Goal: Task Accomplishment & Management: Manage account settings

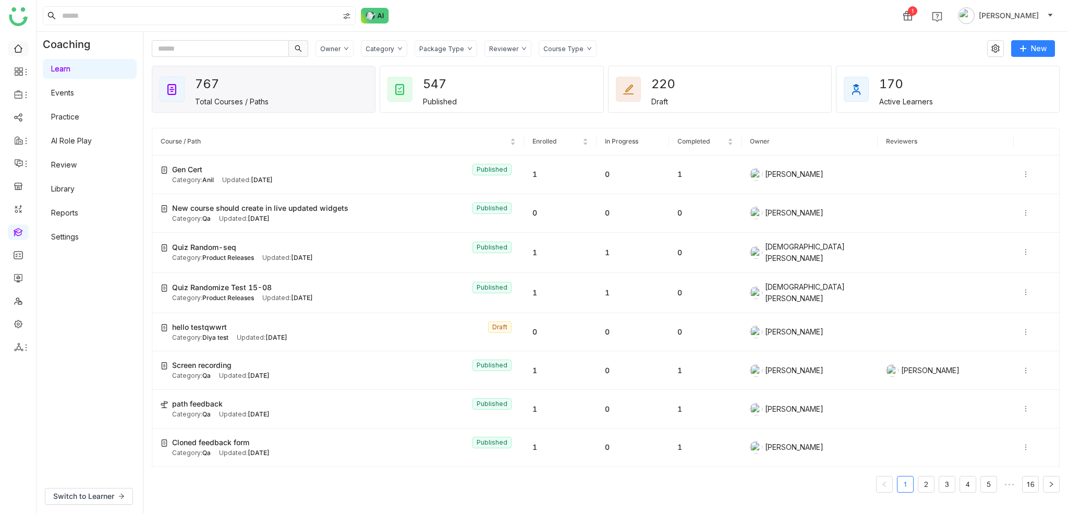
click at [14, 45] on link at bounding box center [18, 47] width 9 height 9
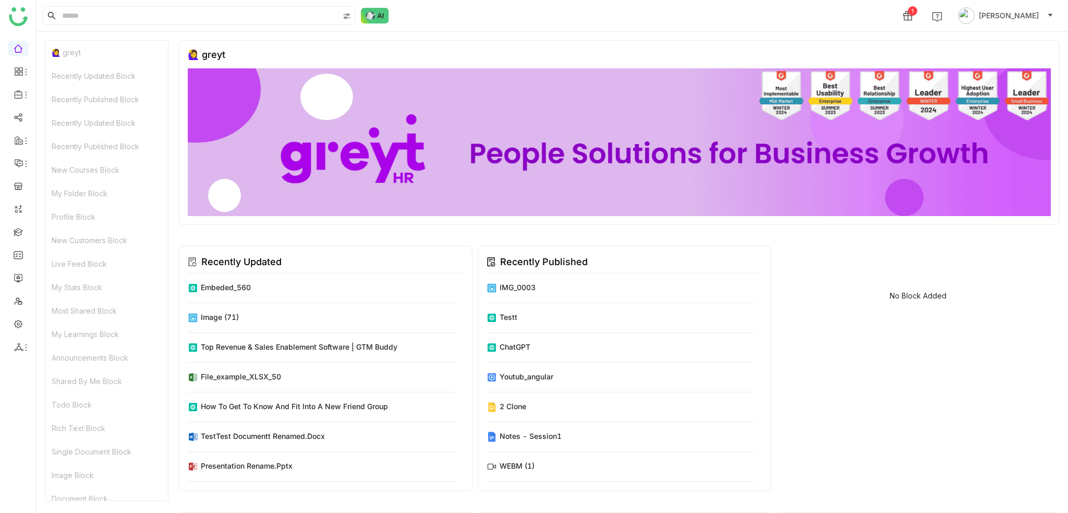
click at [494, 17] on div "1 Arif uddin" at bounding box center [553, 15] width 1032 height 31
click at [17, 232] on link at bounding box center [18, 231] width 9 height 9
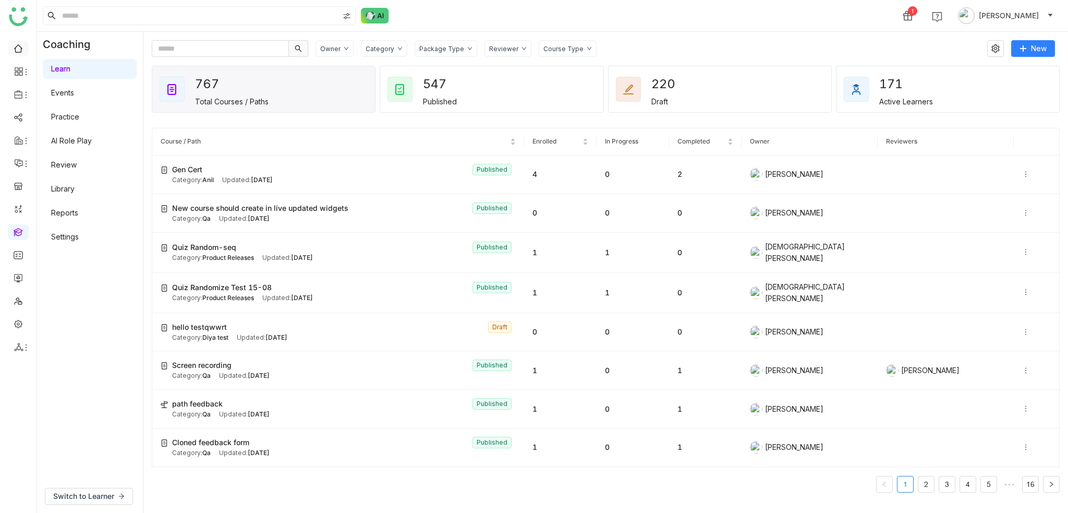
click at [18, 45] on link at bounding box center [18, 47] width 9 height 9
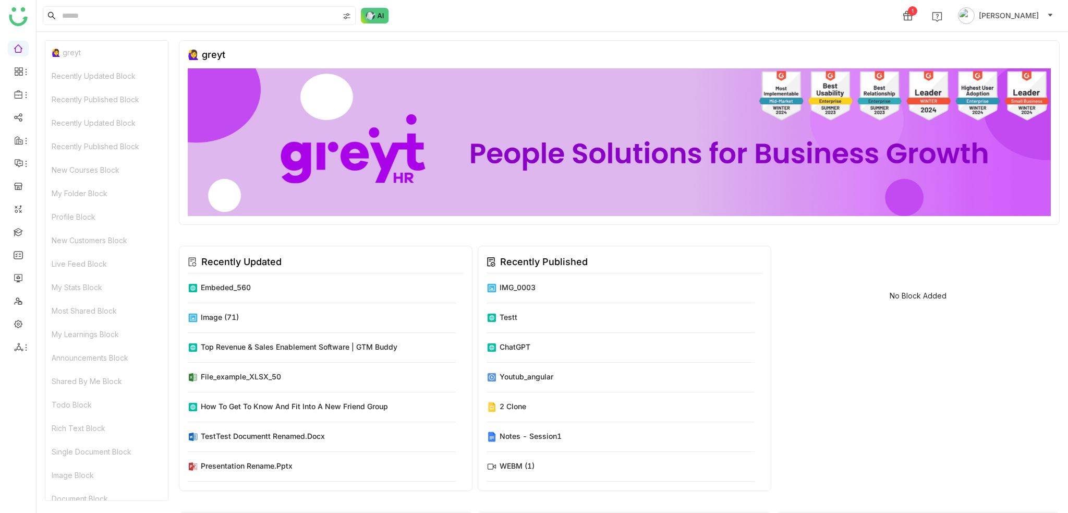
click at [601, 77] on img at bounding box center [619, 142] width 863 height 148
click at [21, 279] on link at bounding box center [18, 277] width 9 height 9
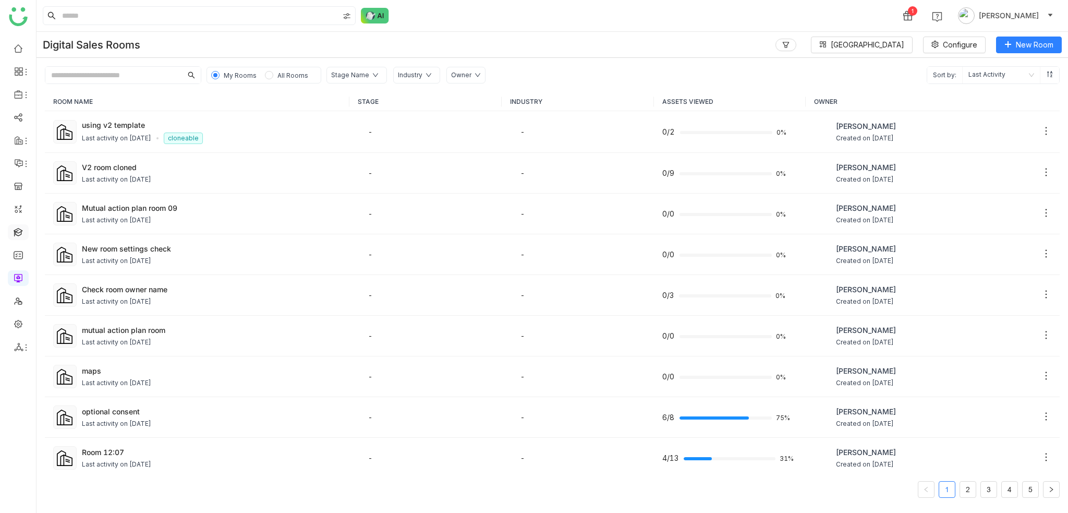
click at [19, 229] on link at bounding box center [18, 231] width 9 height 9
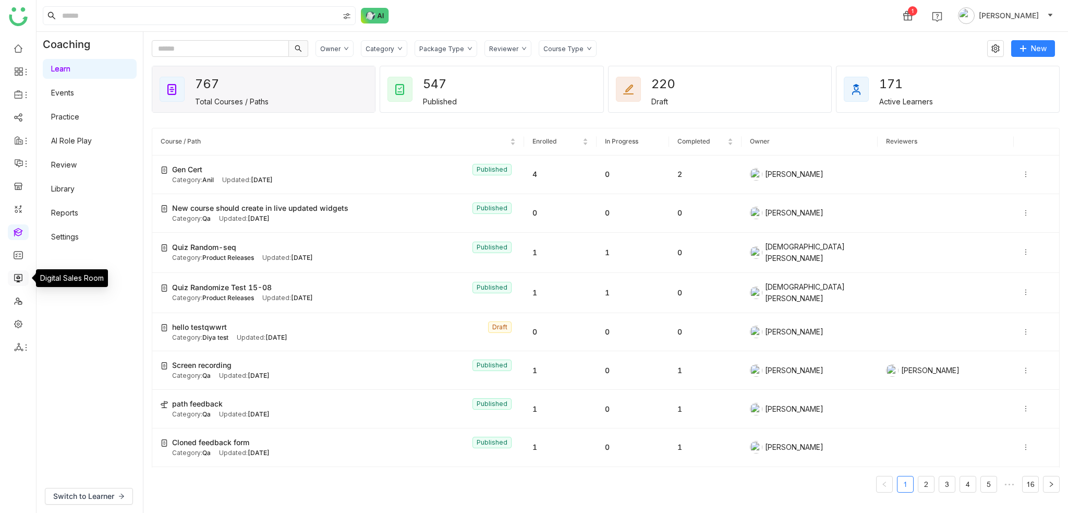
click at [19, 273] on link at bounding box center [18, 277] width 9 height 9
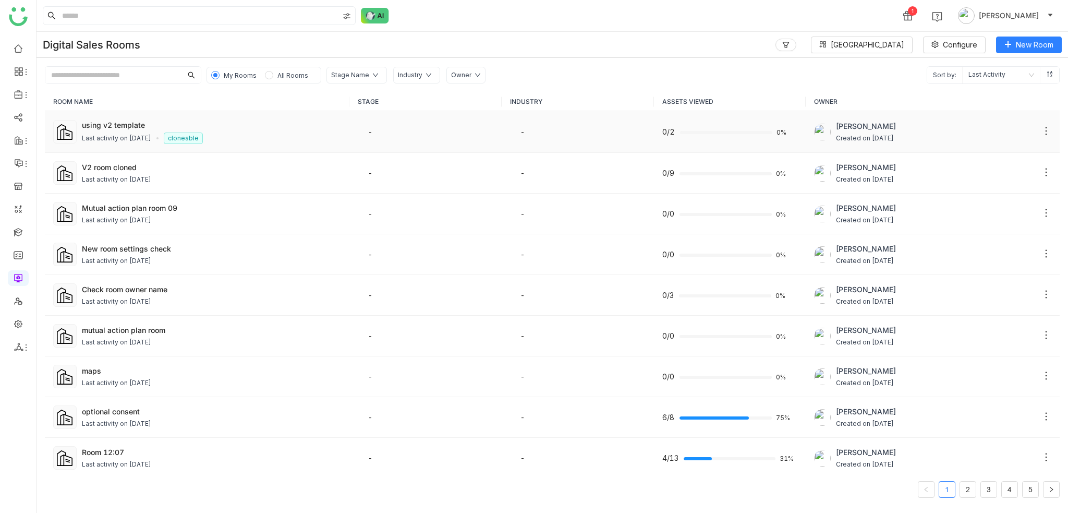
click at [123, 134] on div "Last activity on Sep 17, 2025" at bounding box center [116, 139] width 69 height 10
click at [142, 177] on div "Last activity on Sep 17, 2025" at bounding box center [116, 180] width 69 height 10
click at [121, 210] on div "Mutual action plan room 09" at bounding box center [211, 207] width 259 height 11
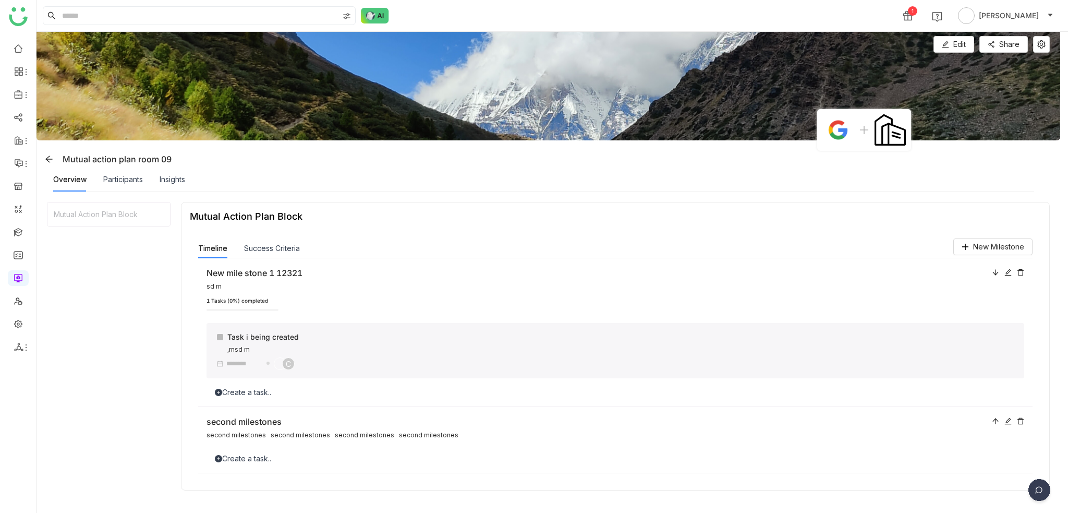
click at [505, 4] on div "1 [PERSON_NAME]" at bounding box center [553, 15] width 1032 height 31
click at [51, 156] on icon at bounding box center [49, 159] width 8 height 8
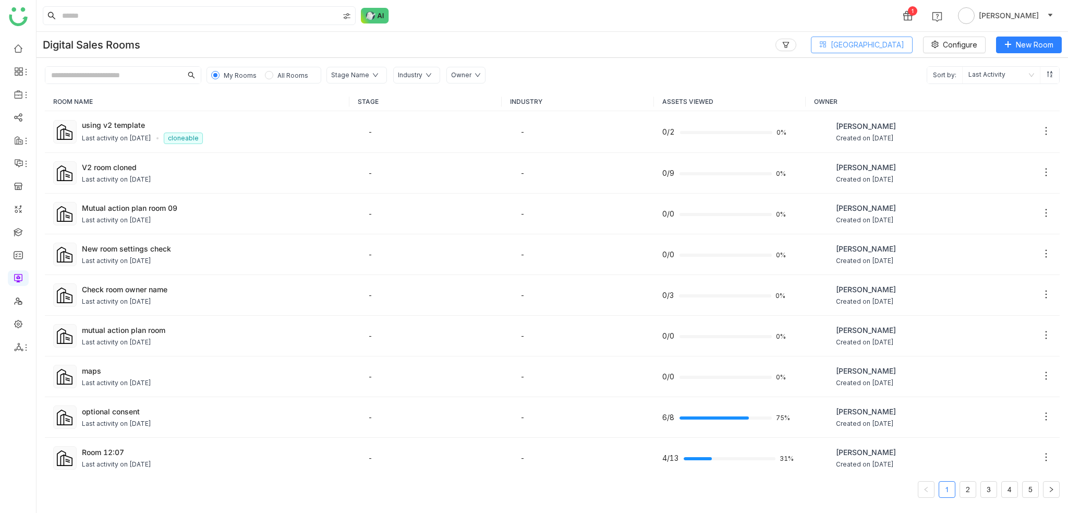
click at [895, 42] on span "[GEOGRAPHIC_DATA]" at bounding box center [868, 44] width 74 height 11
click at [900, 115] on span "View All Blocks" at bounding box center [875, 110] width 59 height 11
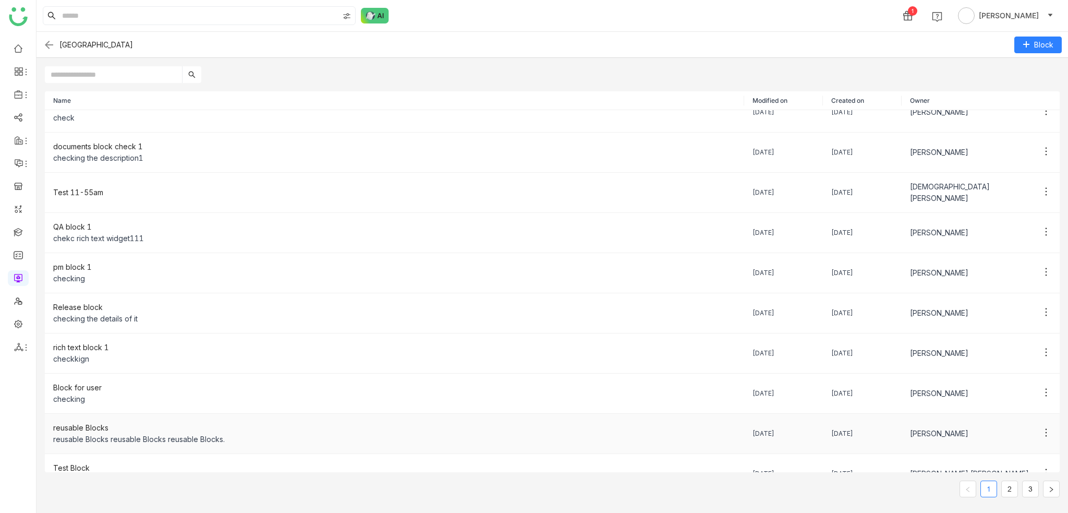
scroll to position [27, 0]
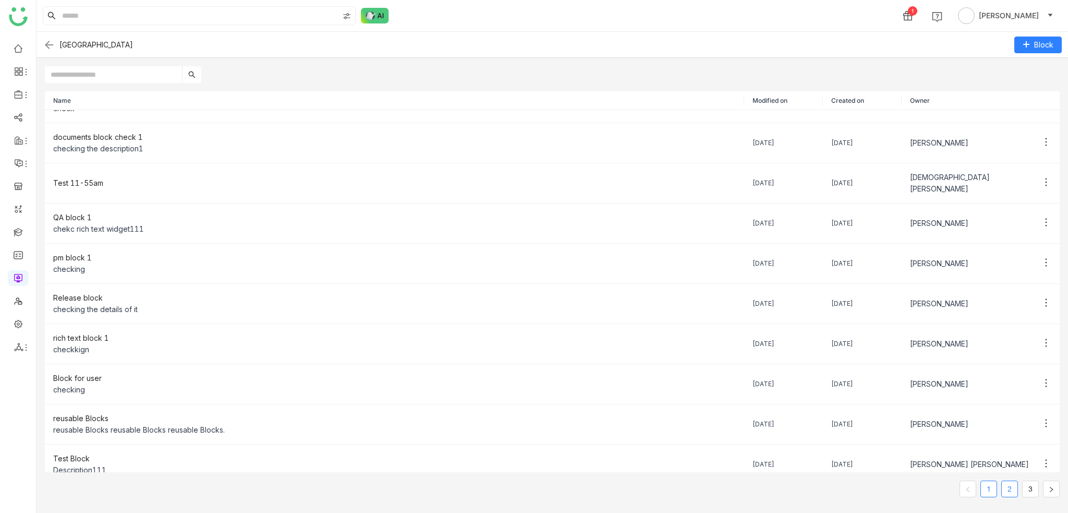
drag, startPoint x: 1004, startPoint y: 492, endPoint x: 1013, endPoint y: 484, distance: 11.1
click at [1004, 490] on link "2" at bounding box center [1010, 489] width 16 height 16
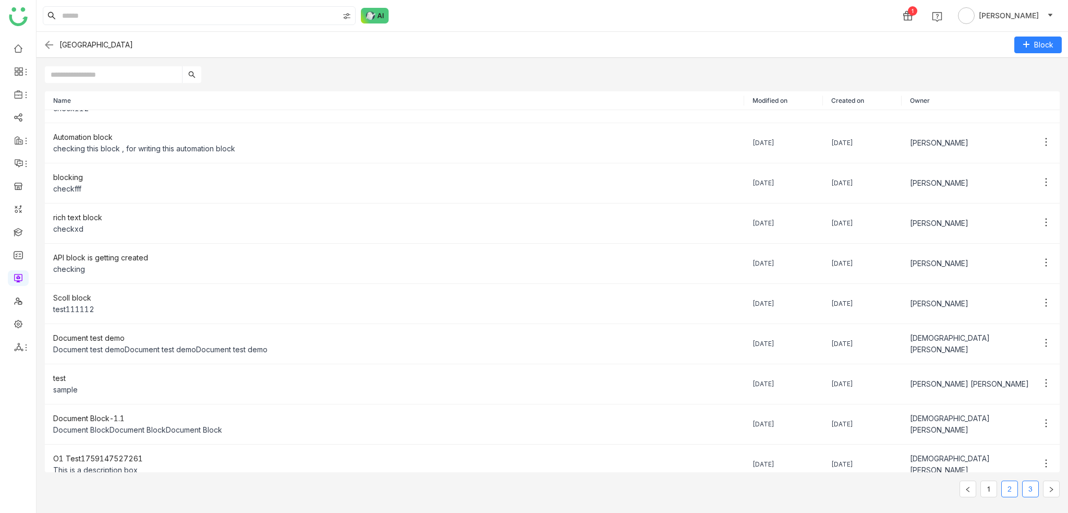
click at [1025, 483] on link "3" at bounding box center [1031, 489] width 16 height 16
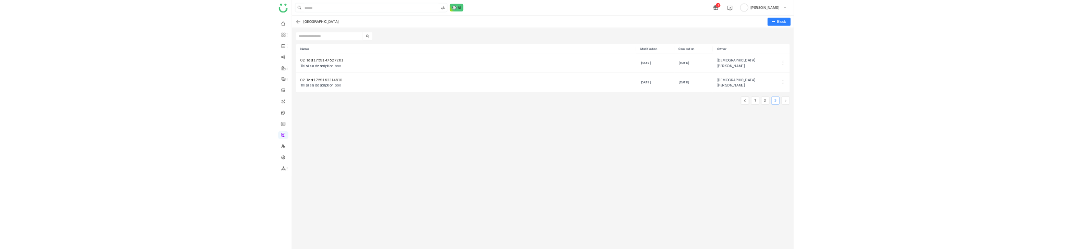
scroll to position [0, 0]
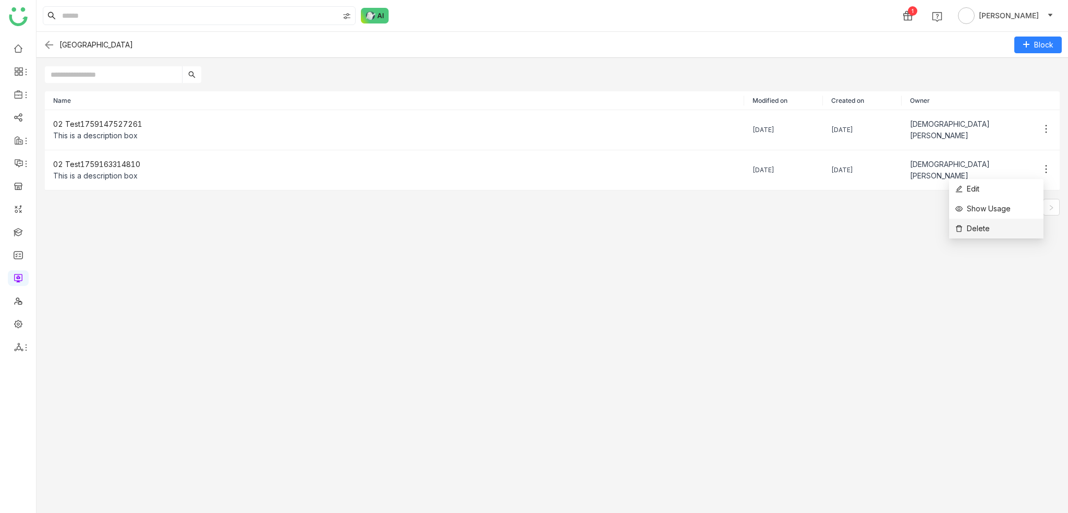
click at [1008, 223] on li "Delete" at bounding box center [996, 229] width 94 height 20
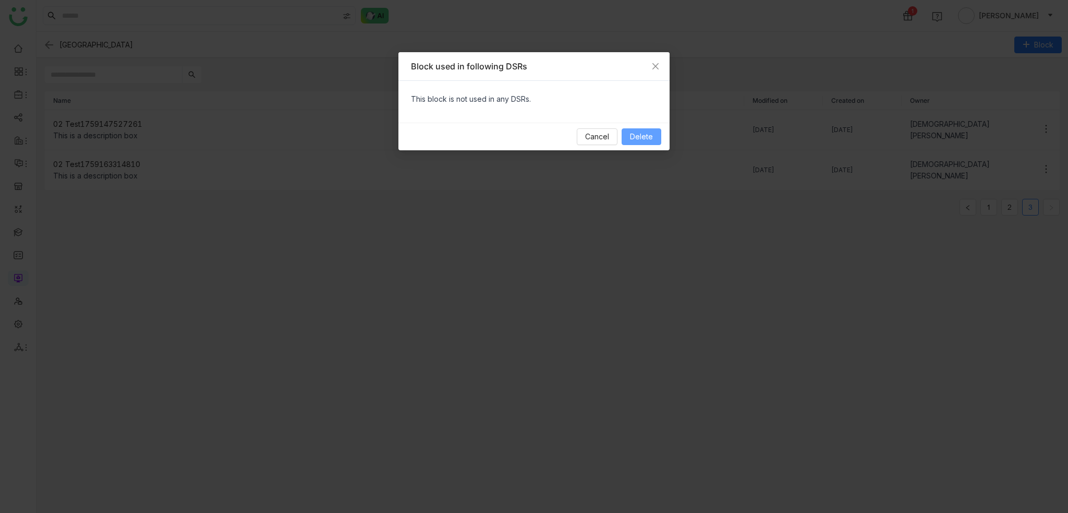
click at [648, 138] on span "Delete" at bounding box center [641, 136] width 23 height 11
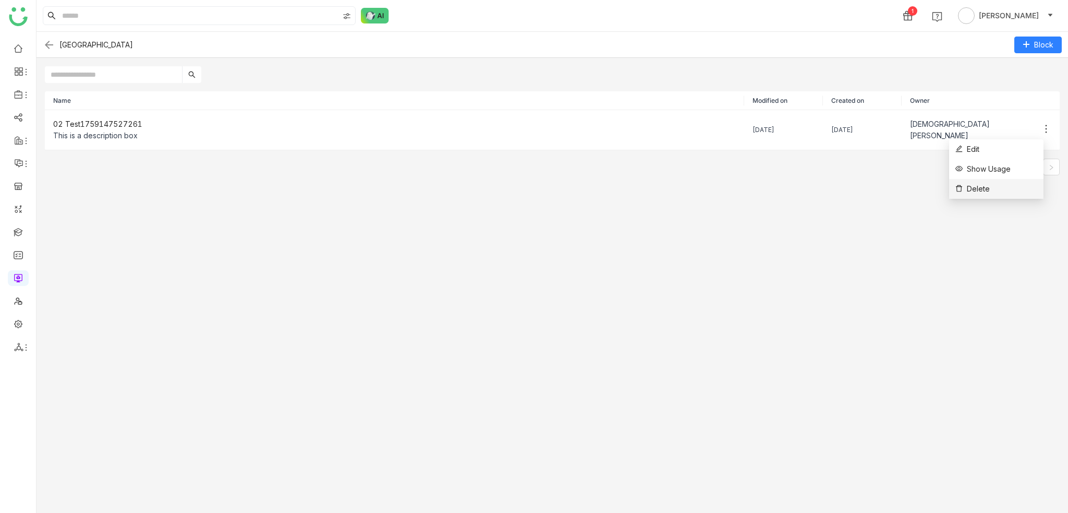
click at [1016, 185] on li "Delete" at bounding box center [996, 189] width 94 height 20
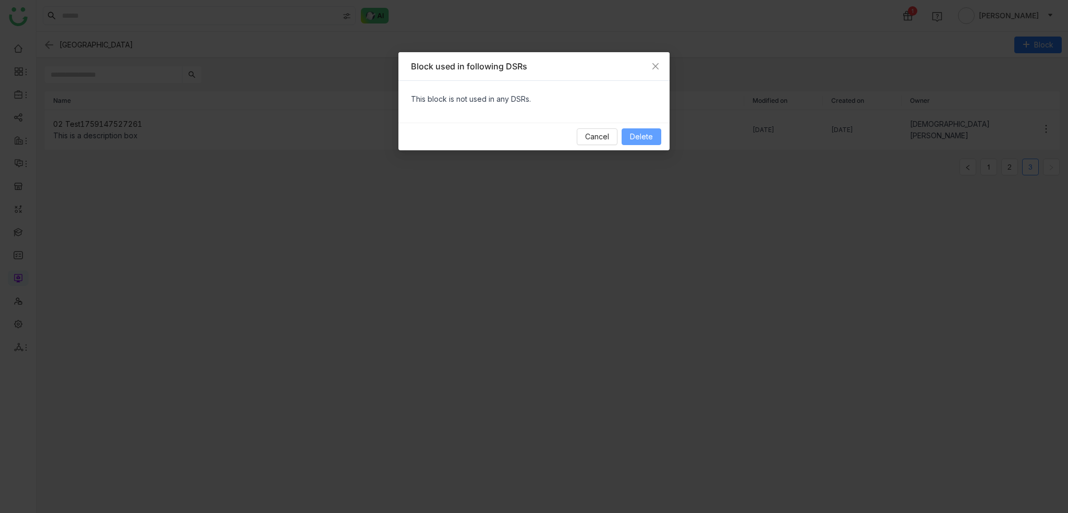
click at [650, 136] on span "Delete" at bounding box center [641, 136] width 23 height 11
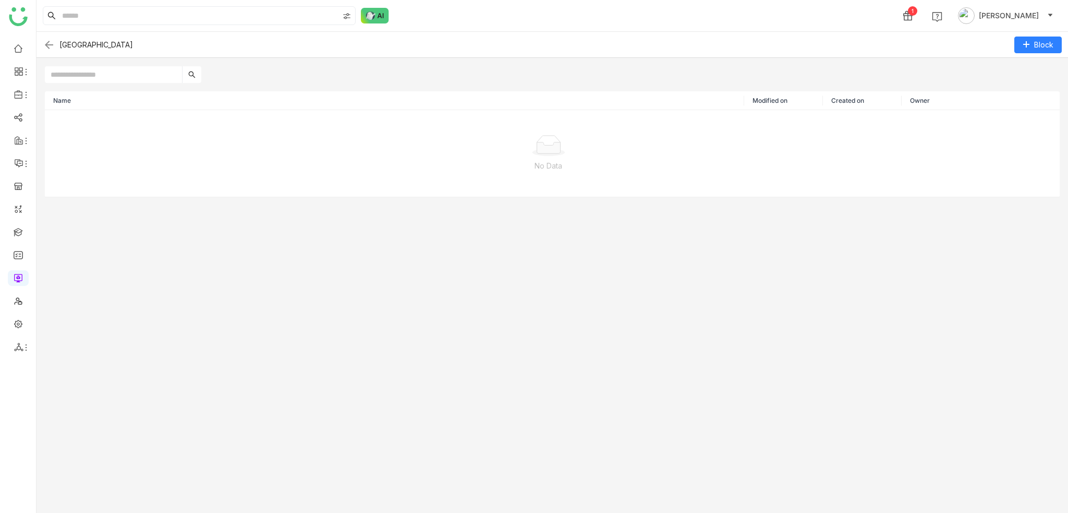
click at [620, 310] on div "Name Modified on Created on Owner No Data" at bounding box center [553, 298] width 1032 height 430
click at [50, 43] on img at bounding box center [49, 45] width 13 height 13
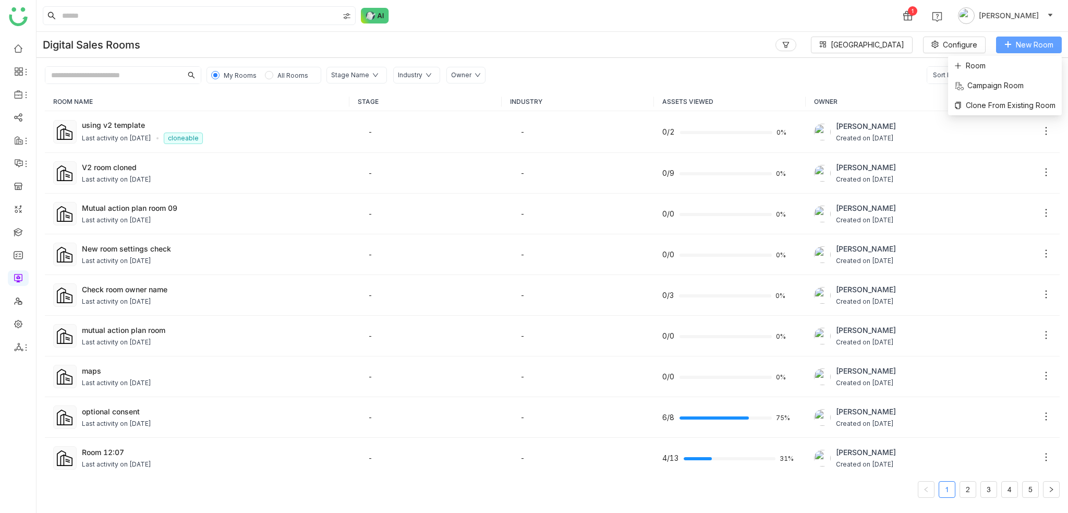
click at [1029, 47] on span "New Room" at bounding box center [1035, 44] width 38 height 11
click at [966, 66] on span "Room" at bounding box center [969, 65] width 31 height 11
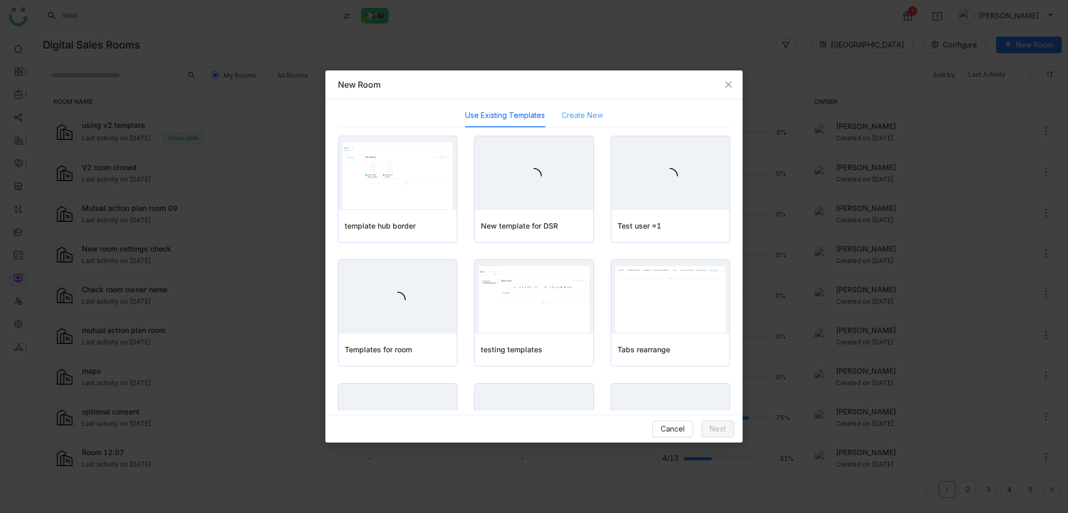
click at [598, 123] on div "Create New" at bounding box center [582, 115] width 41 height 24
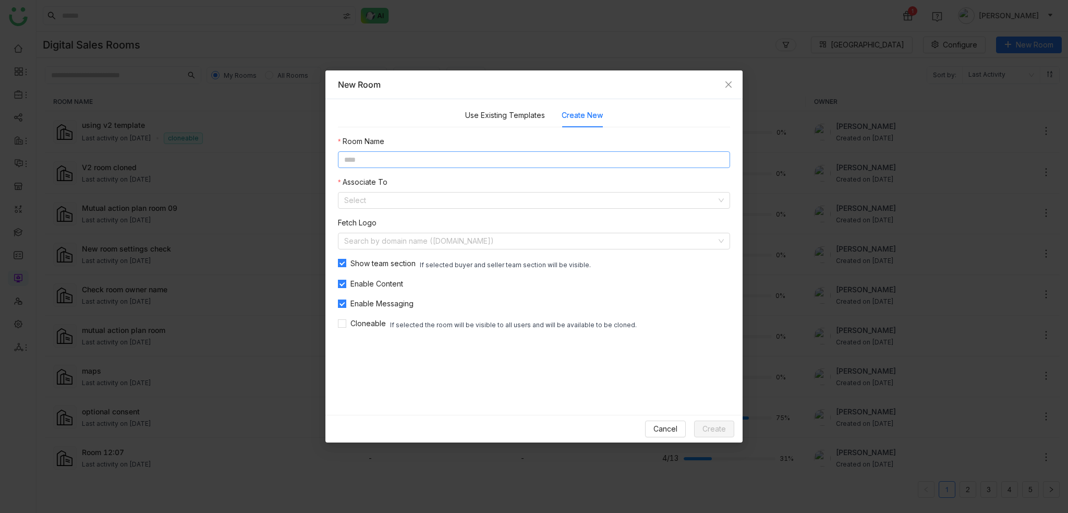
click at [480, 164] on input at bounding box center [534, 159] width 392 height 17
type input "**********"
click at [496, 192] on input at bounding box center [530, 200] width 372 height 16
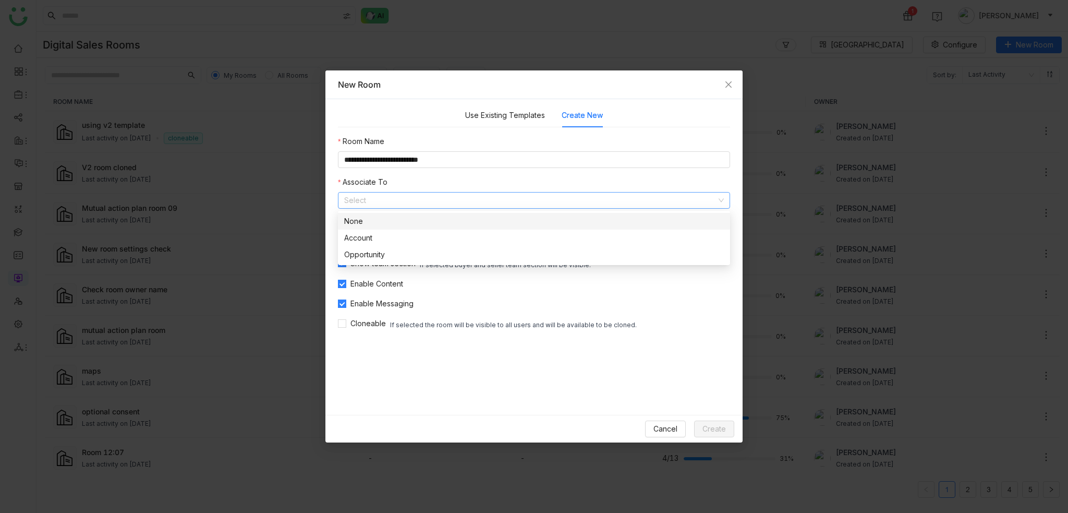
click at [493, 220] on div "None" at bounding box center [534, 220] width 380 height 11
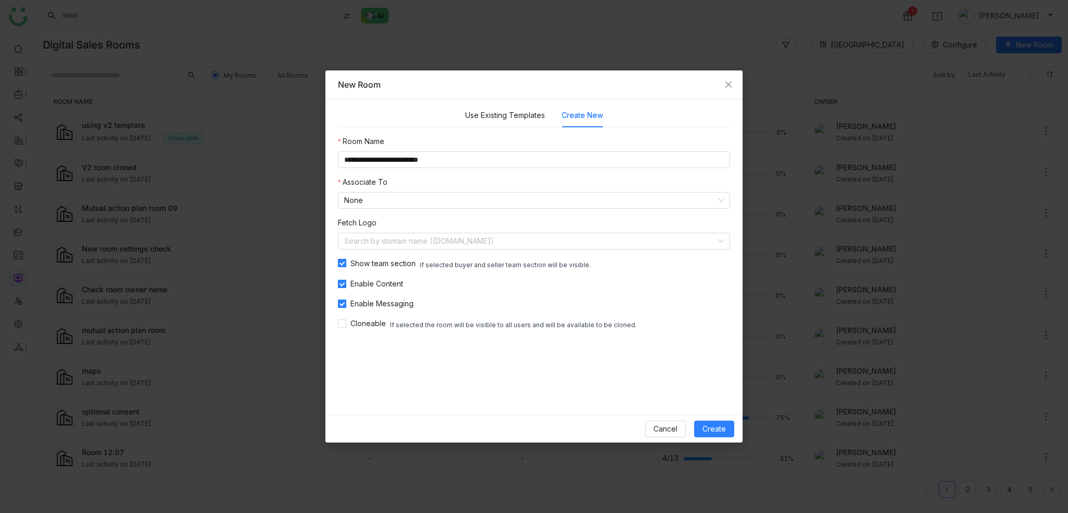
click at [502, 390] on form "**********" at bounding box center [534, 257] width 392 height 308
click at [705, 424] on span "Create" at bounding box center [713, 428] width 23 height 11
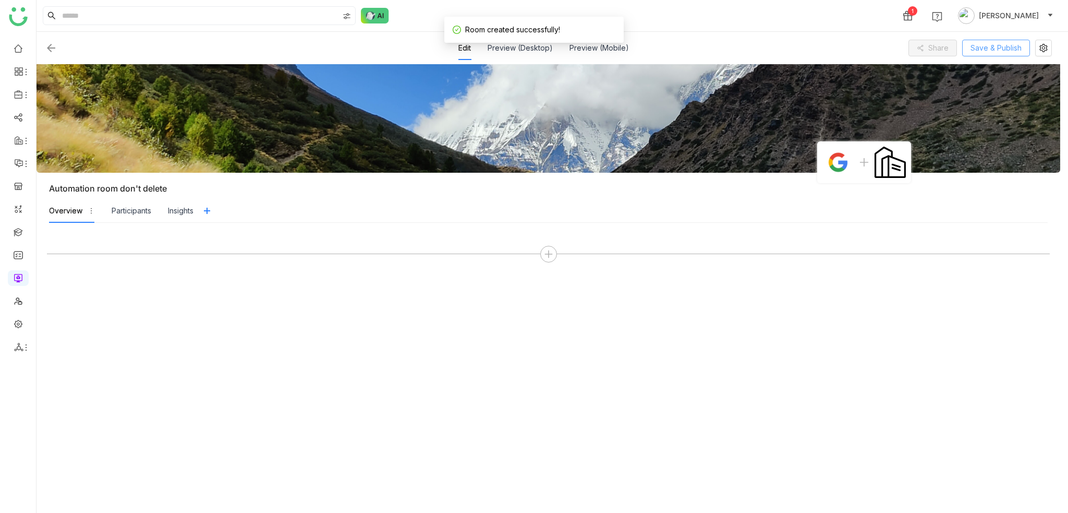
click at [1009, 51] on span "Save & Publish" at bounding box center [996, 47] width 51 height 11
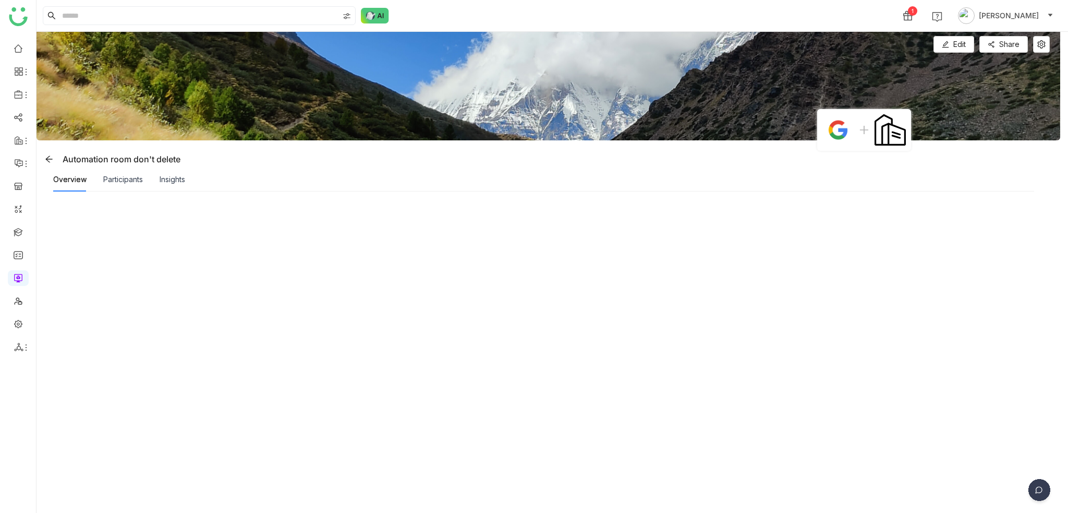
click at [377, 253] on div at bounding box center [548, 352] width 1003 height 300
click at [879, 309] on div at bounding box center [548, 352] width 1003 height 300
click at [964, 39] on span "Edit" at bounding box center [959, 44] width 13 height 11
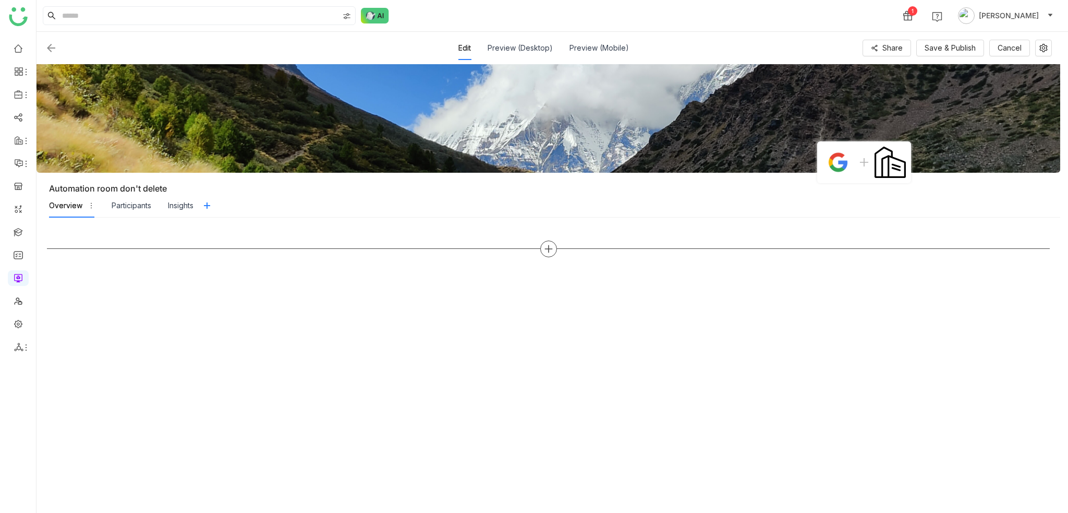
click at [553, 246] on icon at bounding box center [548, 248] width 9 height 9
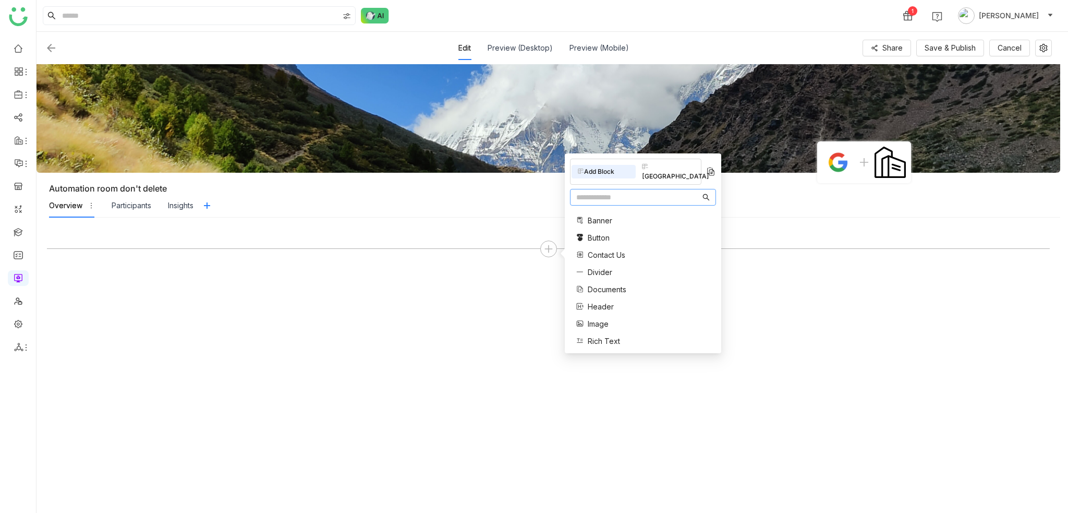
drag, startPoint x: 663, startPoint y: 195, endPoint x: 665, endPoint y: 182, distance: 12.8
click at [663, 194] on nz-input-group at bounding box center [643, 197] width 146 height 17
click at [670, 166] on div "[GEOGRAPHIC_DATA]" at bounding box center [668, 171] width 64 height 23
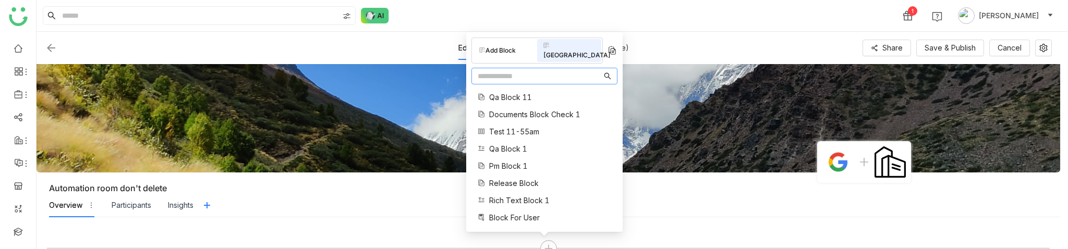
click at [528, 77] on input "text" at bounding box center [540, 75] width 124 height 11
click at [505, 77] on input "text" at bounding box center [540, 75] width 124 height 11
click at [551, 79] on input "text" at bounding box center [540, 75] width 124 height 11
click at [538, 77] on input "text" at bounding box center [540, 75] width 124 height 11
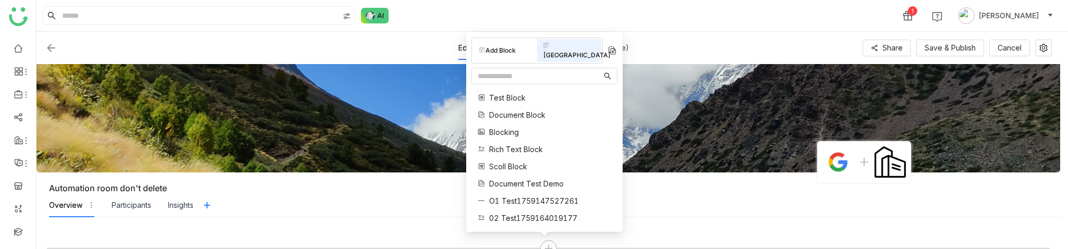
click at [383, 223] on div at bounding box center [549, 243] width 1024 height 52
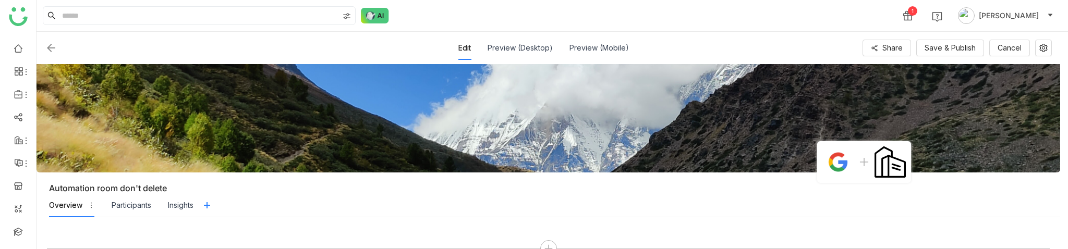
scroll to position [19, 0]
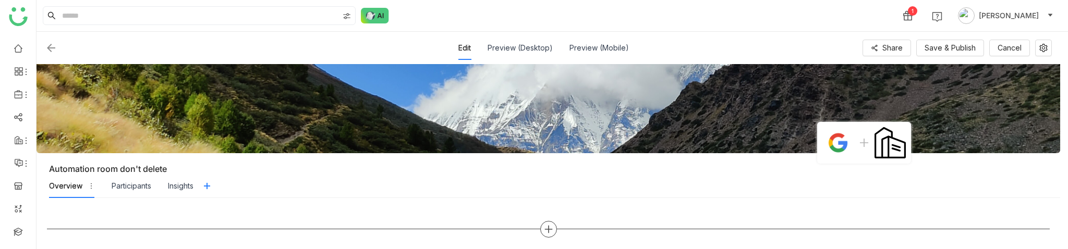
click at [550, 229] on icon at bounding box center [548, 229] width 9 height 9
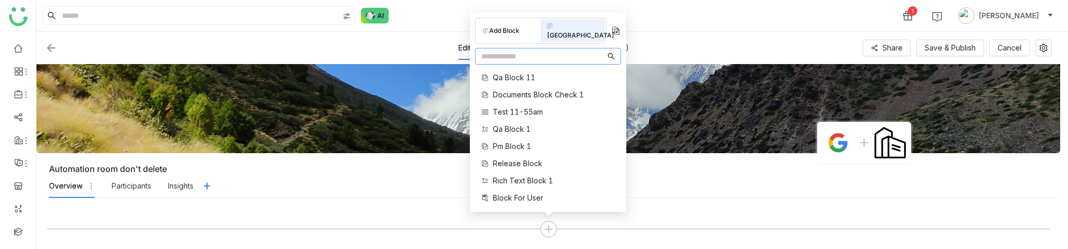
click at [567, 32] on div "[GEOGRAPHIC_DATA]" at bounding box center [573, 30] width 64 height 23
click at [565, 35] on div "[GEOGRAPHIC_DATA]" at bounding box center [573, 30] width 64 height 23
click at [577, 58] on input "text" at bounding box center [543, 56] width 124 height 11
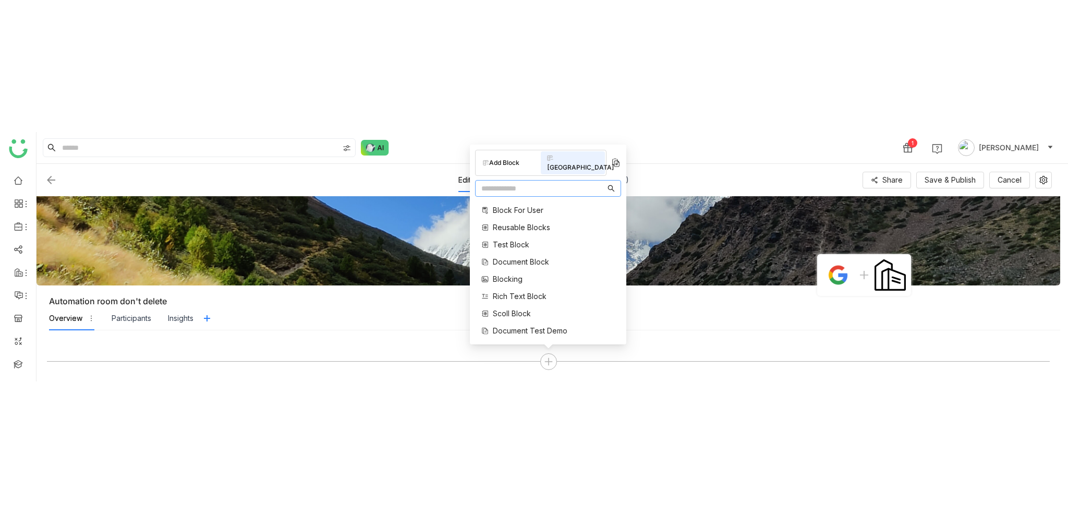
scroll to position [119, 0]
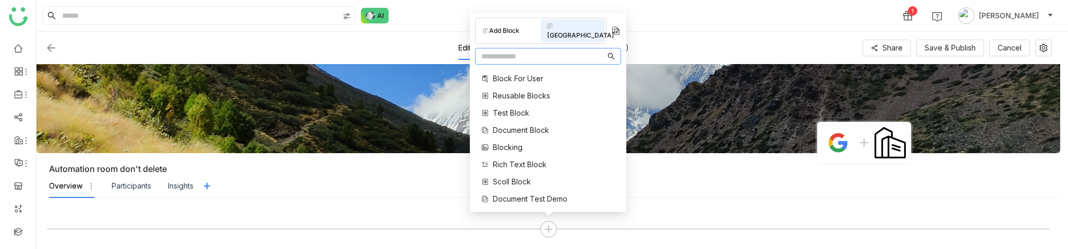
click at [542, 56] on input "text" at bounding box center [543, 56] width 124 height 11
click at [802, 214] on div at bounding box center [548, 224] width 1003 height 31
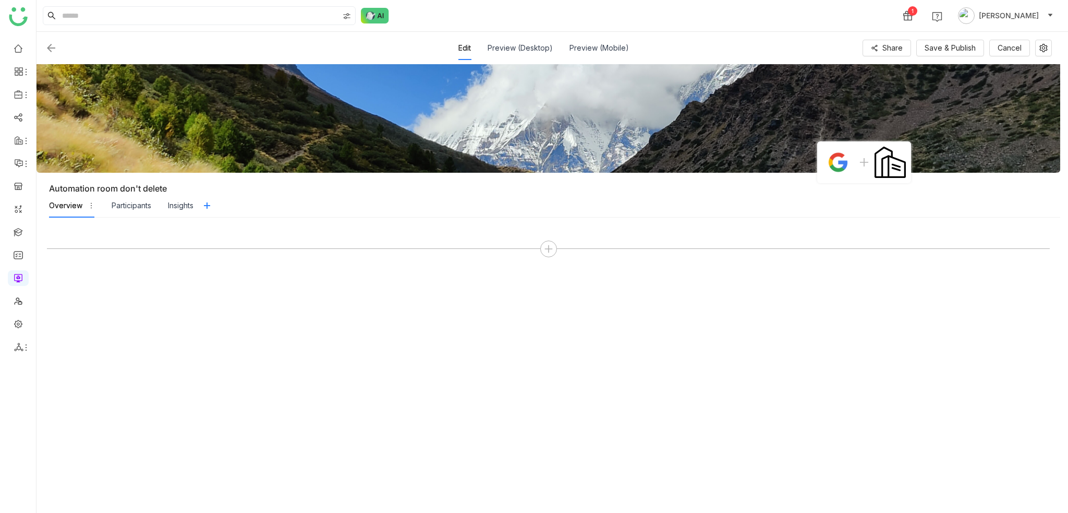
scroll to position [0, 0]
drag, startPoint x: 132, startPoint y: 205, endPoint x: 184, endPoint y: 208, distance: 51.2
click at [132, 205] on div "Participants" at bounding box center [132, 205] width 40 height 11
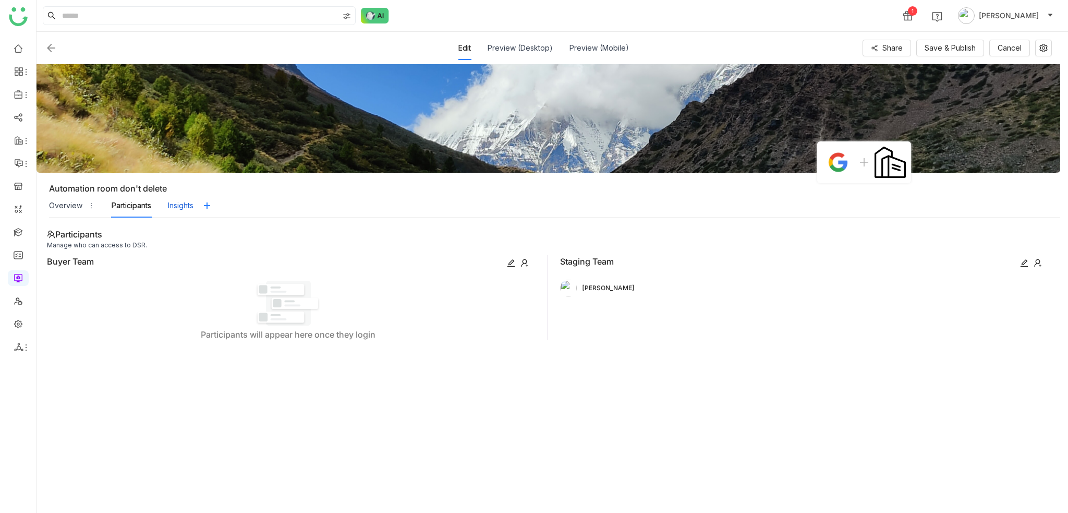
click at [185, 207] on div "Insights" at bounding box center [181, 205] width 26 height 11
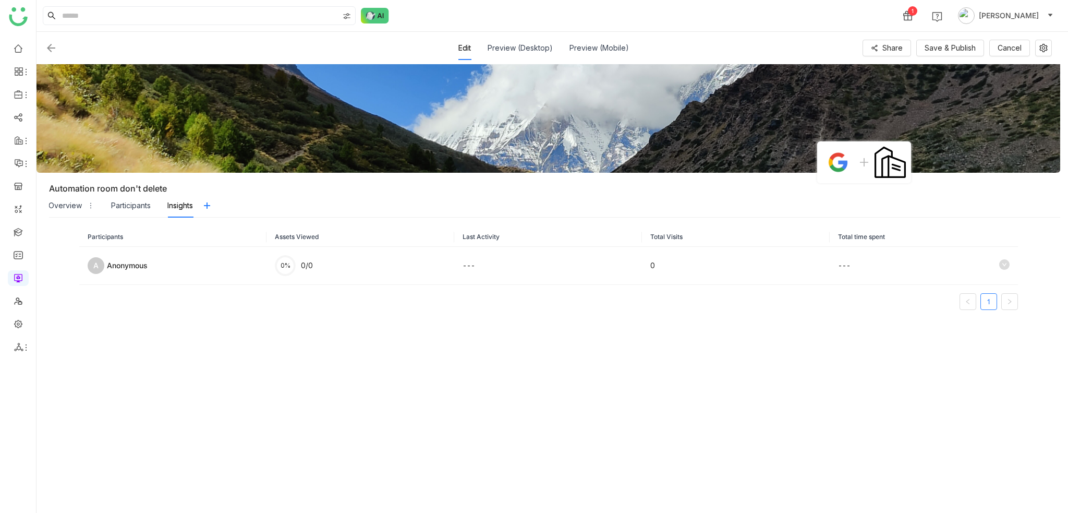
click at [67, 208] on div "Overview" at bounding box center [65, 205] width 33 height 11
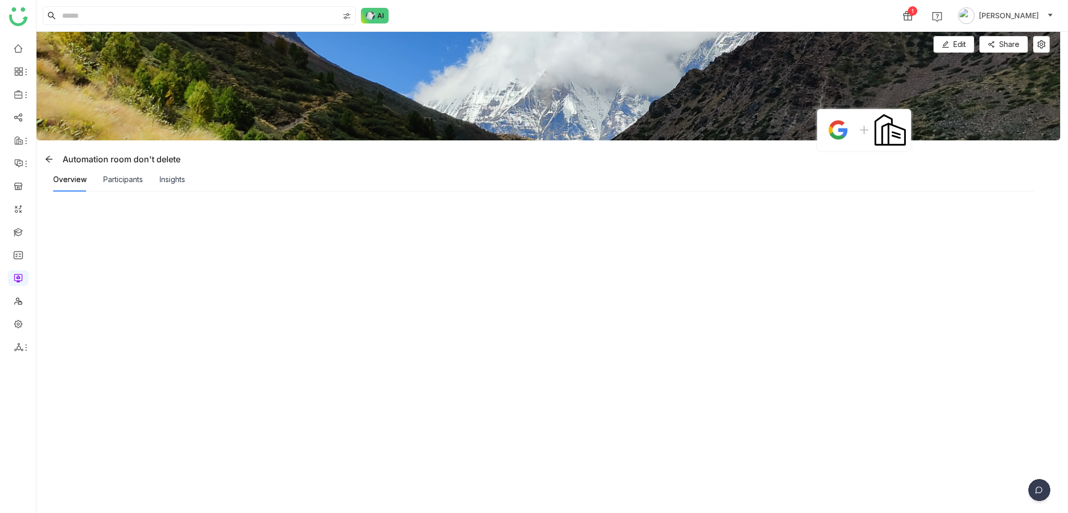
click at [29, 53] on ul at bounding box center [18, 197] width 36 height 329
click at [23, 327] on link at bounding box center [18, 323] width 9 height 9
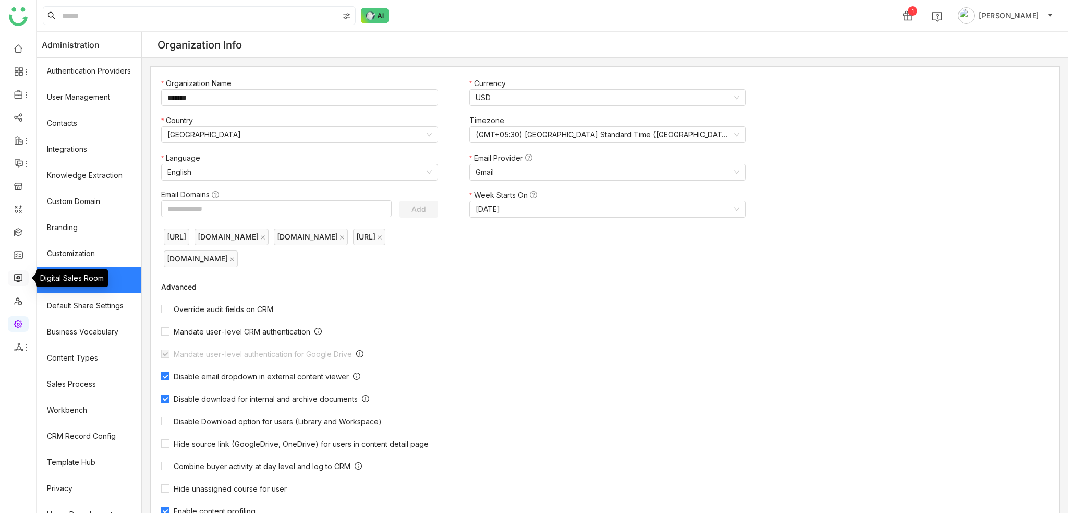
click at [19, 273] on link at bounding box center [18, 277] width 9 height 9
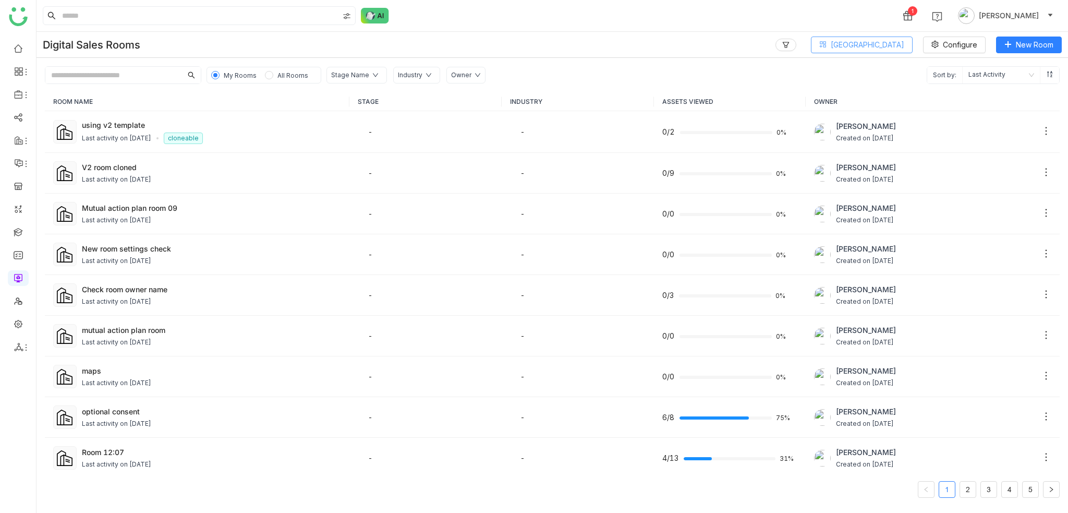
click at [887, 49] on span "[GEOGRAPHIC_DATA]" at bounding box center [868, 44] width 74 height 11
click at [880, 41] on span "[GEOGRAPHIC_DATA]" at bounding box center [868, 44] width 74 height 11
click at [868, 111] on span "View All Blocks" at bounding box center [875, 110] width 59 height 11
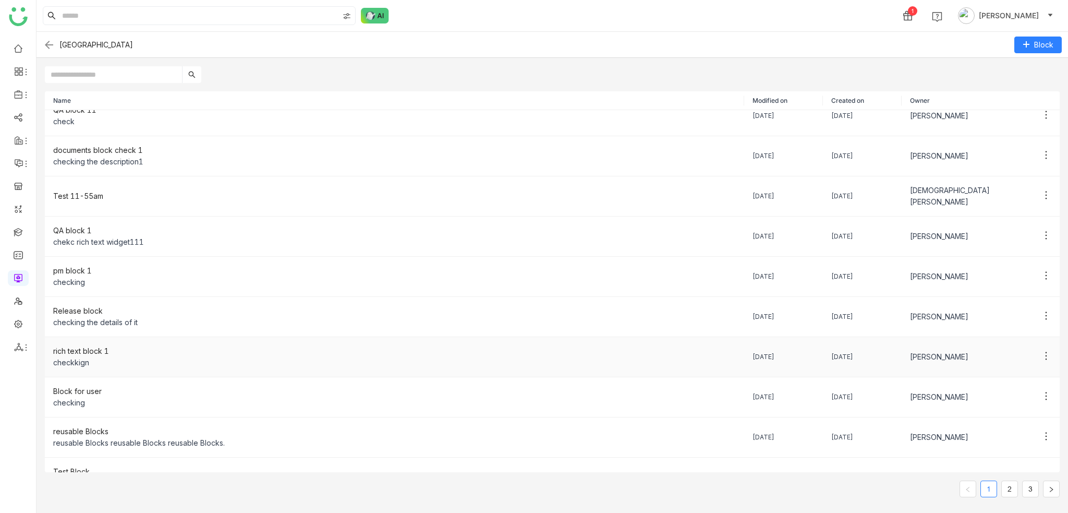
scroll to position [27, 0]
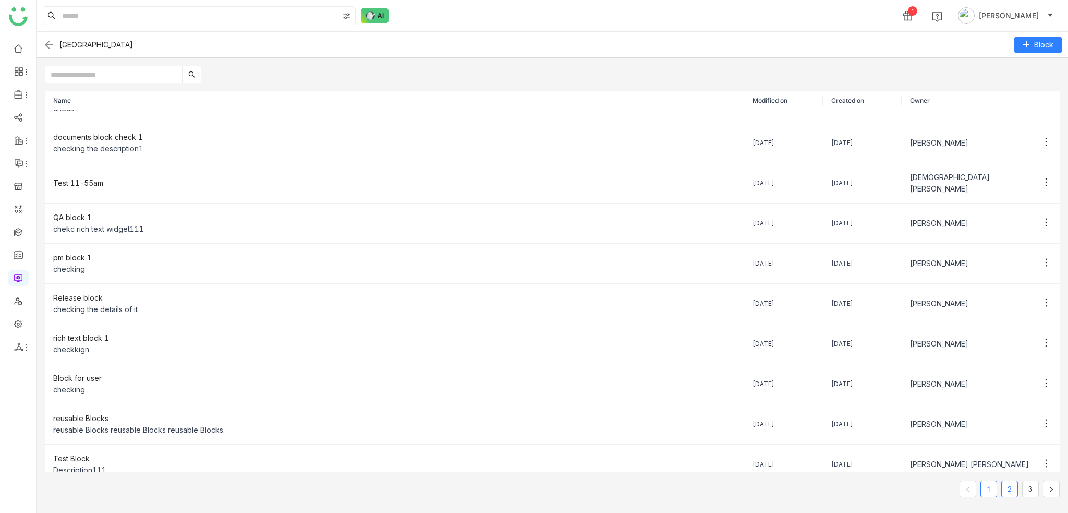
click at [1007, 486] on link "2" at bounding box center [1010, 489] width 16 height 16
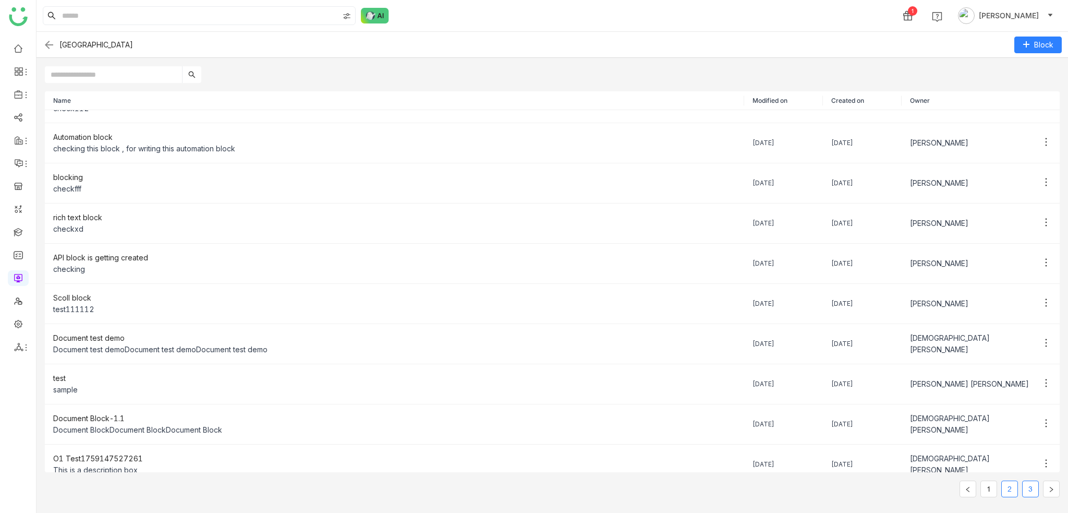
click at [1034, 487] on link "3" at bounding box center [1031, 489] width 16 height 16
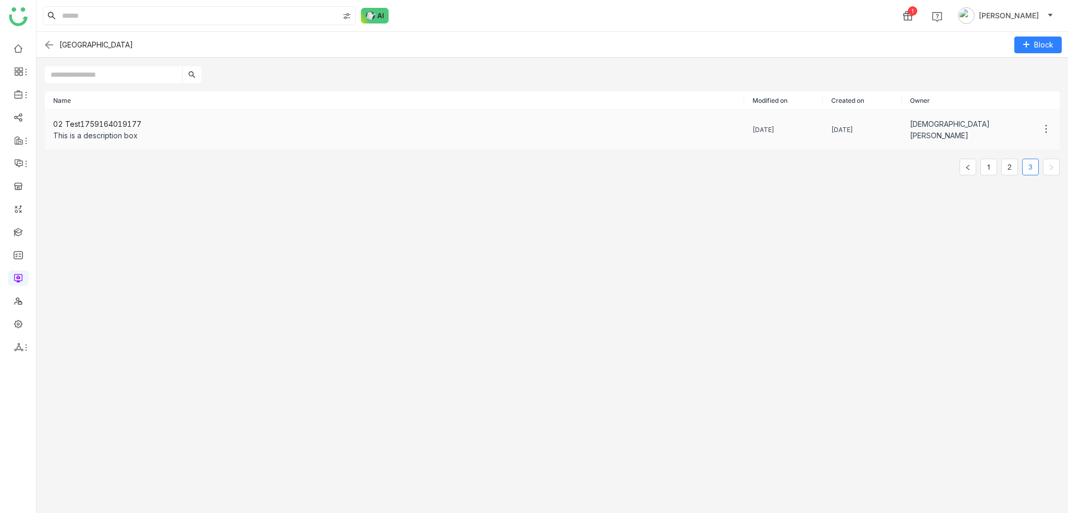
click at [1041, 127] on icon at bounding box center [1046, 129] width 10 height 10
click at [993, 191] on li "Delete" at bounding box center [996, 189] width 94 height 20
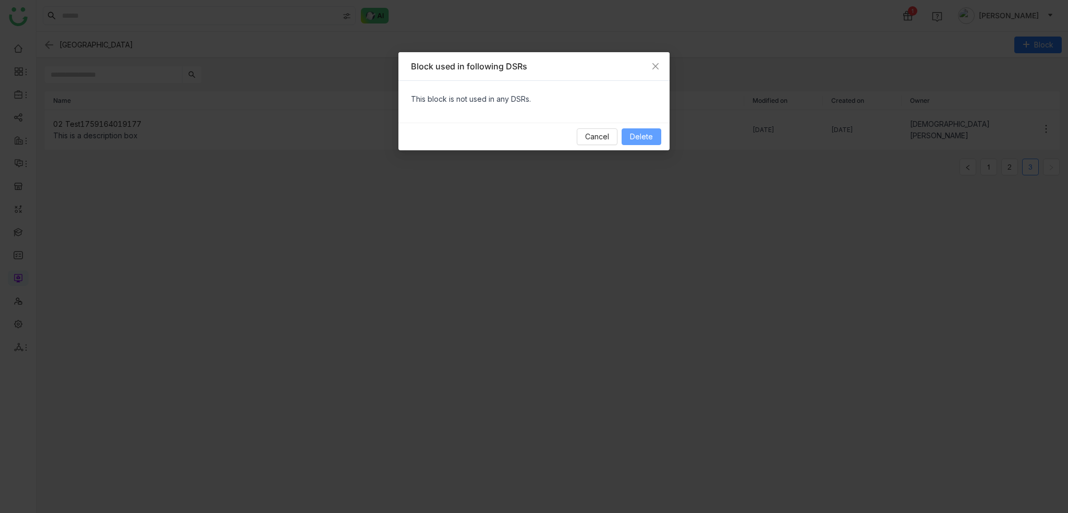
drag, startPoint x: 638, startPoint y: 130, endPoint x: 647, endPoint y: 142, distance: 14.6
click at [638, 130] on button "Delete" at bounding box center [642, 136] width 40 height 17
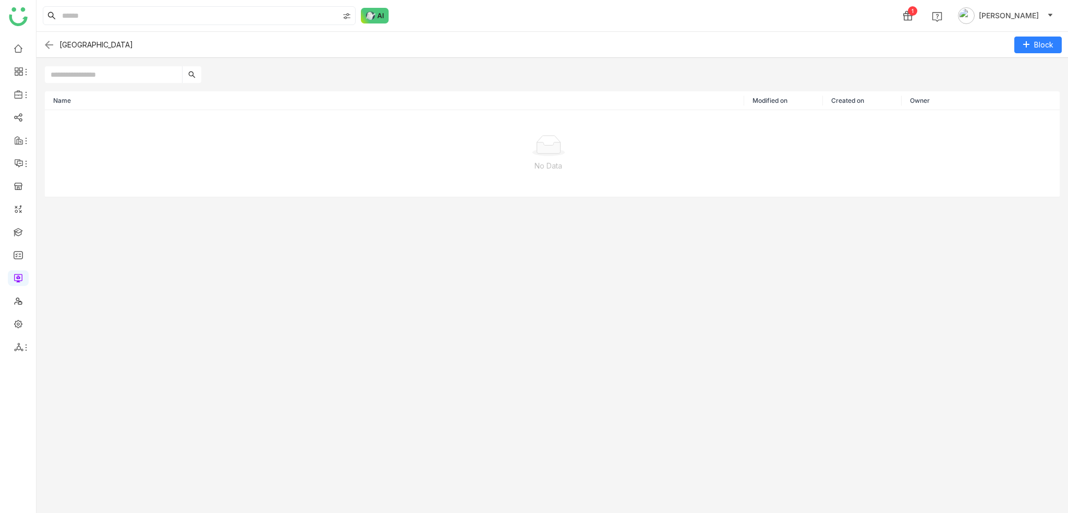
click at [51, 45] on img at bounding box center [49, 45] width 13 height 13
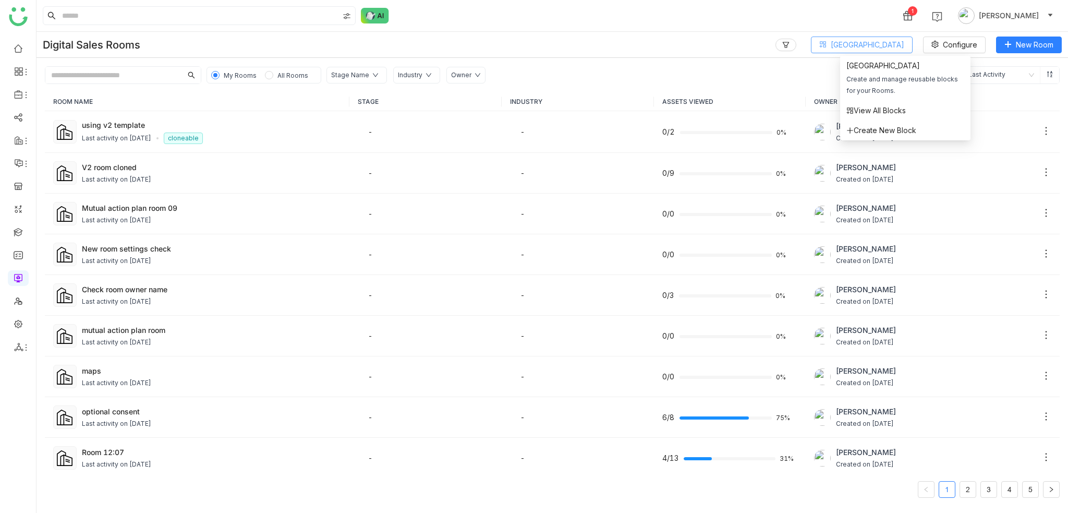
click at [891, 45] on span "[GEOGRAPHIC_DATA]" at bounding box center [868, 44] width 74 height 11
click at [885, 112] on span "View All Blocks" at bounding box center [875, 110] width 59 height 11
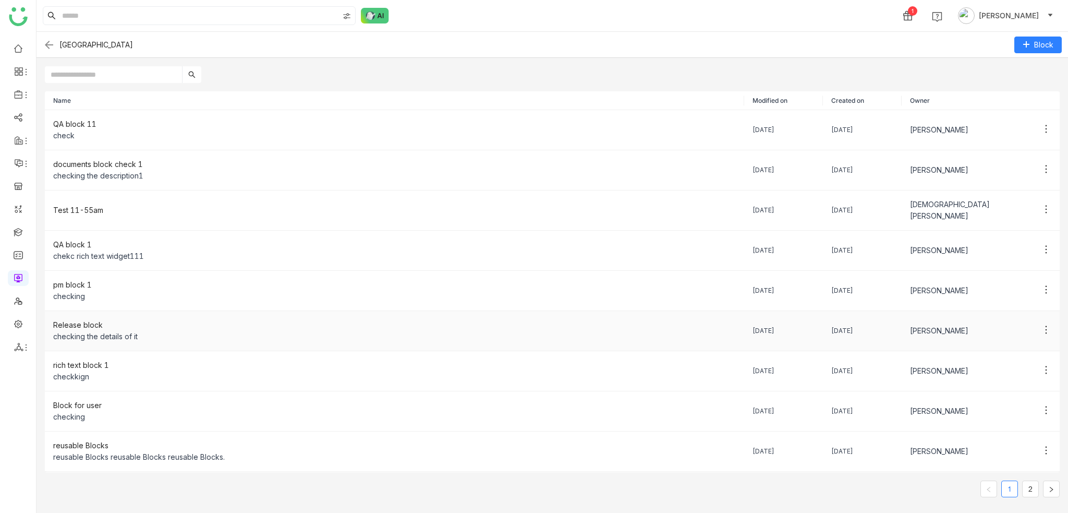
scroll to position [27, 0]
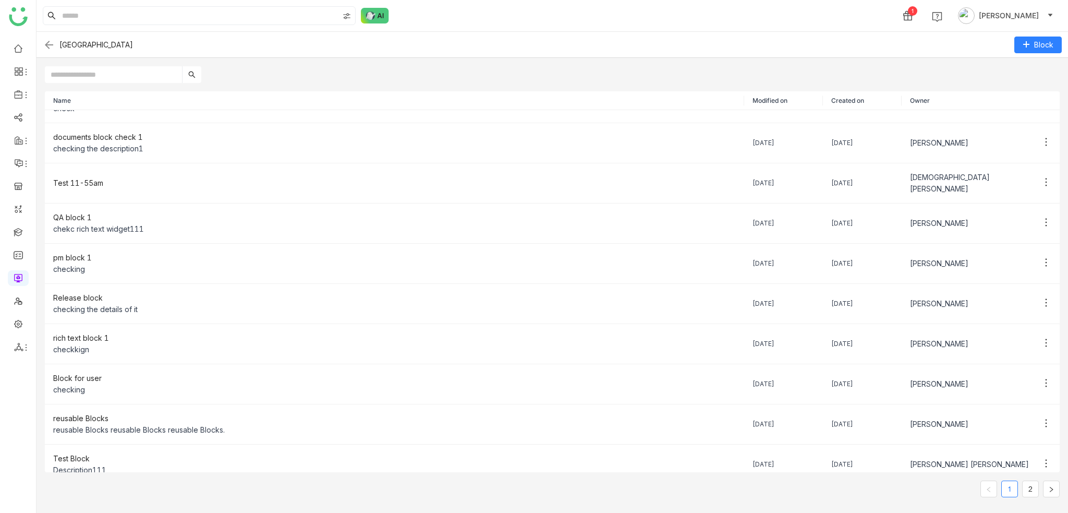
click at [1040, 484] on ul "1 2" at bounding box center [1019, 488] width 79 height 17
click at [1032, 486] on link "2" at bounding box center [1031, 489] width 16 height 16
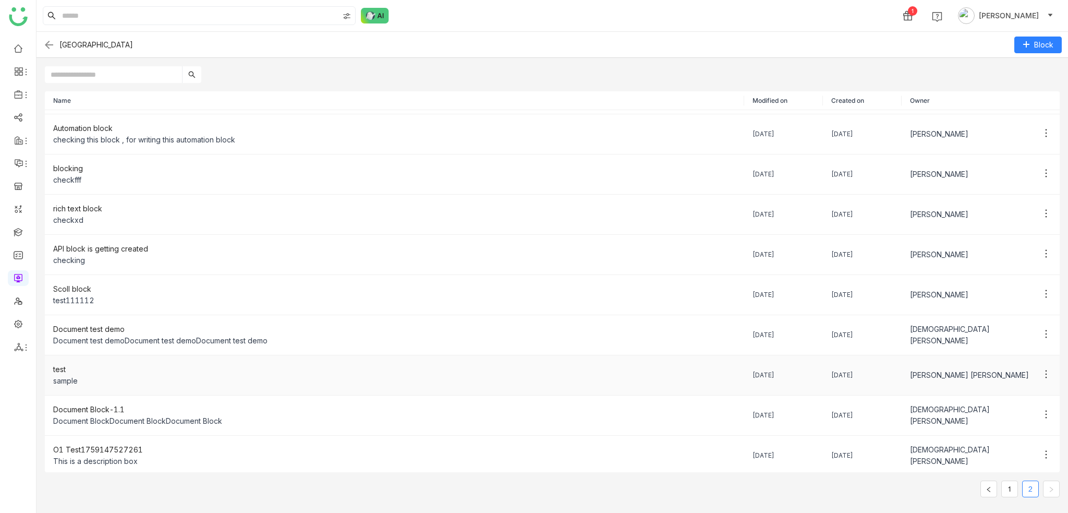
scroll to position [38, 0]
click at [1041, 447] on icon at bounding box center [1046, 452] width 10 height 10
click at [967, 431] on span "Delete" at bounding box center [972, 432] width 34 height 11
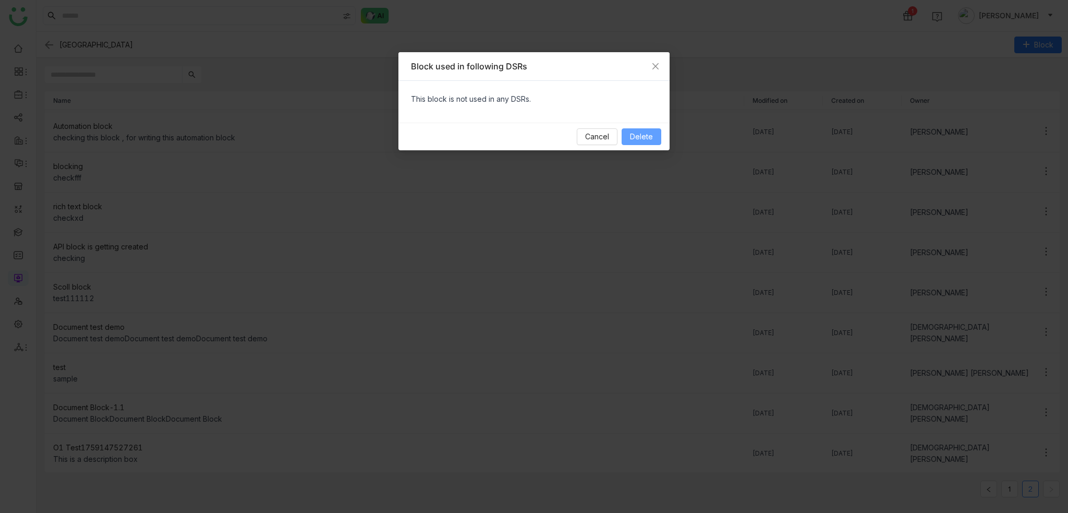
click at [650, 130] on button "Delete" at bounding box center [642, 136] width 40 height 17
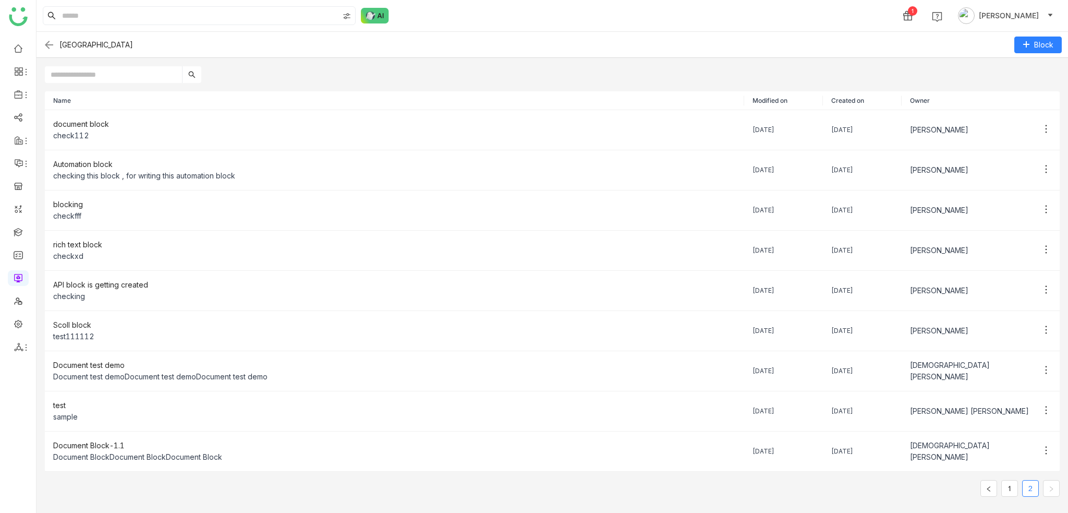
scroll to position [0, 0]
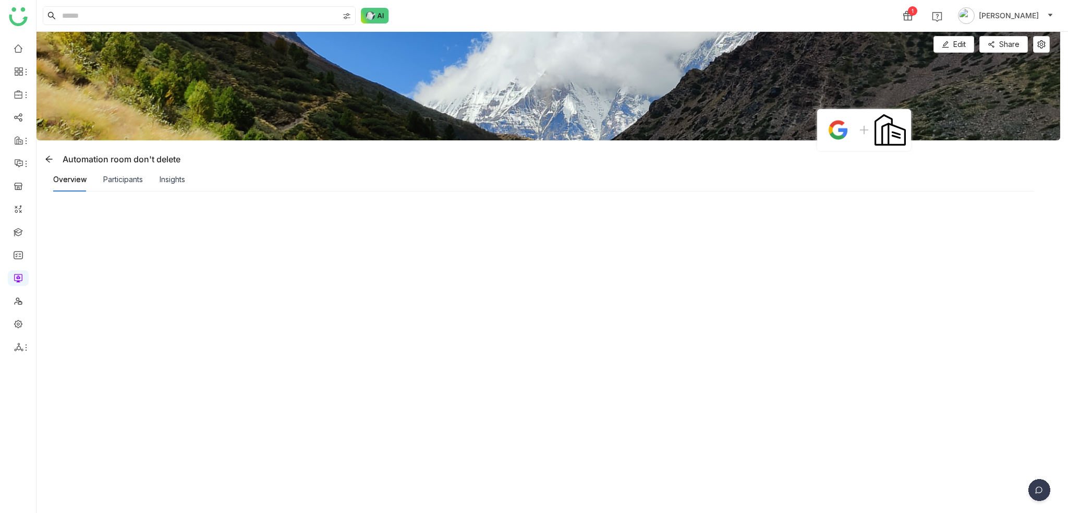
drag, startPoint x: 964, startPoint y: 47, endPoint x: 865, endPoint y: 215, distance: 194.8
click at [865, 214] on div at bounding box center [548, 352] width 1003 height 300
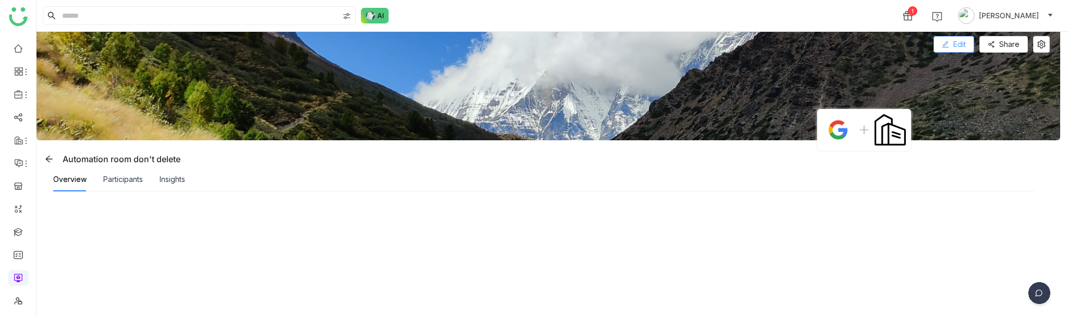
click at [966, 42] on span "Edit" at bounding box center [959, 44] width 13 height 11
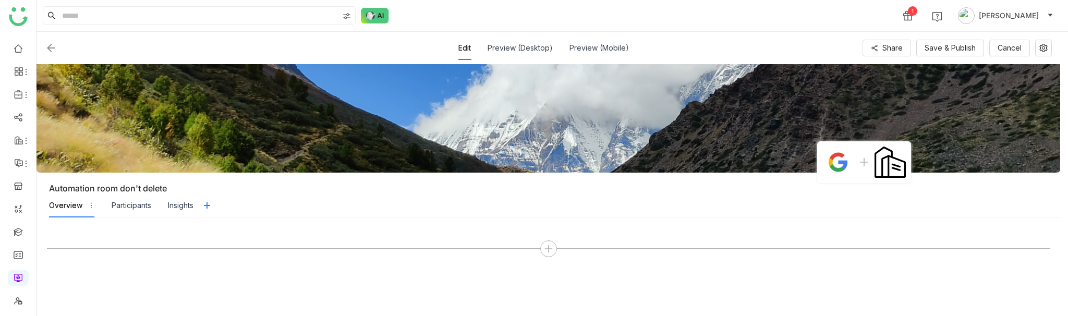
click at [549, 244] on icon at bounding box center [548, 248] width 9 height 9
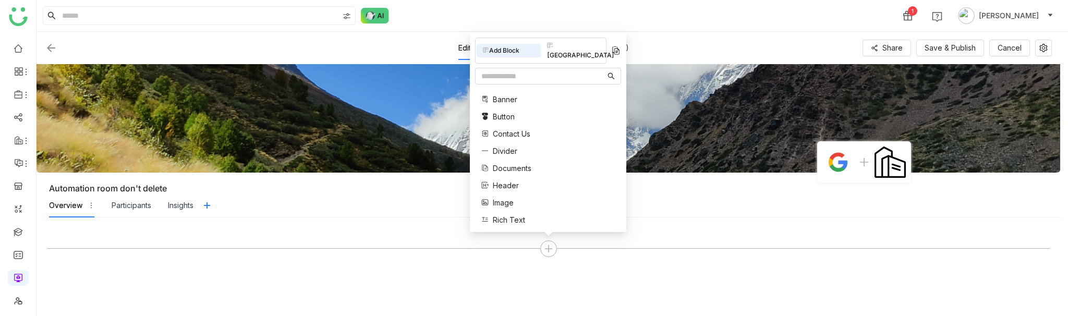
click at [582, 54] on div "[GEOGRAPHIC_DATA]" at bounding box center [573, 50] width 64 height 23
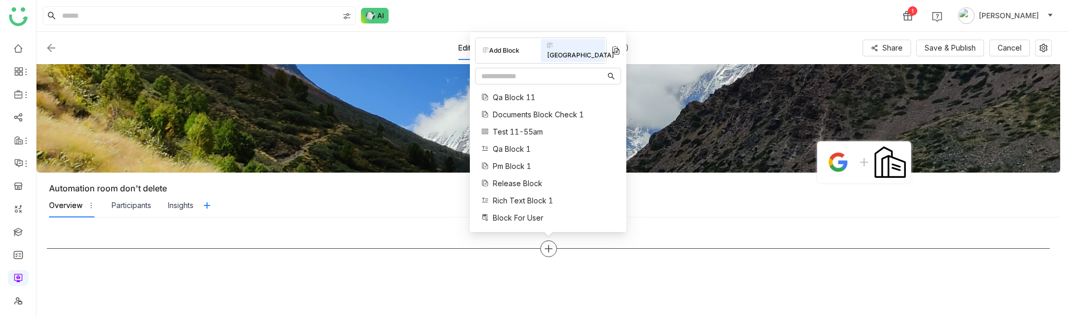
click at [357, 247] on div at bounding box center [548, 248] width 1003 height 17
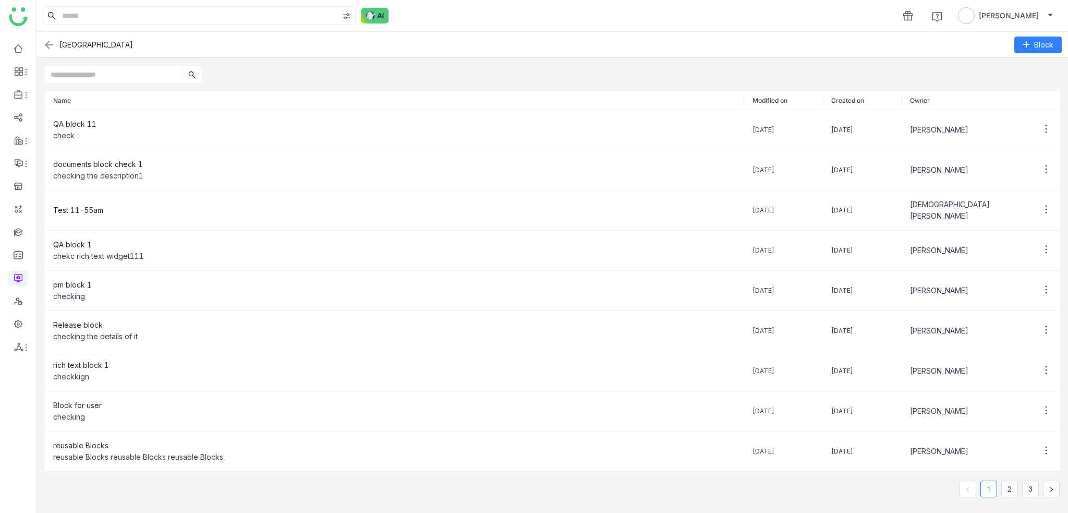
scroll to position [27, 0]
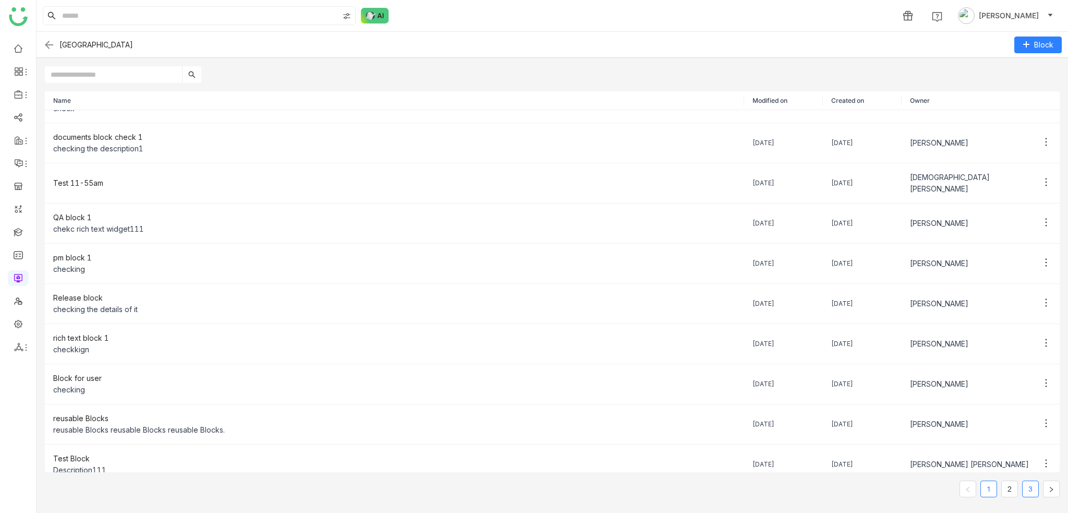
click at [1028, 492] on link "3" at bounding box center [1031, 489] width 16 height 16
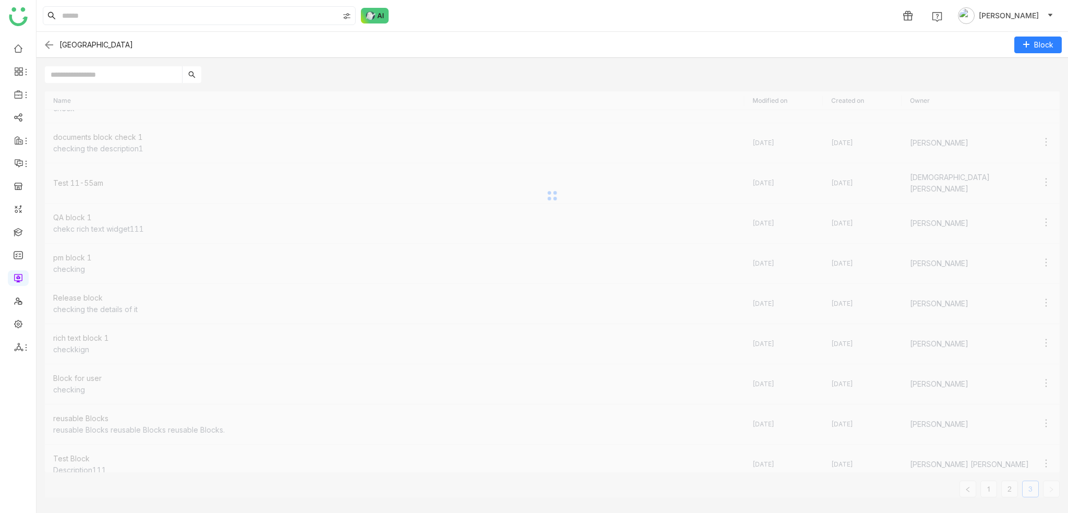
scroll to position [0, 0]
click at [995, 187] on li "Delete" at bounding box center [996, 189] width 94 height 20
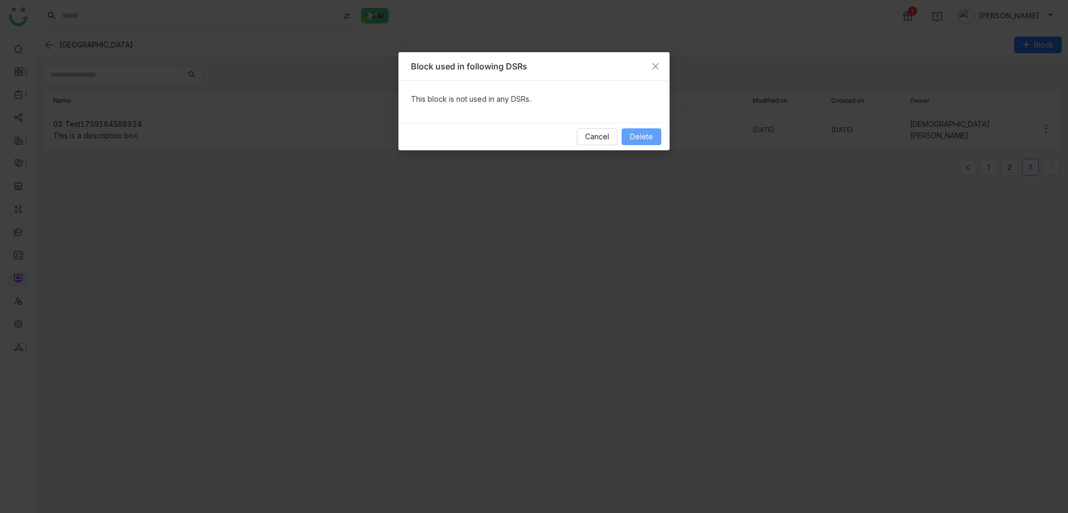
click at [627, 132] on button "Delete" at bounding box center [642, 136] width 40 height 17
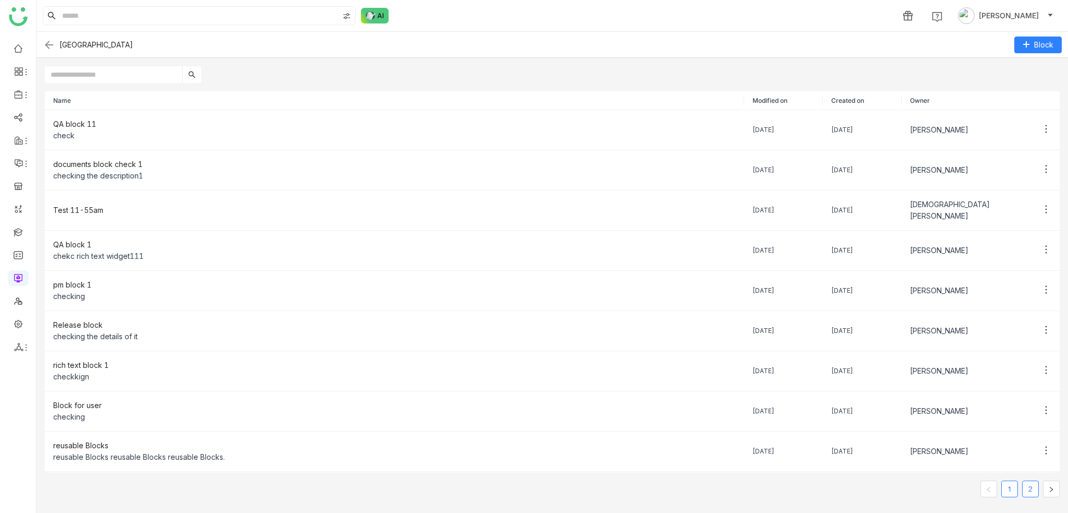
click at [1026, 486] on link "2" at bounding box center [1031, 489] width 16 height 16
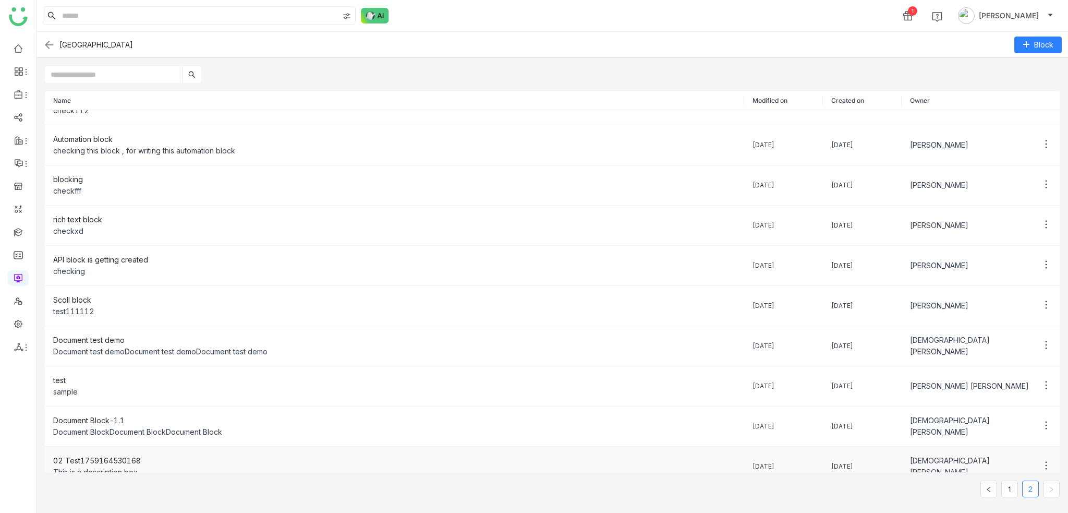
scroll to position [38, 0]
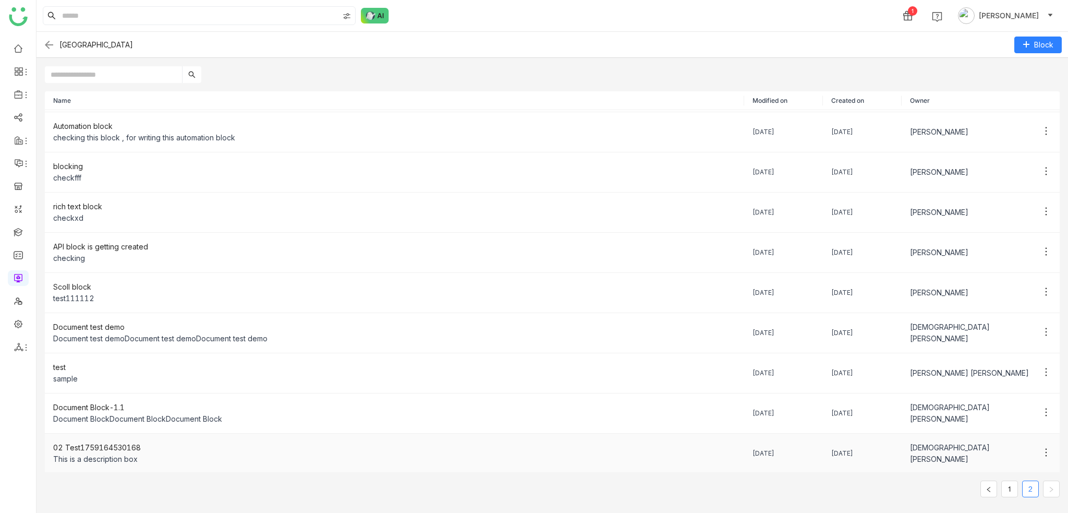
click at [1041, 450] on icon at bounding box center [1046, 452] width 10 height 10
click at [983, 439] on td "[DEMOGRAPHIC_DATA][PERSON_NAME]" at bounding box center [981, 453] width 158 height 40
click at [974, 434] on span "Delete" at bounding box center [972, 432] width 34 height 11
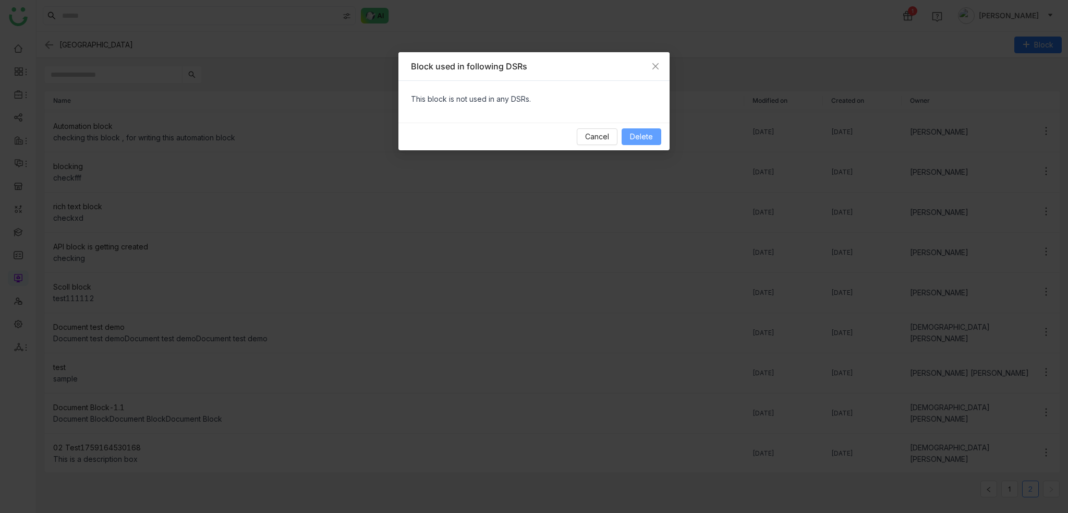
click at [647, 139] on span "Delete" at bounding box center [641, 136] width 23 height 11
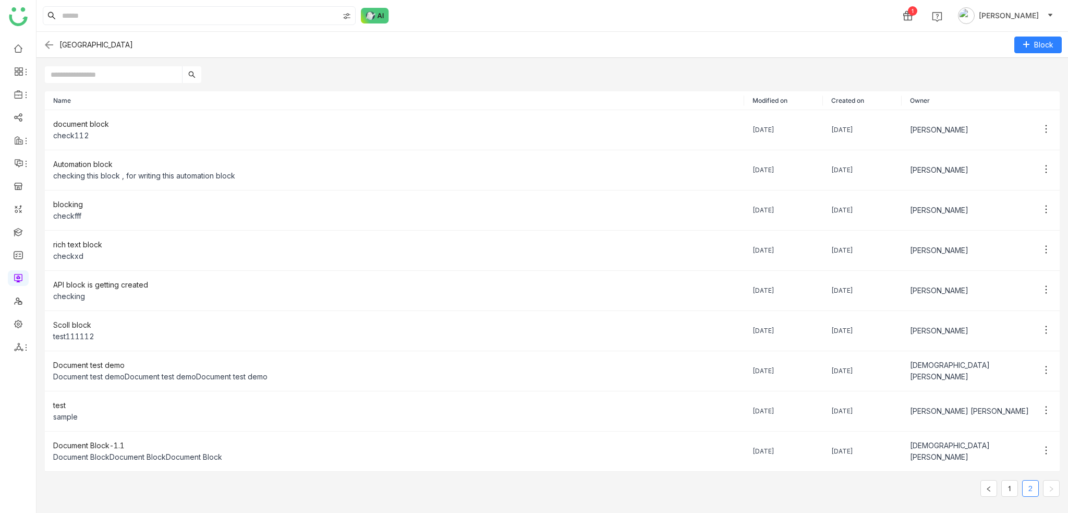
scroll to position [0, 0]
click at [15, 325] on link at bounding box center [18, 323] width 9 height 9
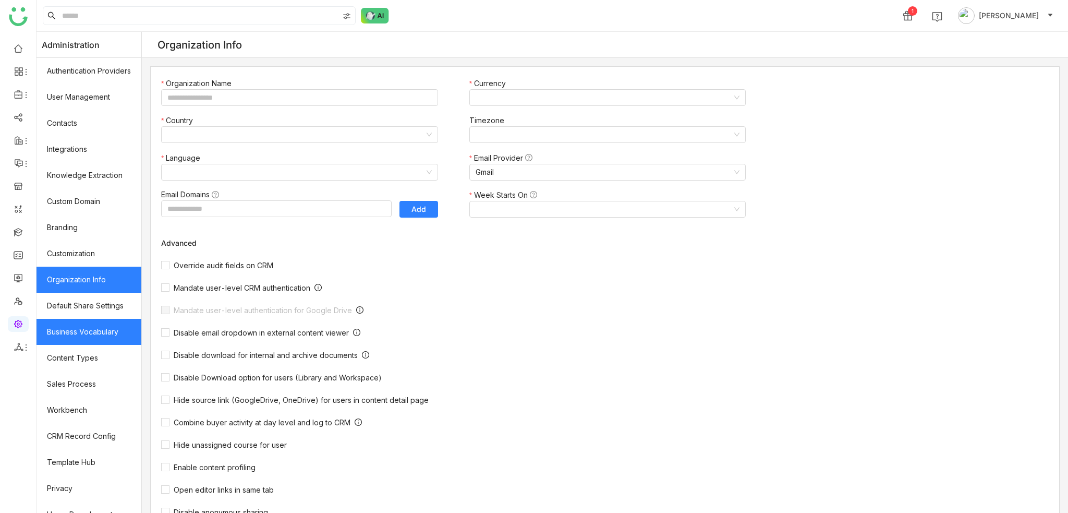
type input "*******"
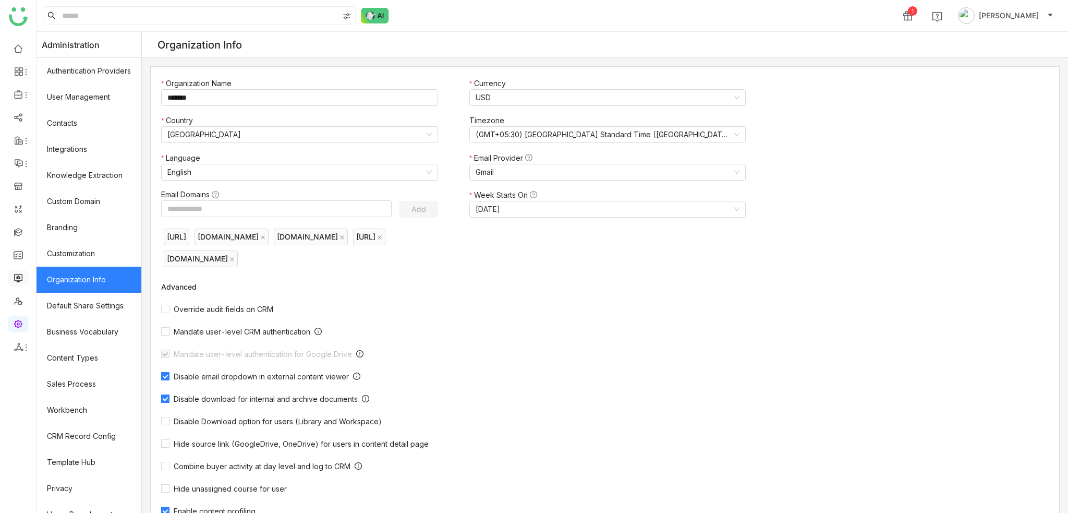
click at [19, 282] on link at bounding box center [18, 277] width 9 height 9
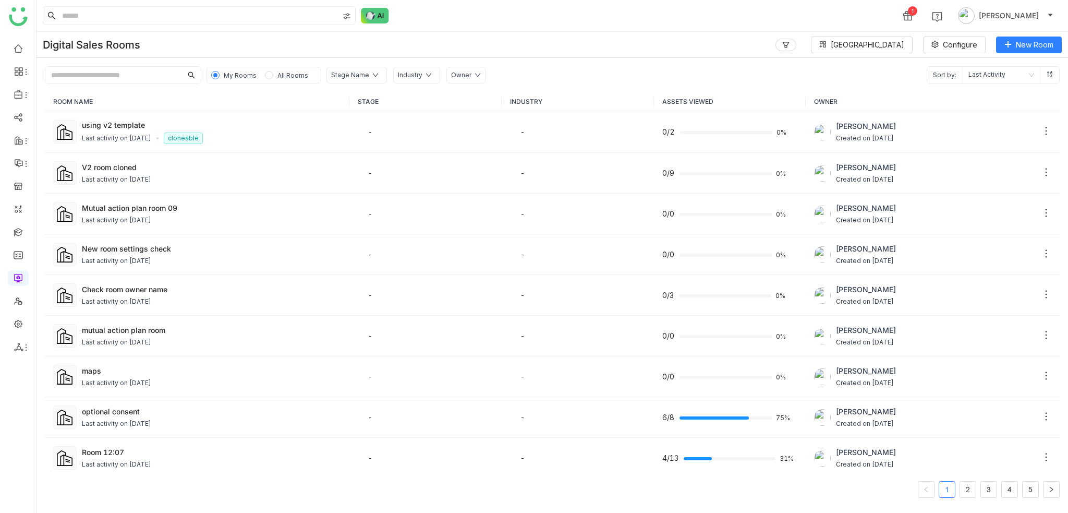
click at [557, 34] on div "Digital Sales Rooms Block Library Configure New Room" at bounding box center [553, 45] width 1032 height 26
drag, startPoint x: 855, startPoint y: 41, endPoint x: 856, endPoint y: 50, distance: 8.4
click at [827, 41] on icon at bounding box center [822, 44] width 7 height 7
click at [864, 117] on li "View All Blocks" at bounding box center [905, 111] width 130 height 20
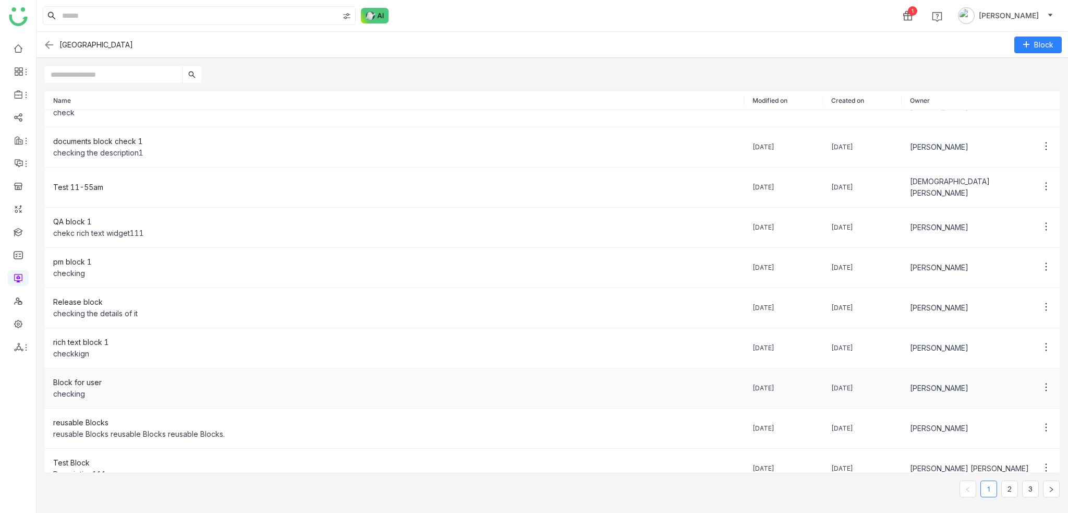
scroll to position [27, 0]
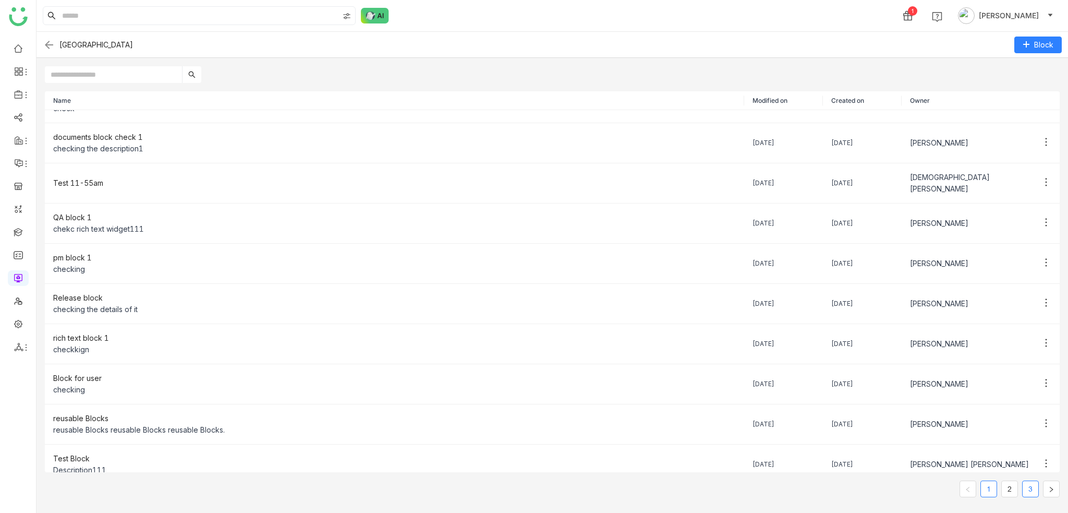
click at [1033, 488] on link "3" at bounding box center [1031, 489] width 16 height 16
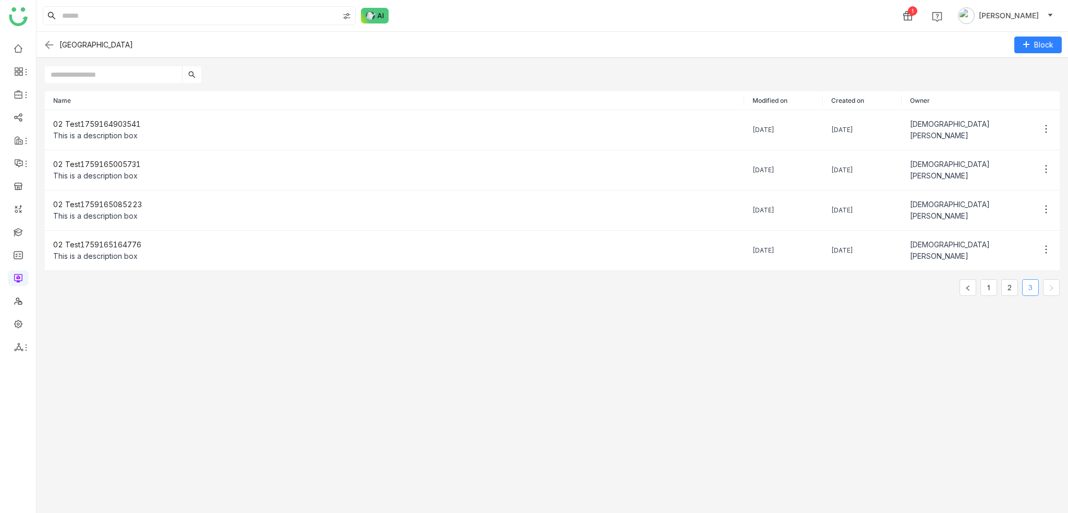
scroll to position [0, 0]
click at [989, 192] on span "Delete" at bounding box center [972, 188] width 34 height 11
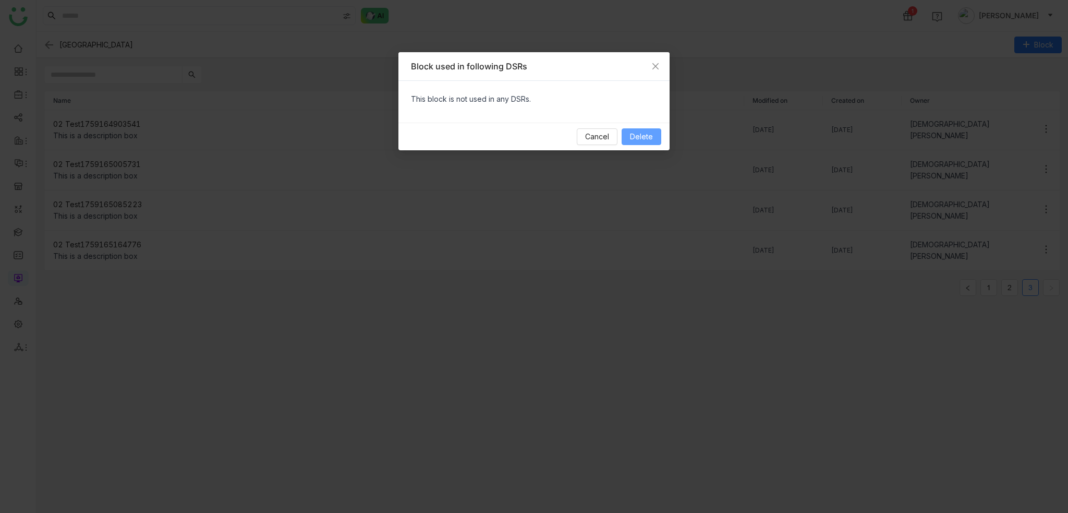
click at [649, 131] on span "Delete" at bounding box center [641, 136] width 23 height 11
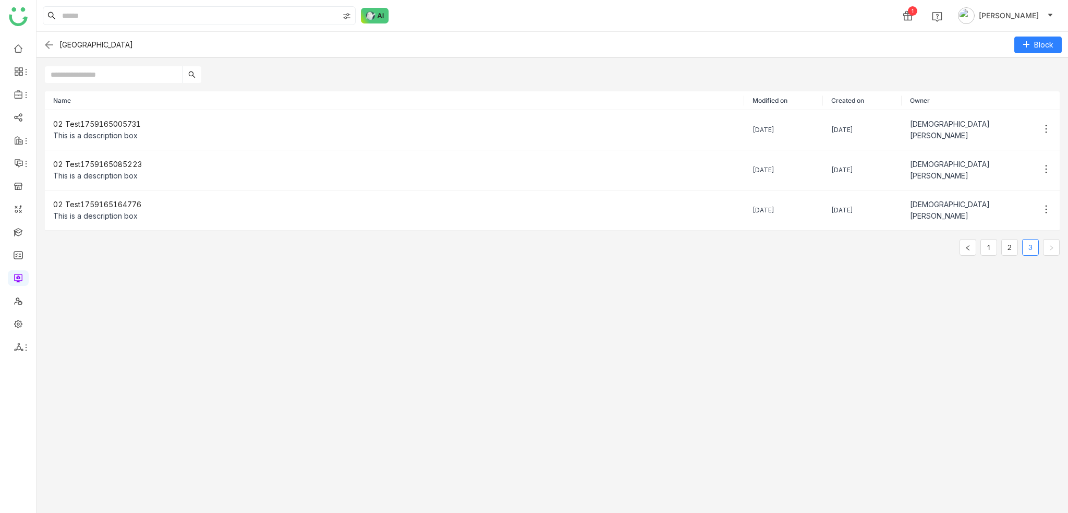
click at [806, 308] on div "Name Modified on Created on Owner 02 Test1759165005731 This is a description bo…" at bounding box center [553, 298] width 1032 height 430
click at [846, 378] on div "Name Modified on Created on Owner 02 Test1759165005731 This is a description bo…" at bounding box center [553, 298] width 1032 height 430
click at [135, 69] on input "text" at bounding box center [113, 74] width 137 height 17
paste input "**********"
type input "**********"
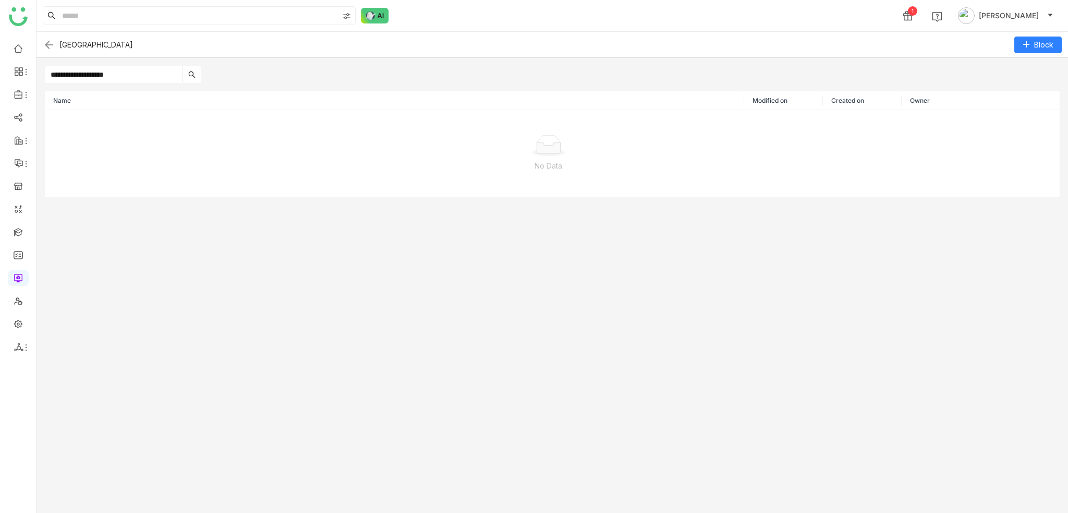
click at [146, 72] on input "**********" at bounding box center [113, 74] width 137 height 17
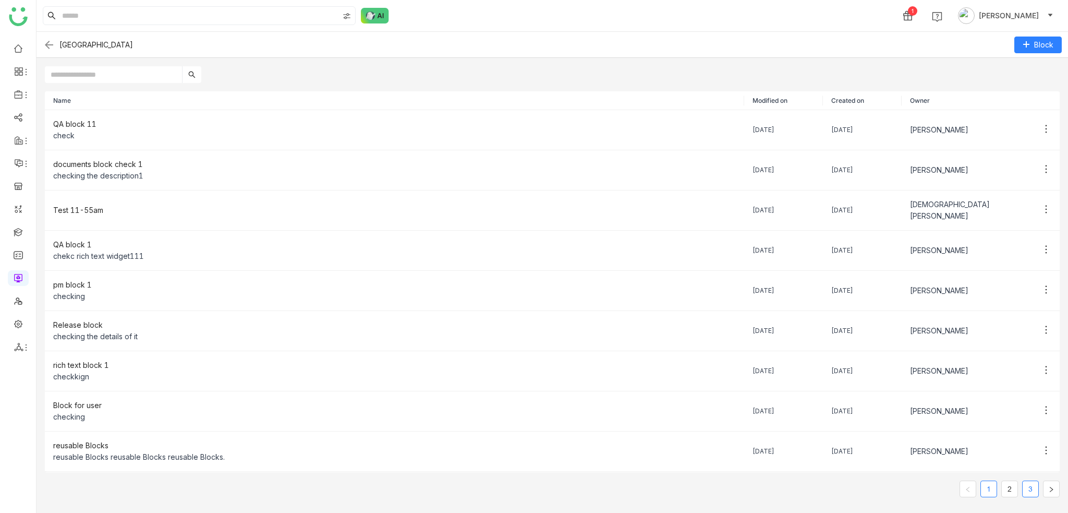
click at [1032, 487] on link "3" at bounding box center [1031, 489] width 16 height 16
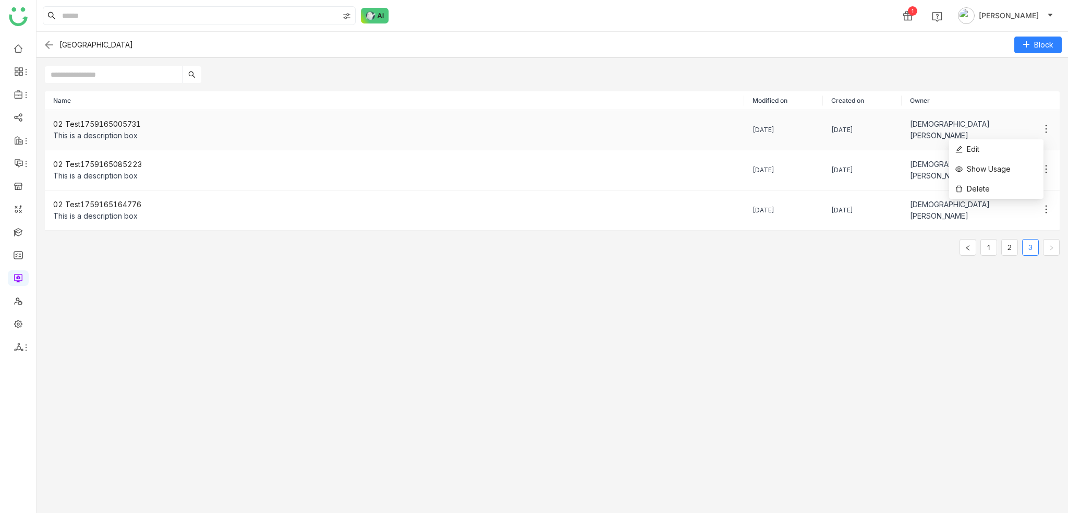
click at [1041, 126] on icon at bounding box center [1046, 129] width 10 height 10
drag, startPoint x: 1007, startPoint y: 188, endPoint x: 977, endPoint y: 181, distance: 30.0
click at [1007, 189] on li "Delete" at bounding box center [996, 189] width 94 height 20
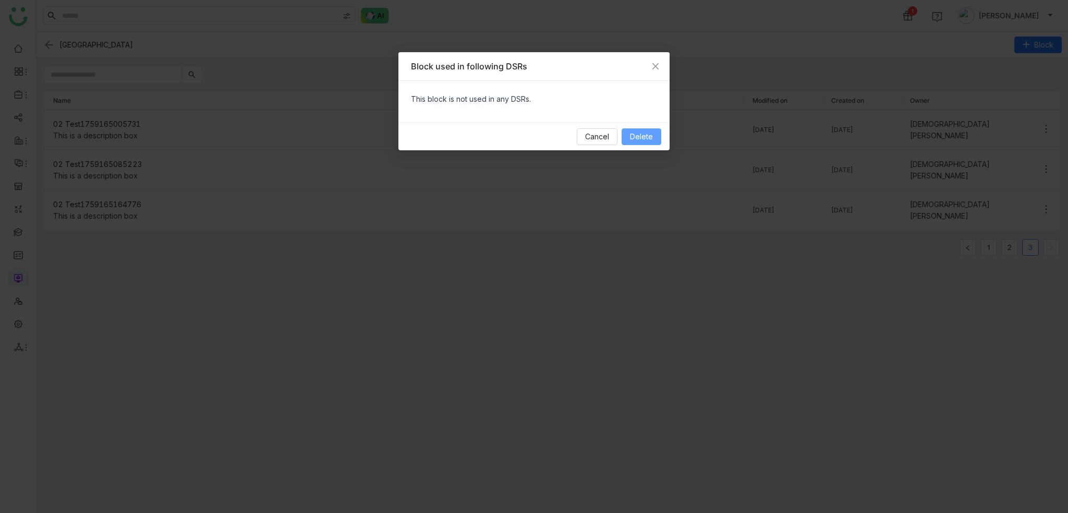
click at [651, 129] on button "Delete" at bounding box center [642, 136] width 40 height 17
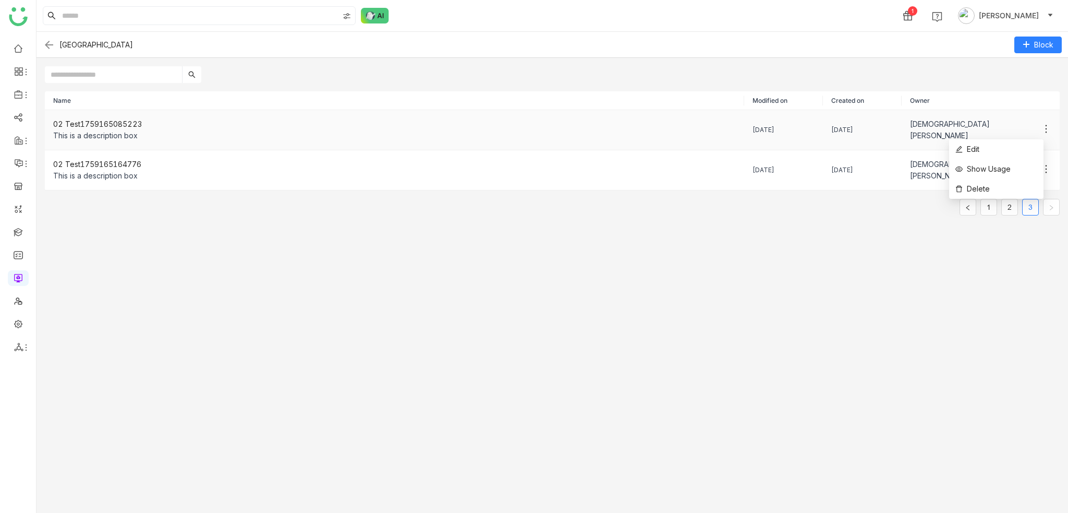
click at [1041, 130] on icon at bounding box center [1046, 129] width 10 height 10
click at [1016, 189] on li "Delete" at bounding box center [996, 189] width 94 height 20
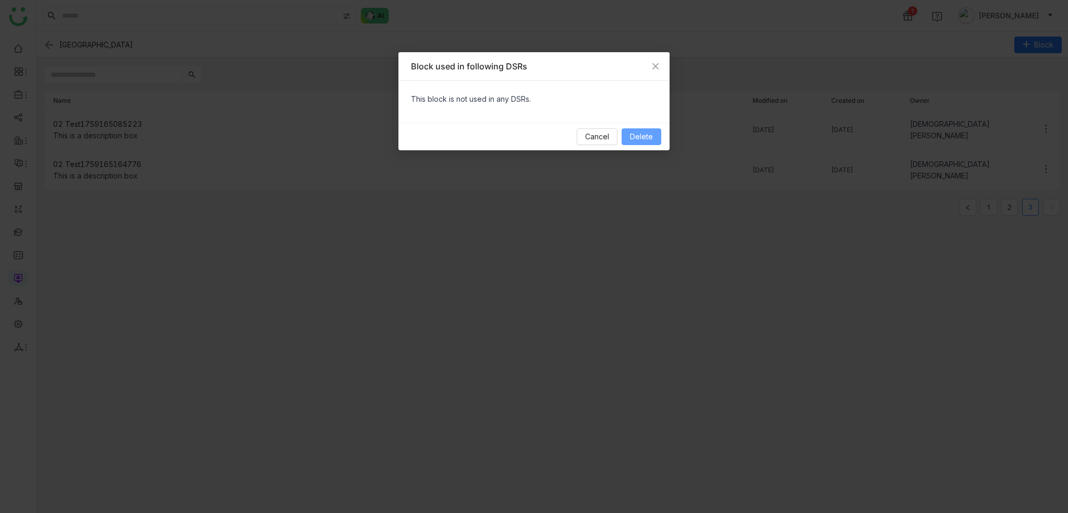
click at [658, 141] on button "Delete" at bounding box center [642, 136] width 40 height 17
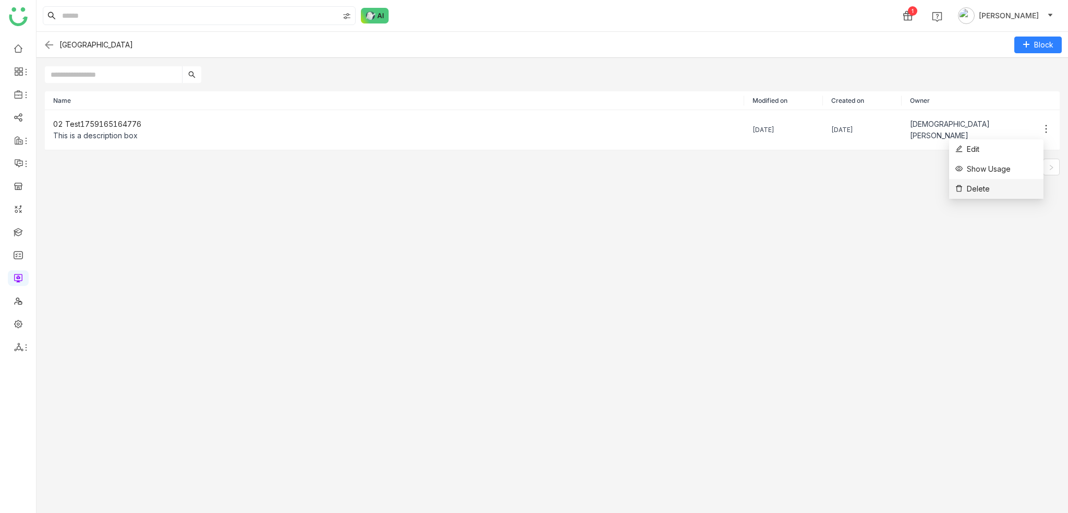
click at [999, 187] on li "Delete" at bounding box center [996, 189] width 94 height 20
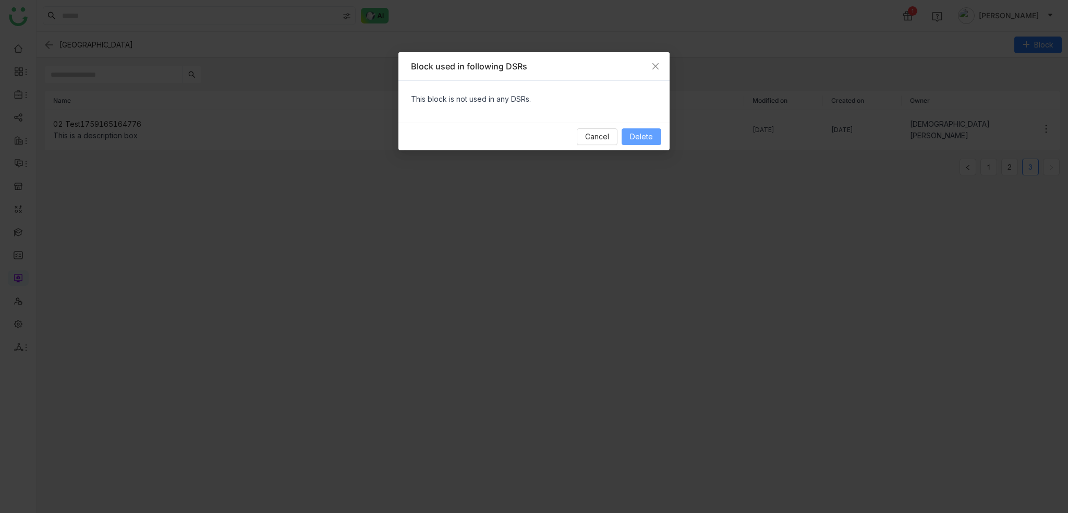
click at [638, 130] on button "Delete" at bounding box center [642, 136] width 40 height 17
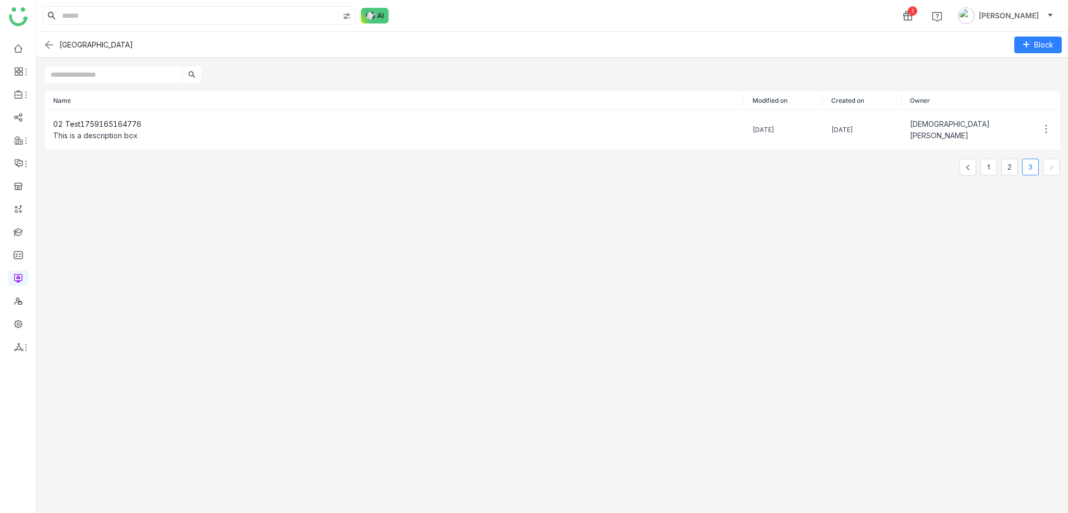
click at [711, 344] on div "Name Modified on Created on Owner 02 Test1759165164776 This is a description bo…" at bounding box center [553, 298] width 1032 height 430
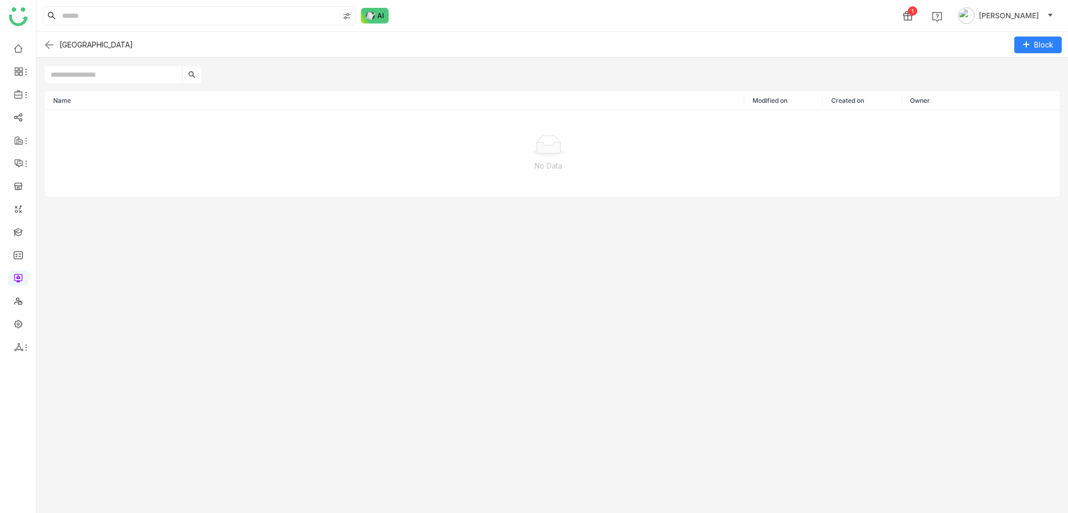
click at [54, 43] on img at bounding box center [49, 45] width 13 height 13
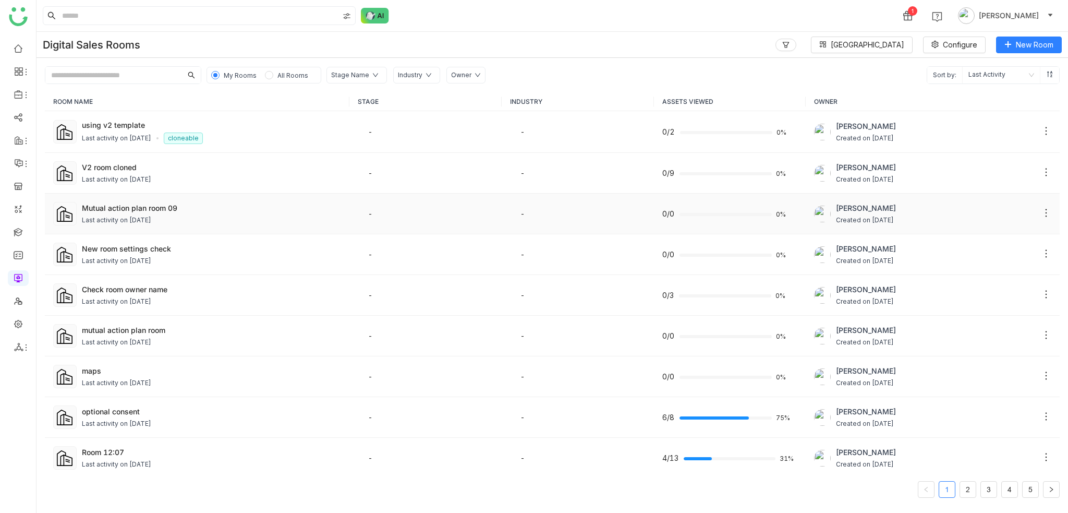
click at [95, 216] on div "Last activity on [DATE]" at bounding box center [116, 220] width 69 height 10
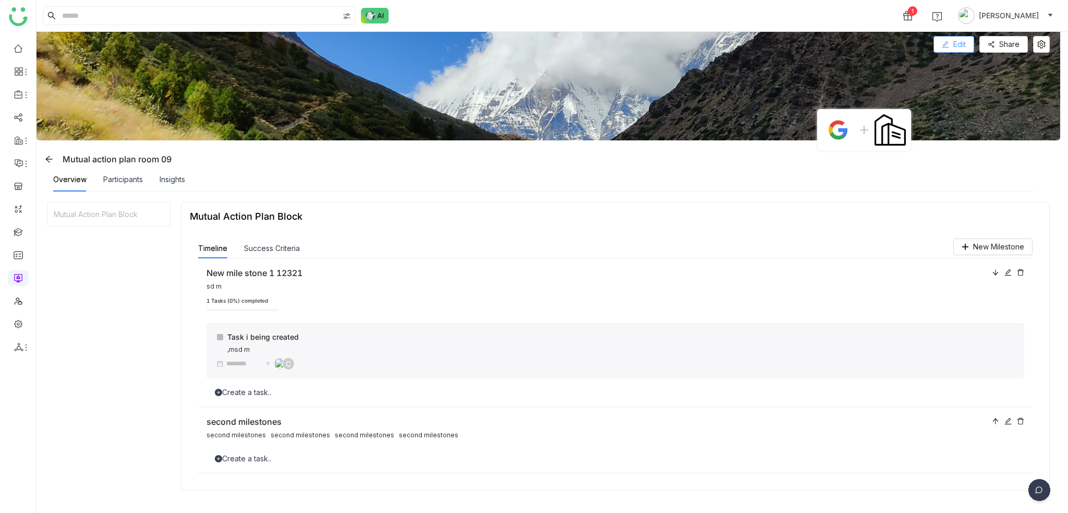
click at [956, 46] on span "Edit" at bounding box center [959, 44] width 13 height 11
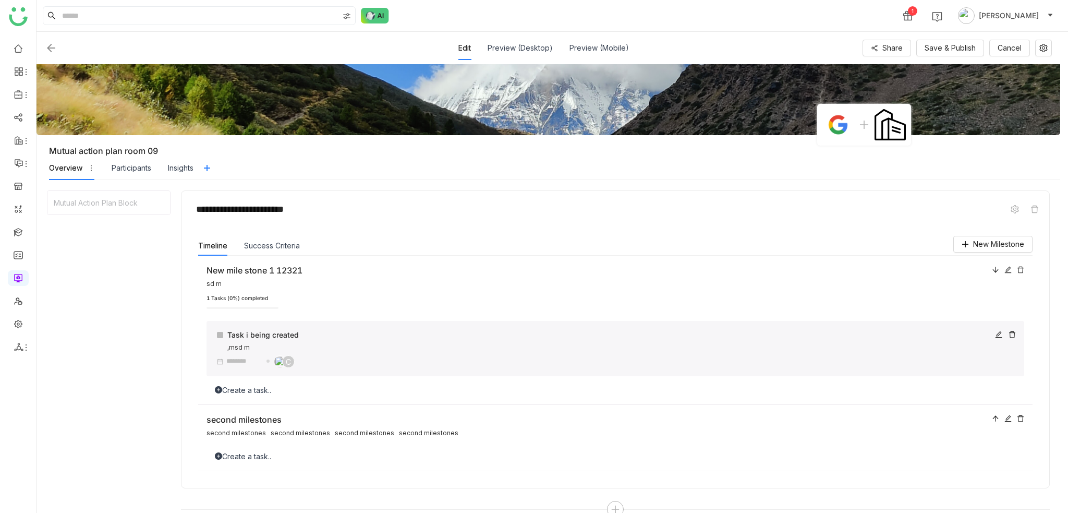
scroll to position [53, 0]
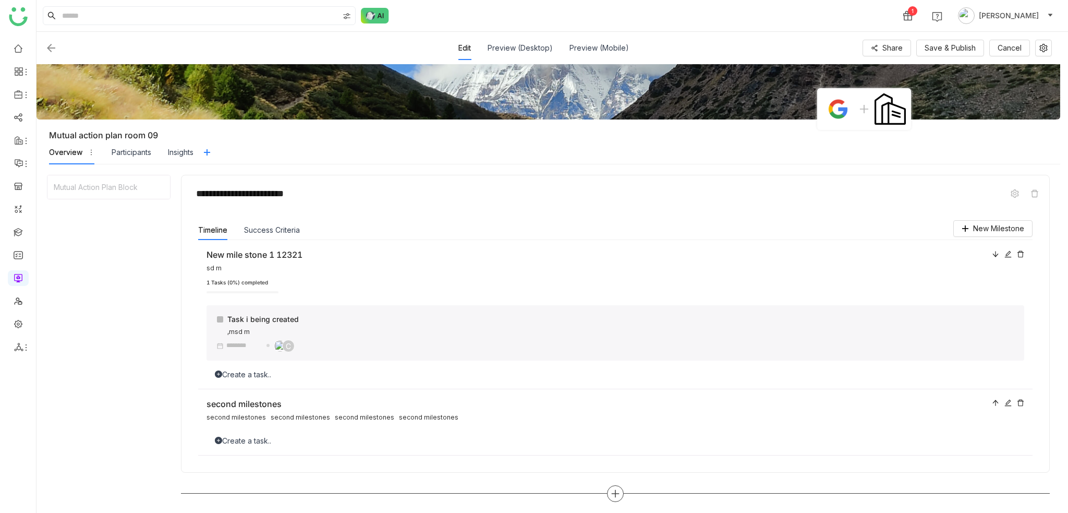
click at [621, 491] on div at bounding box center [615, 493] width 17 height 17
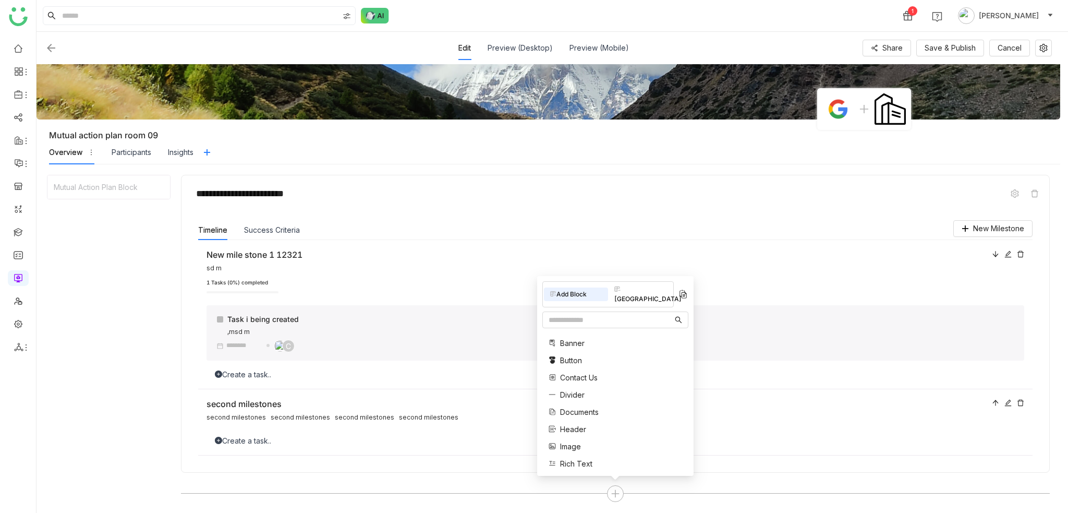
click at [29, 227] on ul at bounding box center [18, 197] width 36 height 329
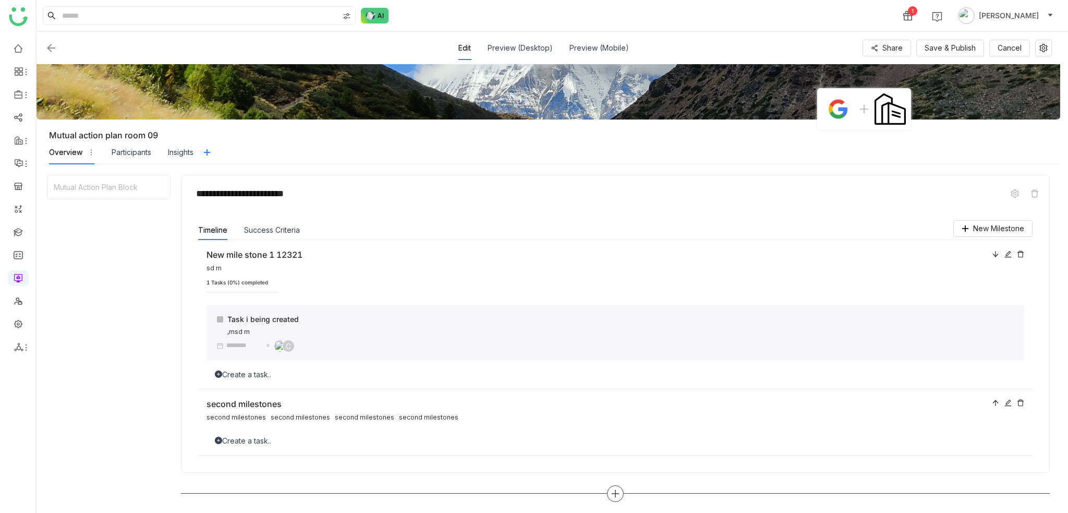
click at [617, 489] on icon at bounding box center [615, 493] width 9 height 9
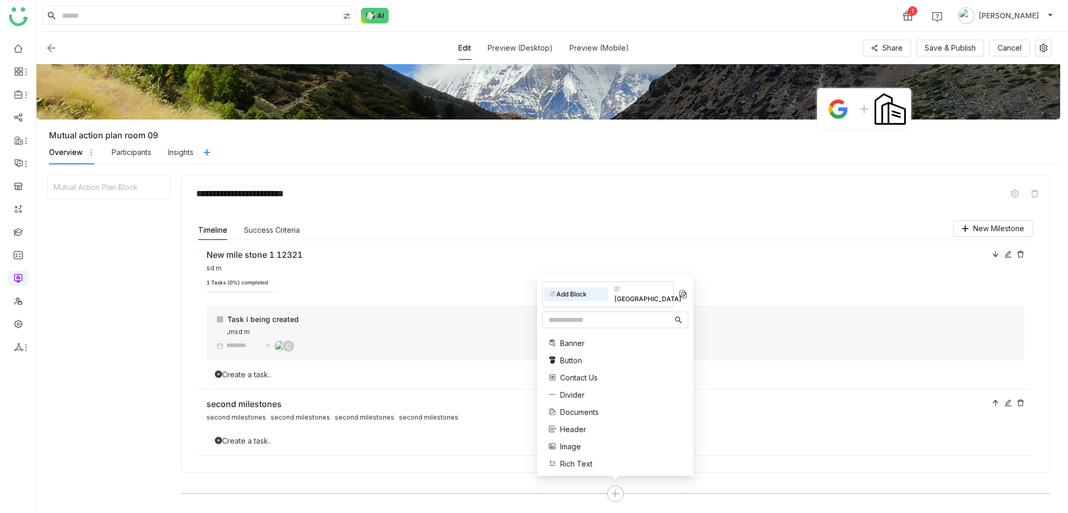
drag, startPoint x: 653, startPoint y: 297, endPoint x: 607, endPoint y: 386, distance: 100.5
click at [653, 297] on div "[GEOGRAPHIC_DATA]" at bounding box center [640, 294] width 64 height 23
click at [607, 425] on span "02 Test1759166164791" at bounding box center [604, 427] width 88 height 11
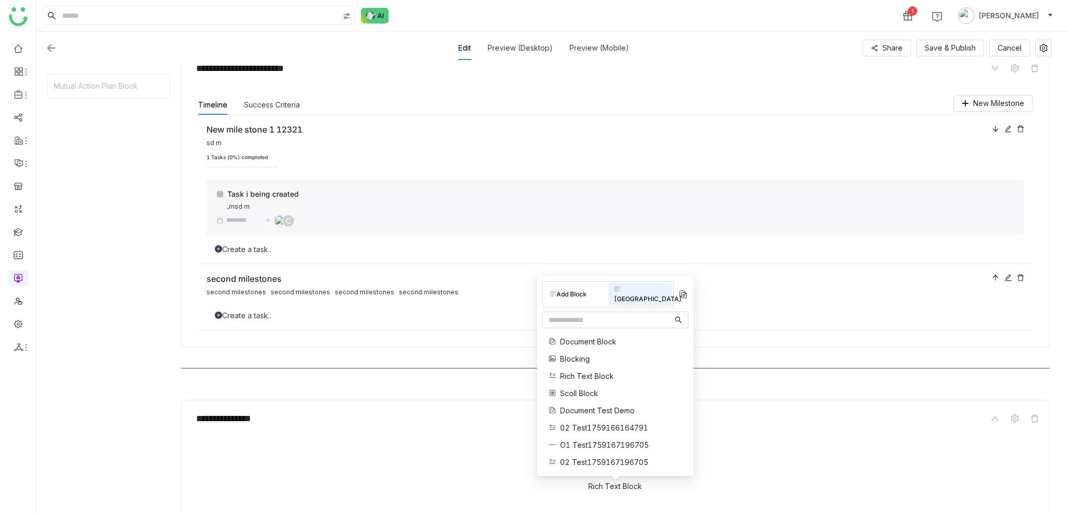
scroll to position [255, 0]
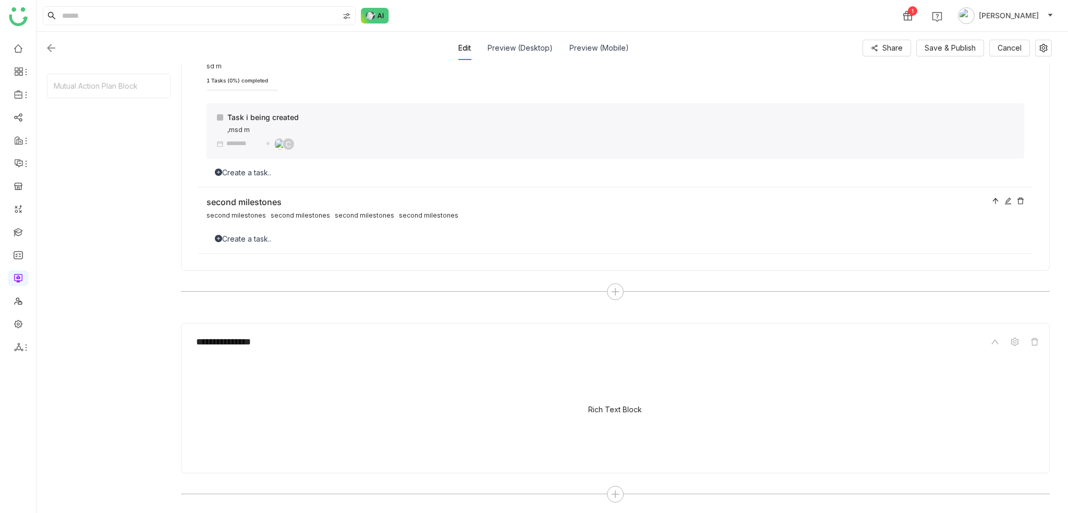
click at [617, 405] on div "Rich Text Block" at bounding box center [615, 409] width 54 height 9
click at [731, 416] on div "Rich Text Block" at bounding box center [615, 412] width 851 height 104
click at [918, 408] on div "Rich Text Block" at bounding box center [615, 412] width 851 height 104
click at [738, 407] on div "Rich Text Block" at bounding box center [615, 412] width 851 height 104
click at [592, 398] on div "Rich Text Block" at bounding box center [615, 412] width 851 height 104
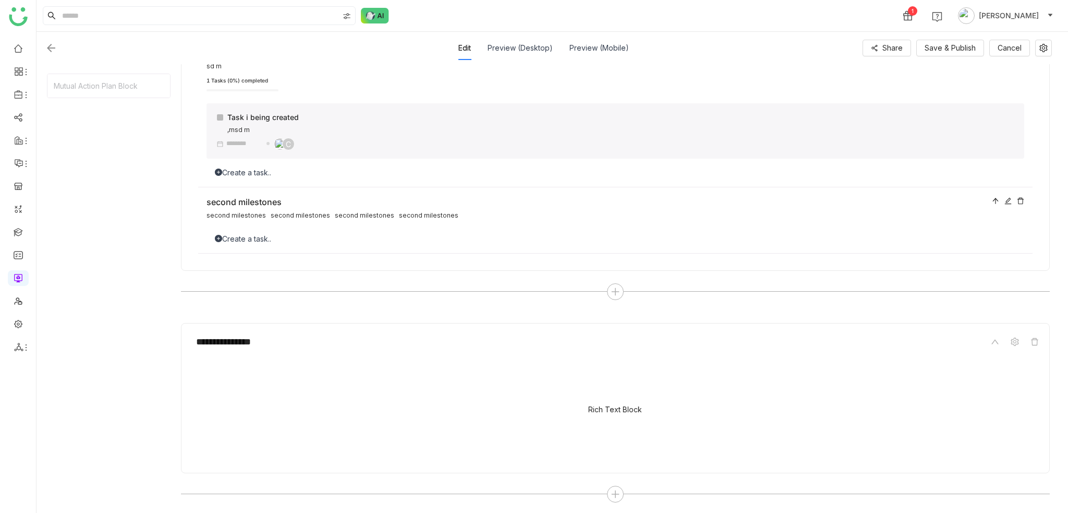
click at [674, 418] on div "Rich Text Block" at bounding box center [615, 412] width 851 height 104
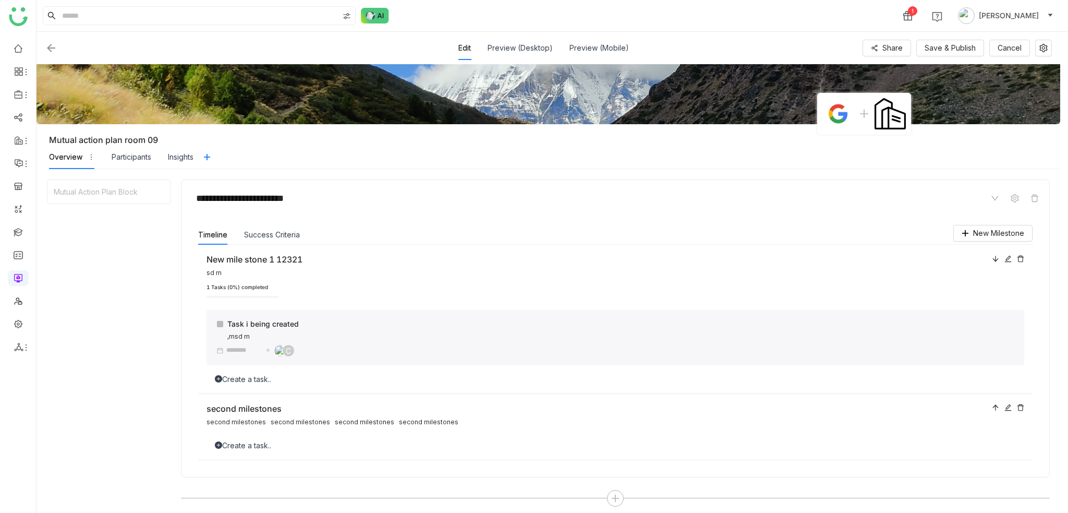
scroll to position [0, 0]
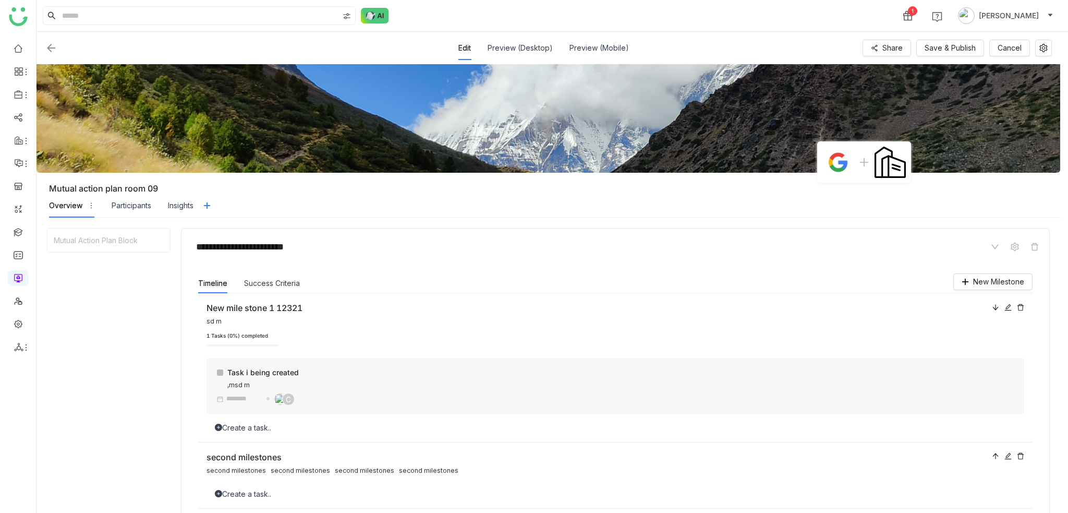
click at [51, 47] on img at bounding box center [51, 48] width 13 height 13
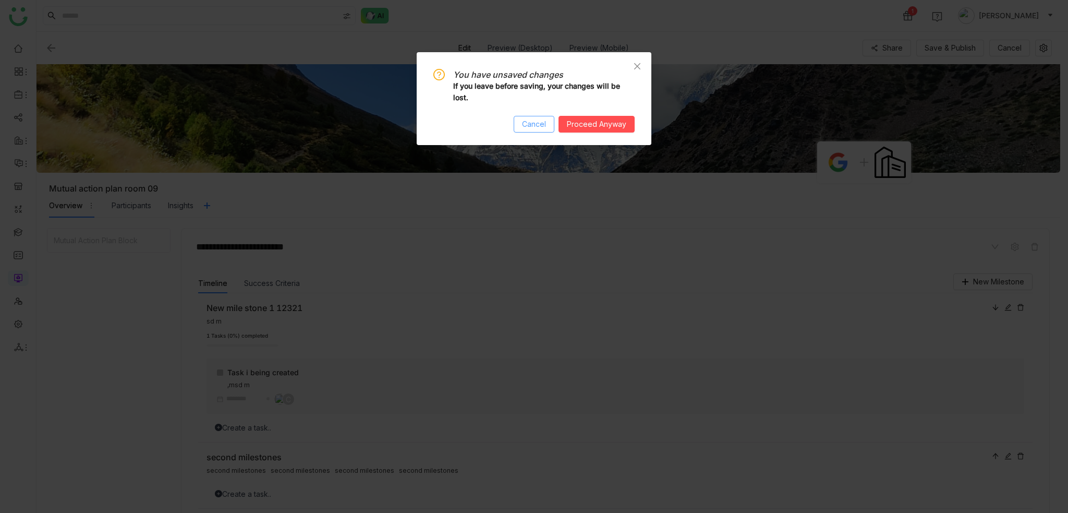
click at [551, 125] on button "Cancel" at bounding box center [534, 124] width 41 height 17
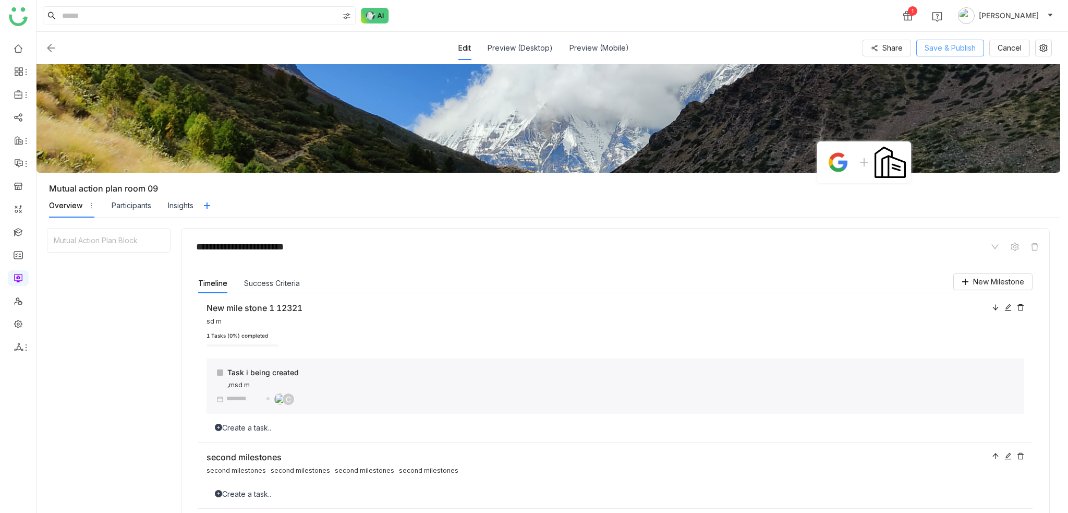
click at [940, 48] on span "Save & Publish" at bounding box center [950, 47] width 51 height 11
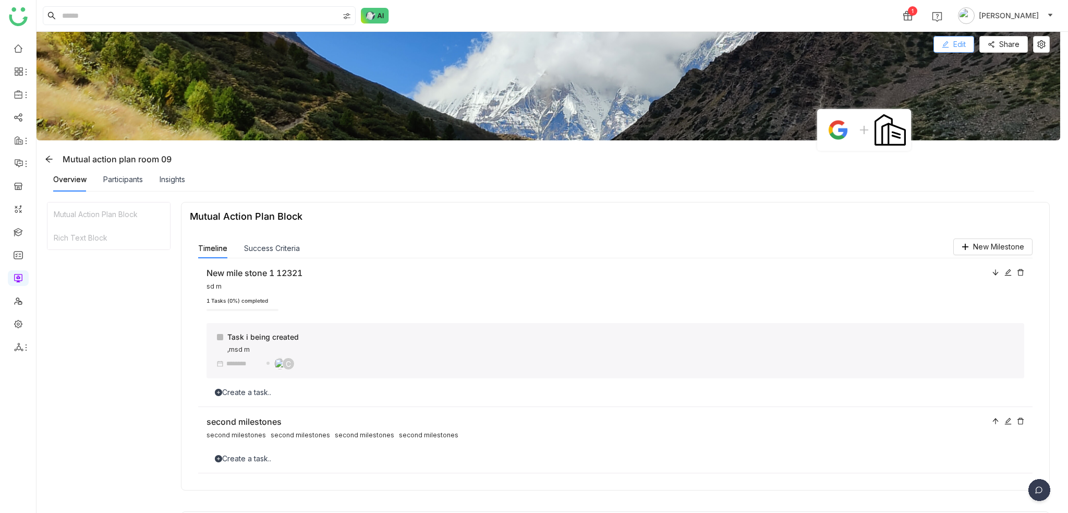
click at [951, 46] on button "Edit" at bounding box center [954, 44] width 41 height 17
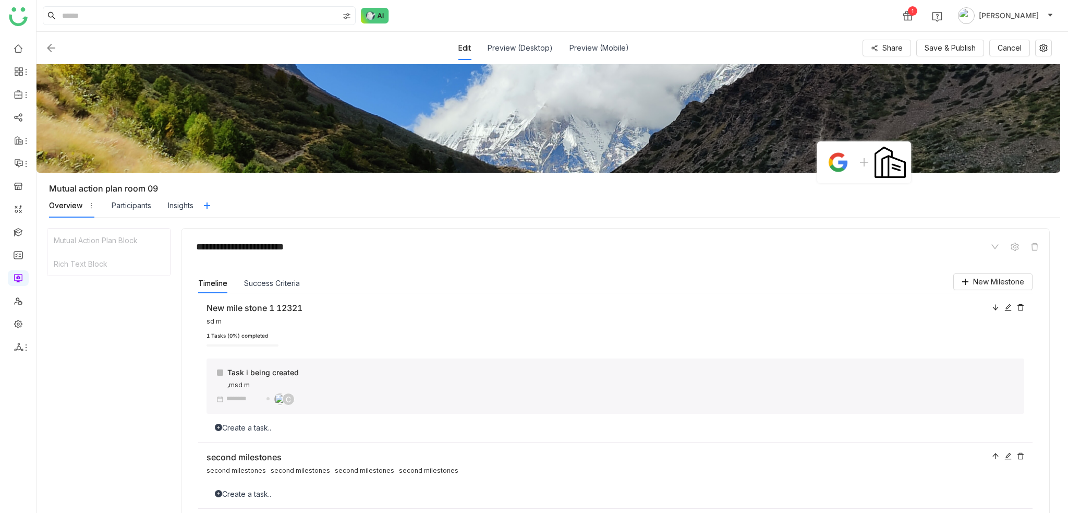
click at [48, 44] on img at bounding box center [51, 48] width 13 height 13
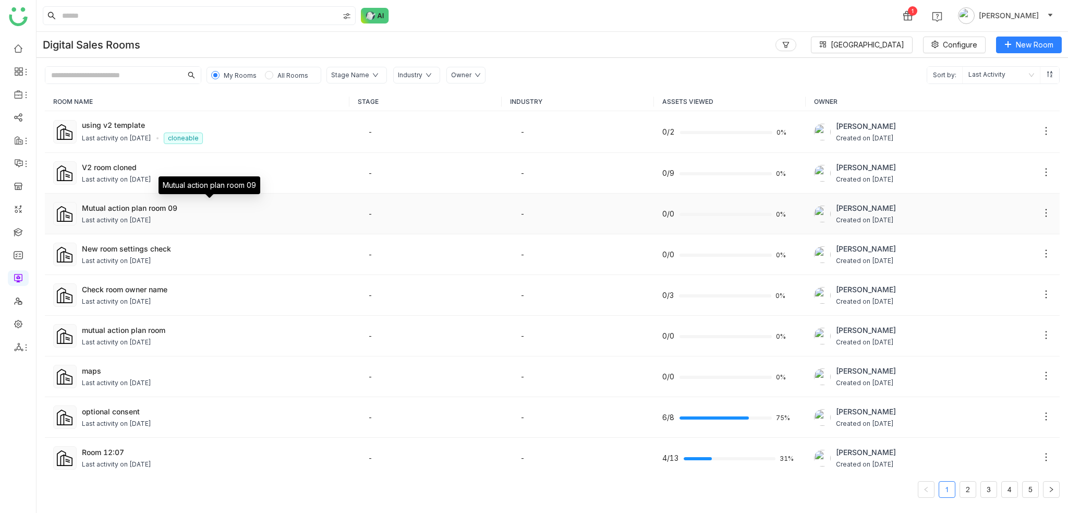
click at [138, 212] on div "Mutual action plan room 09" at bounding box center [211, 207] width 259 height 11
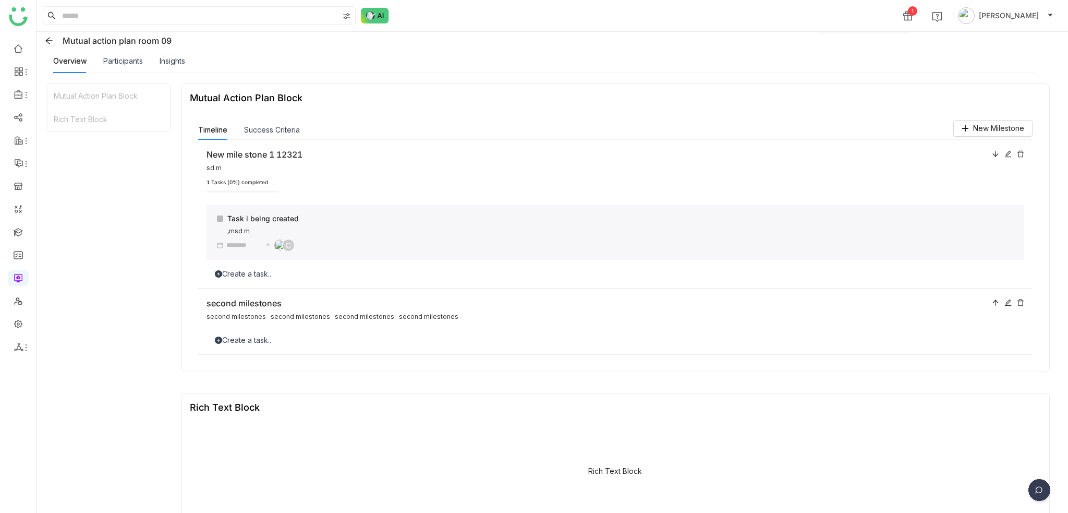
scroll to position [150, 0]
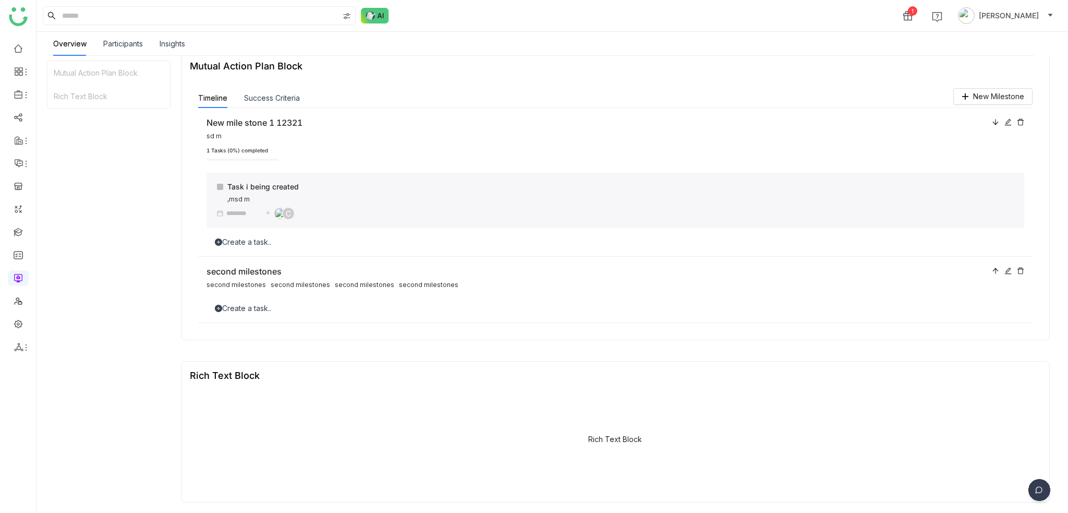
click at [605, 481] on div "Rich Text Block" at bounding box center [615, 441] width 851 height 104
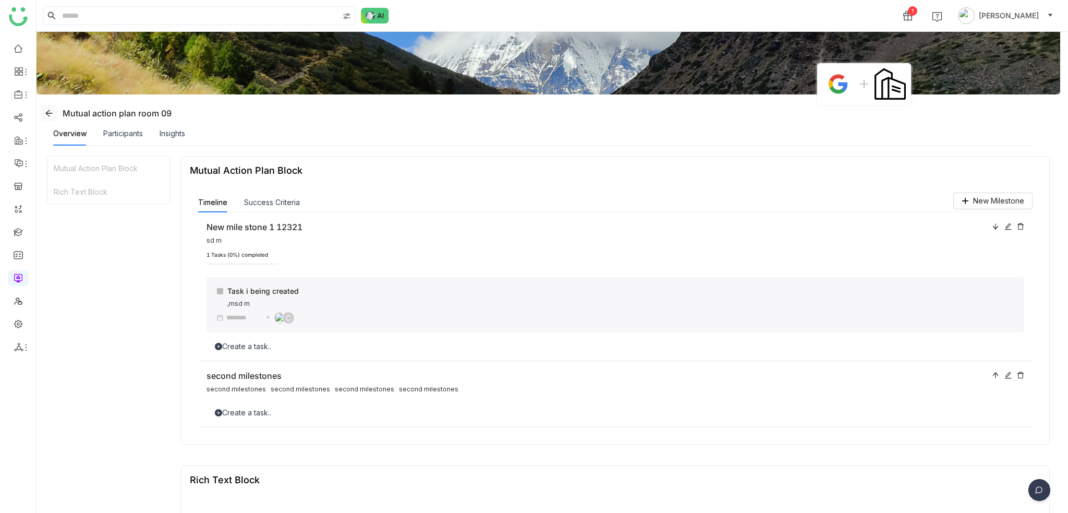
click at [48, 108] on button at bounding box center [49, 113] width 17 height 17
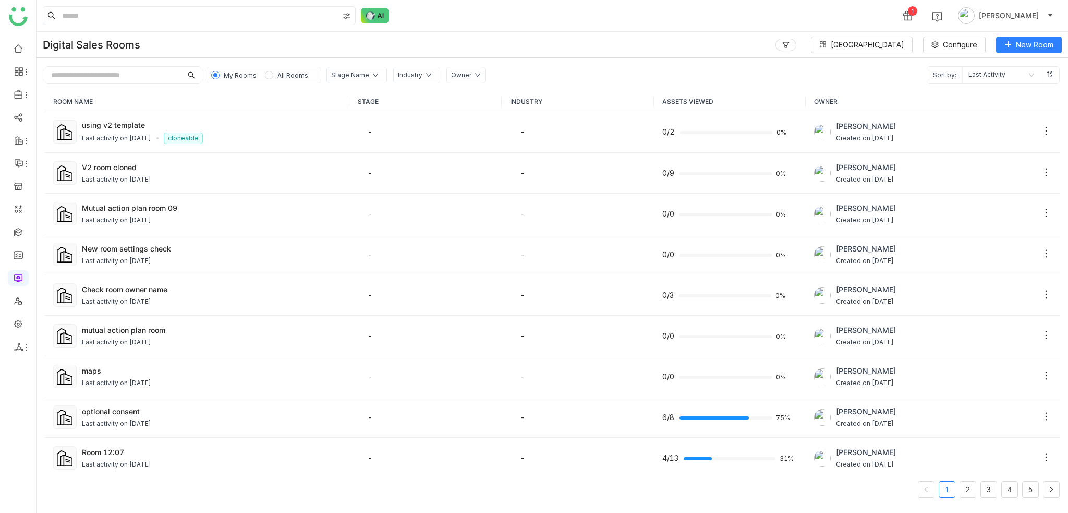
scroll to position [365, 0]
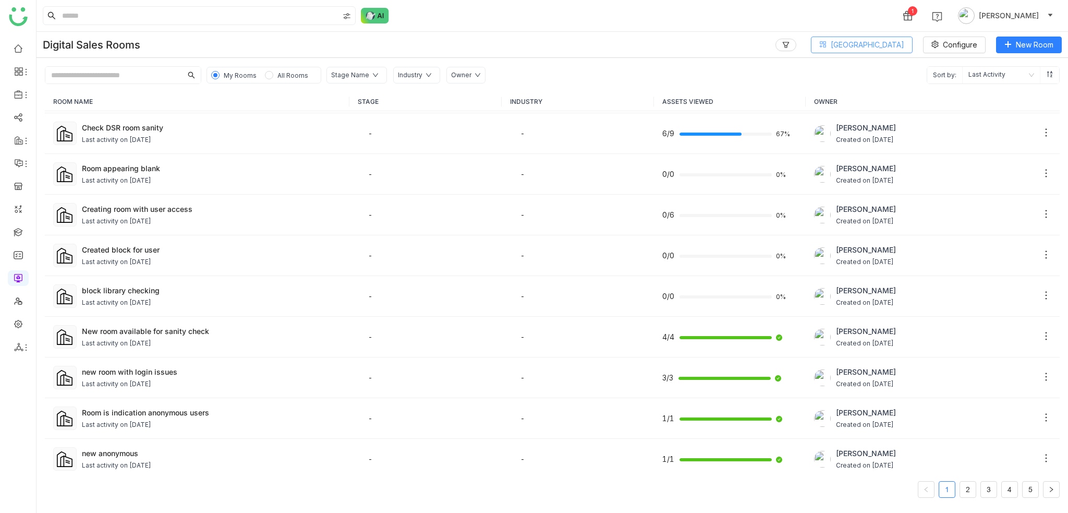
click at [898, 41] on span "[GEOGRAPHIC_DATA]" at bounding box center [868, 44] width 74 height 11
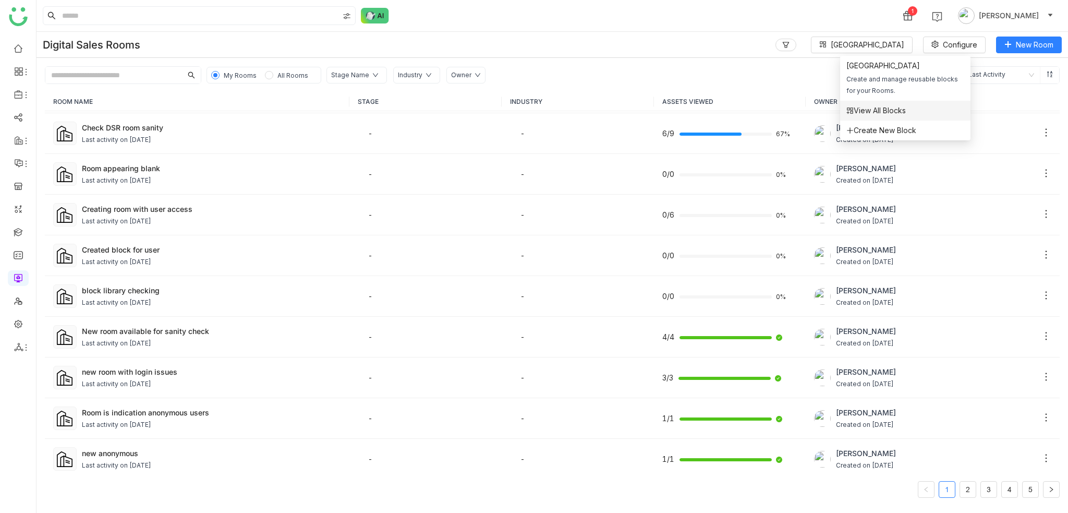
click at [880, 112] on span "View All Blocks" at bounding box center [875, 110] width 59 height 11
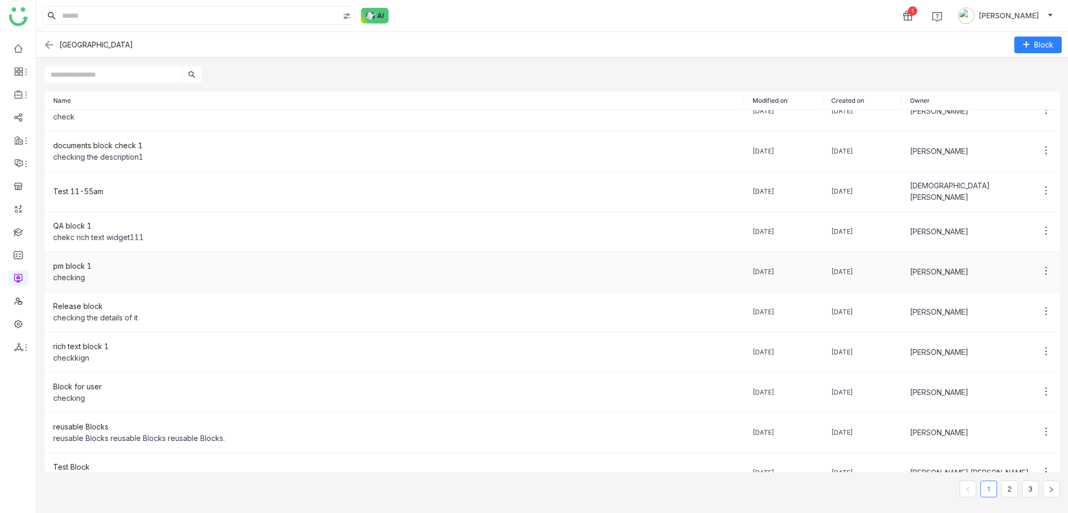
scroll to position [27, 0]
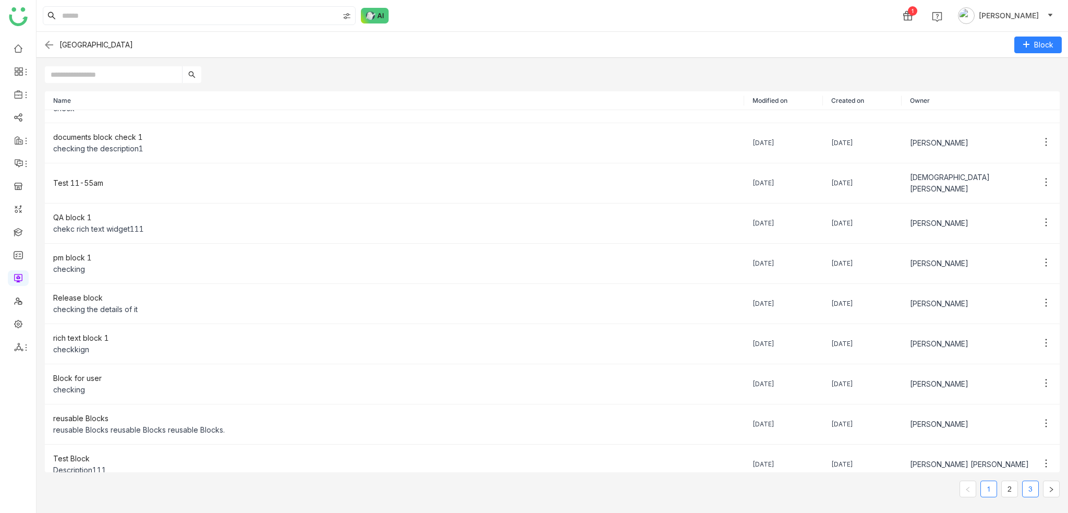
click at [1028, 486] on link "3" at bounding box center [1031, 489] width 16 height 16
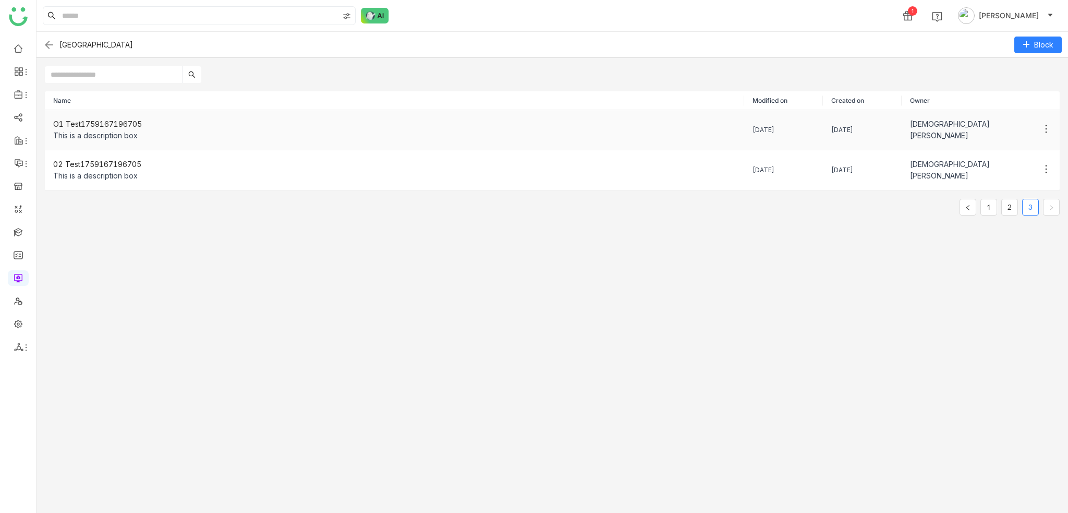
click at [202, 135] on div "This is a description box" at bounding box center [394, 135] width 683 height 11
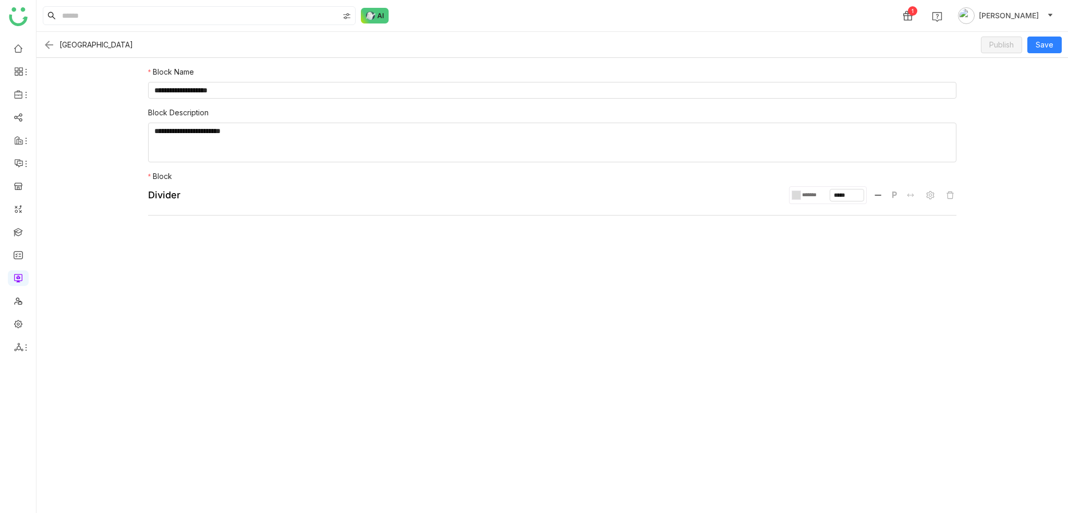
click at [46, 51] on div "Block Library Publish Save" at bounding box center [553, 45] width 1032 height 26
click at [53, 45] on img at bounding box center [49, 45] width 13 height 13
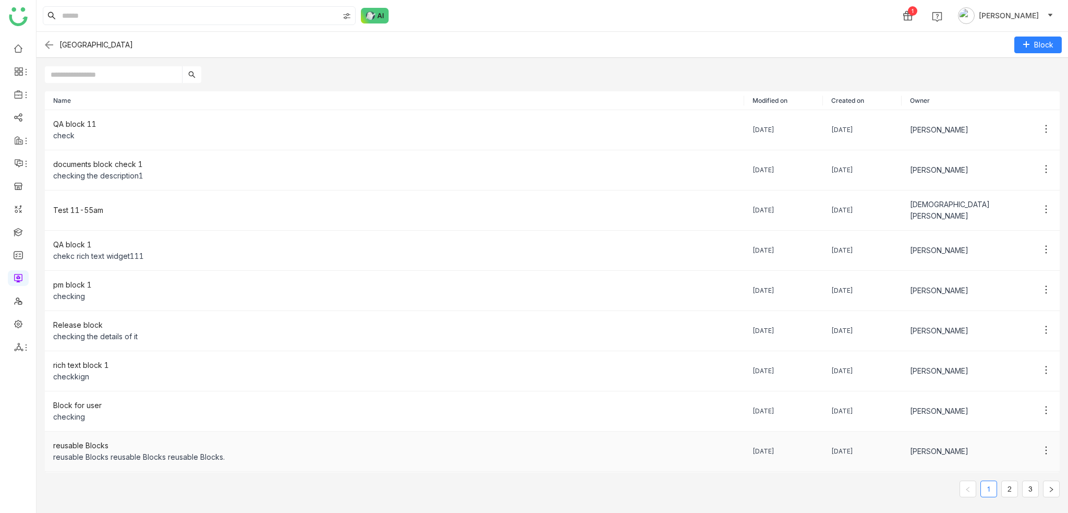
drag, startPoint x: 1036, startPoint y: 476, endPoint x: 1041, endPoint y: 448, distance: 28.6
click at [1041, 463] on div "Name Modified on Created on Owner QA block 11 check [DATE] [DATE] [PERSON_NAME]…" at bounding box center [552, 294] width 1015 height 406
click at [1026, 495] on link "3" at bounding box center [1031, 489] width 16 height 16
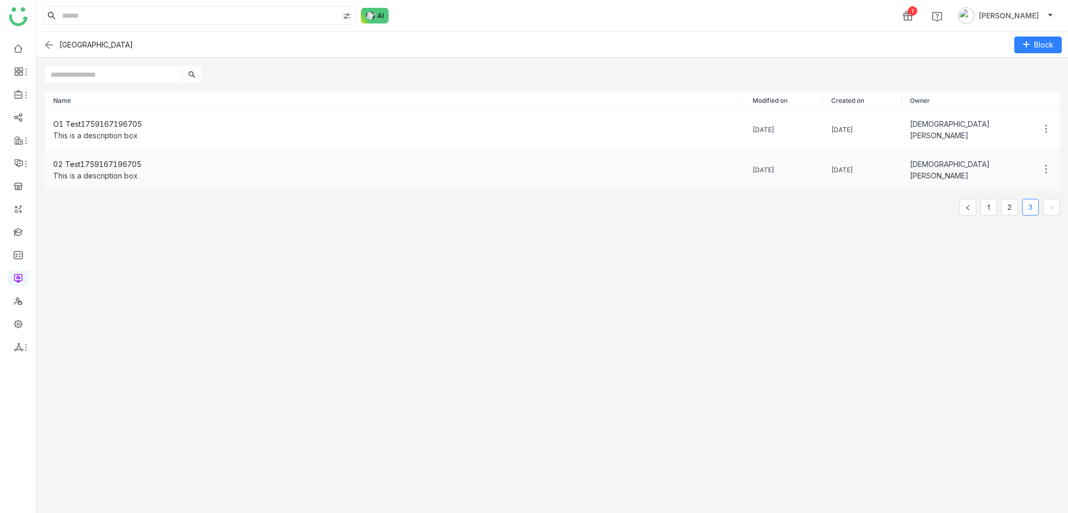
click at [281, 171] on div "This is a description box" at bounding box center [394, 175] width 683 height 11
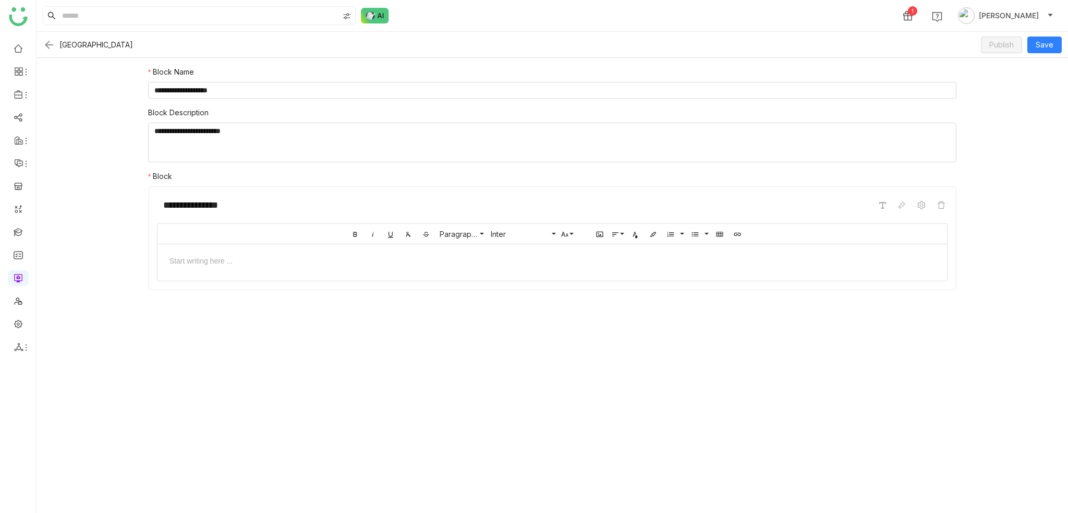
click at [759, 273] on div at bounding box center [552, 260] width 790 height 32
click at [432, 260] on div at bounding box center [552, 260] width 769 height 11
click at [430, 260] on div at bounding box center [552, 260] width 769 height 11
click at [928, 293] on div "**********" at bounding box center [552, 178] width 825 height 240
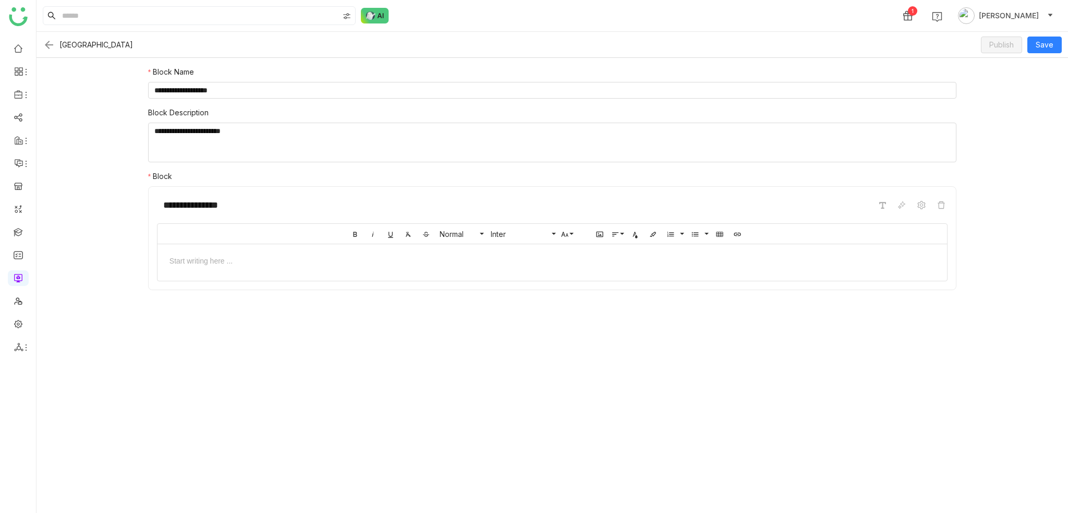
click at [965, 204] on form "**********" at bounding box center [553, 285] width 1032 height 455
click at [997, 193] on form "**********" at bounding box center [553, 285] width 1032 height 455
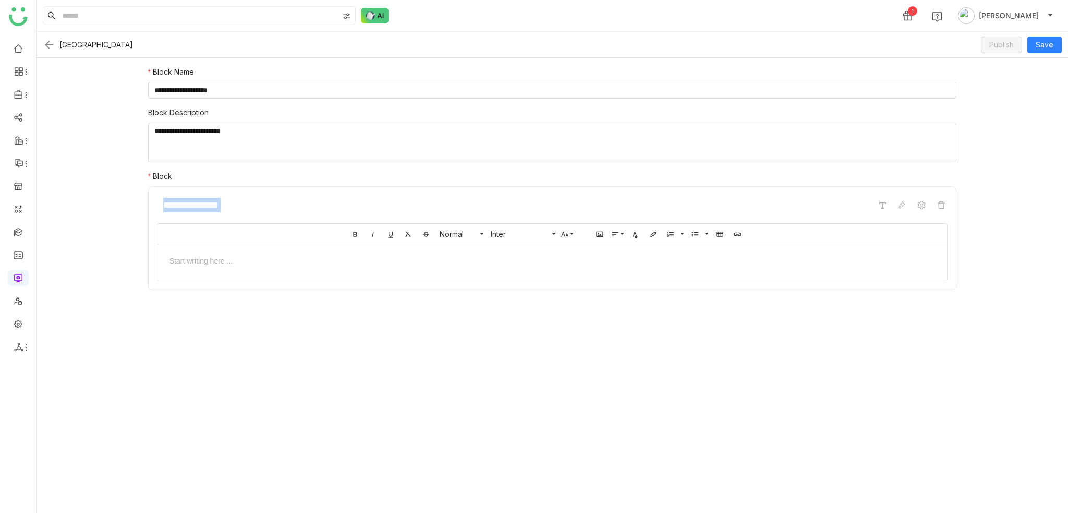
click at [997, 193] on form "**********" at bounding box center [553, 285] width 1032 height 455
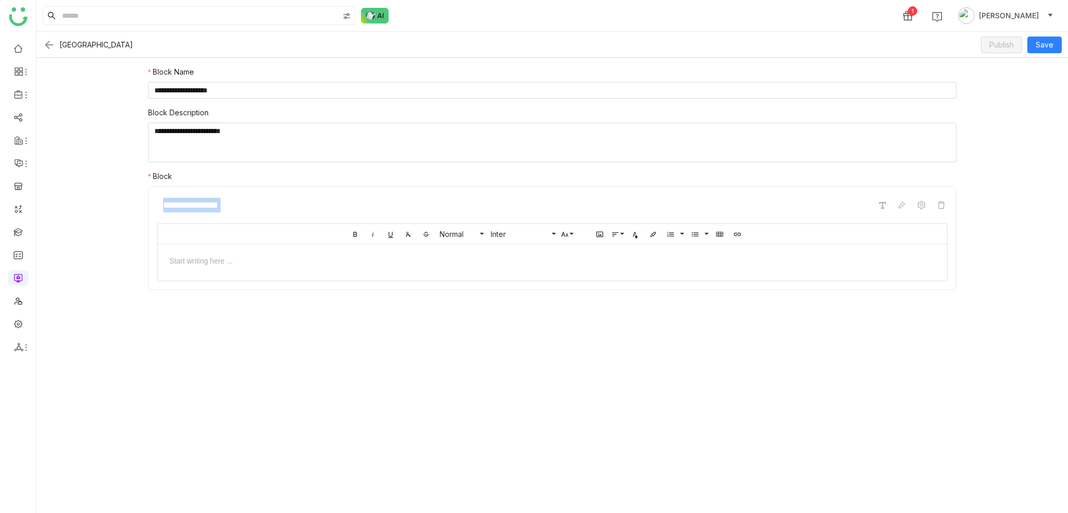
click at [1001, 307] on form "**********" at bounding box center [553, 285] width 1032 height 455
click at [857, 278] on div at bounding box center [552, 277] width 790 height 5
click at [808, 277] on div at bounding box center [552, 277] width 790 height 5
click at [810, 265] on div at bounding box center [552, 260] width 790 height 32
click at [1036, 46] on span "Save" at bounding box center [1045, 44] width 18 height 11
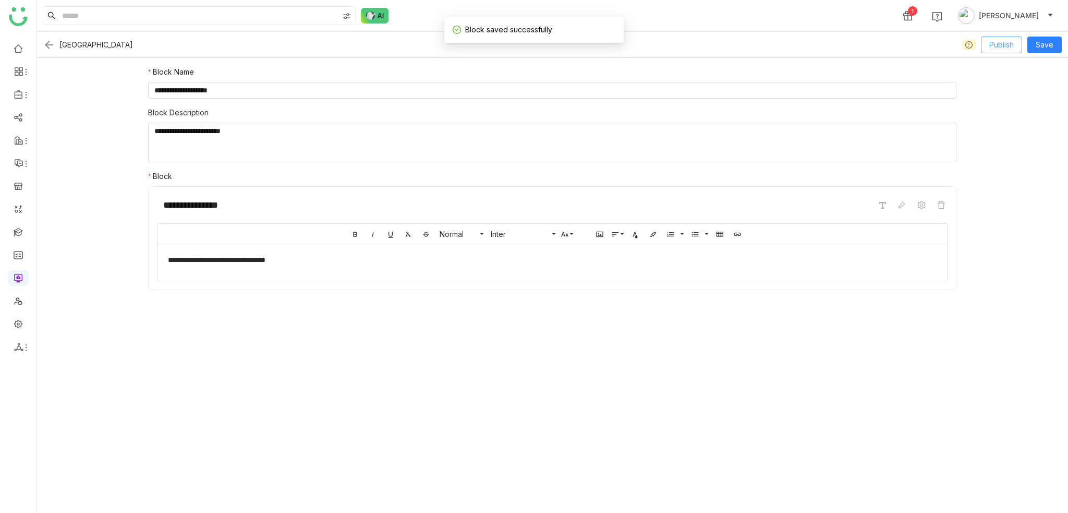
click at [1012, 43] on span "Publish" at bounding box center [1001, 44] width 25 height 11
click at [555, 406] on form "**********" at bounding box center [553, 285] width 1032 height 455
click at [39, 43] on div "Block Library Publish Save" at bounding box center [553, 45] width 1032 height 26
click at [50, 41] on img at bounding box center [49, 45] width 13 height 13
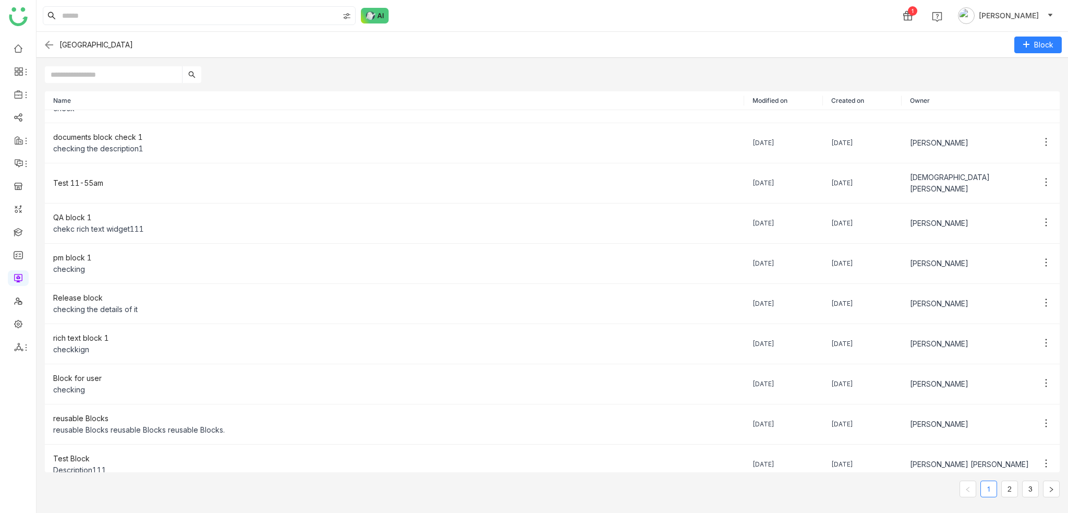
scroll to position [27, 0]
click at [1028, 487] on link "3" at bounding box center [1031, 489] width 16 height 16
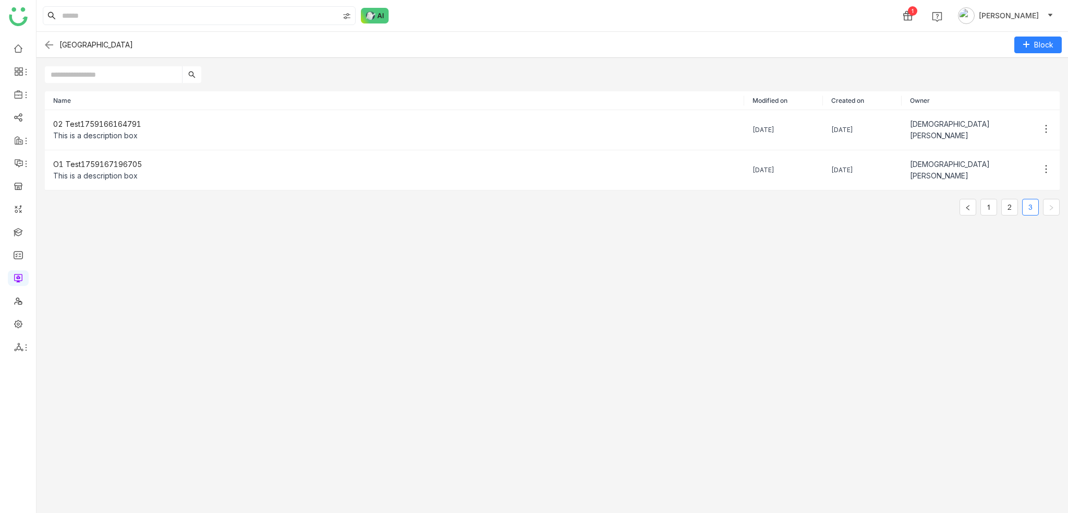
scroll to position [0, 0]
click at [111, 167] on div "O1 Test1759167196705" at bounding box center [394, 164] width 683 height 11
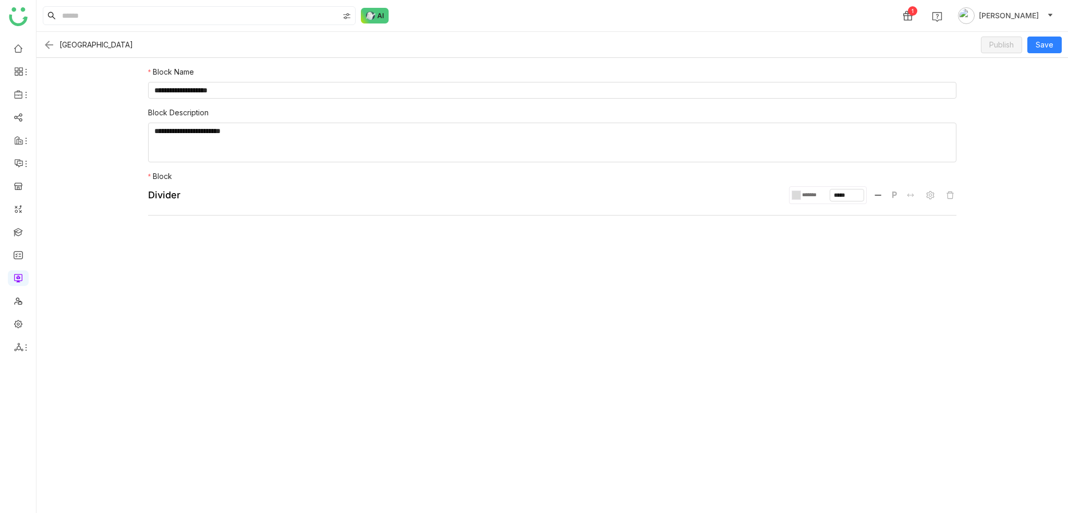
click at [46, 47] on img at bounding box center [49, 45] width 13 height 13
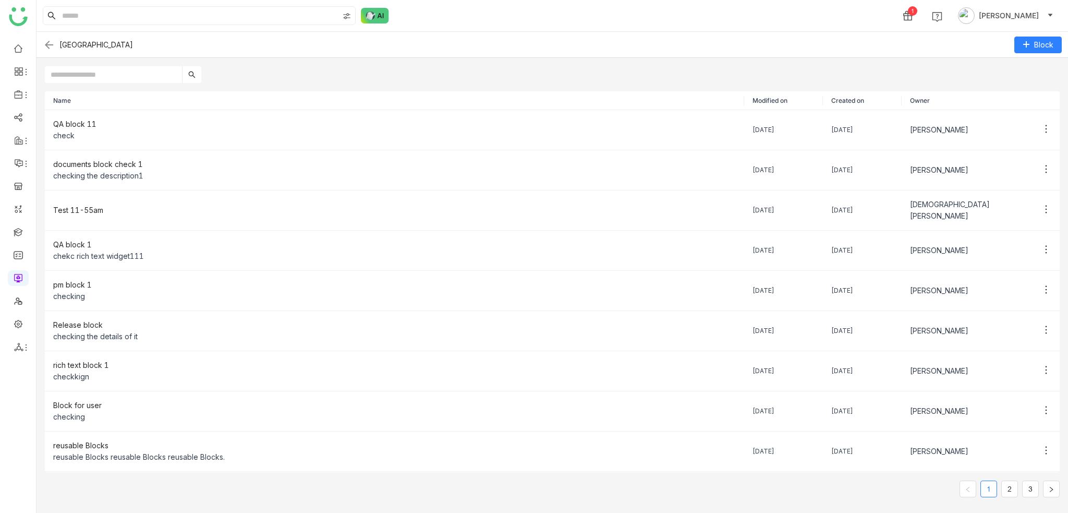
click at [1033, 487] on link "3" at bounding box center [1031, 489] width 16 height 16
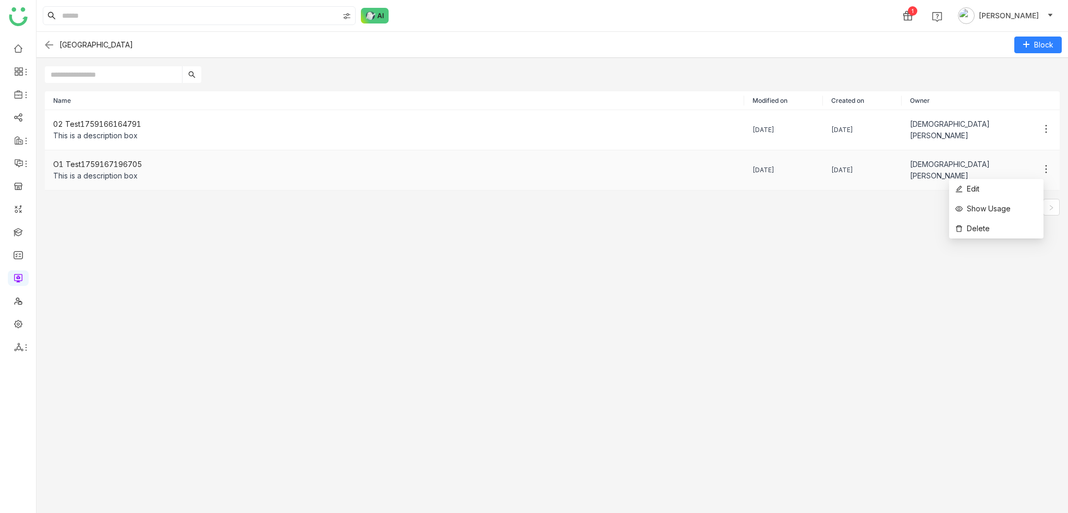
click at [1041, 166] on icon at bounding box center [1046, 169] width 10 height 10
click at [987, 229] on span "Delete" at bounding box center [972, 228] width 34 height 11
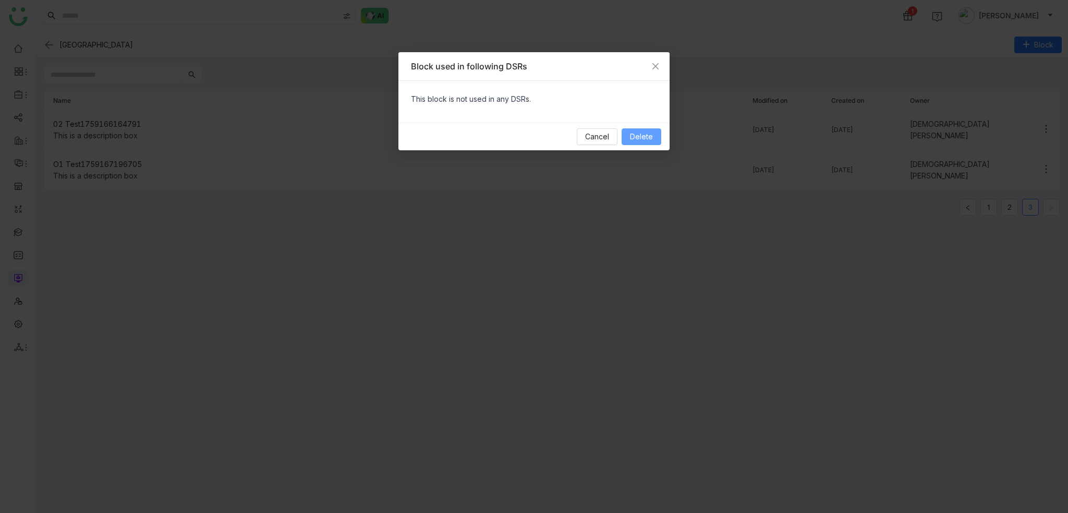
click at [656, 140] on button "Delete" at bounding box center [642, 136] width 40 height 17
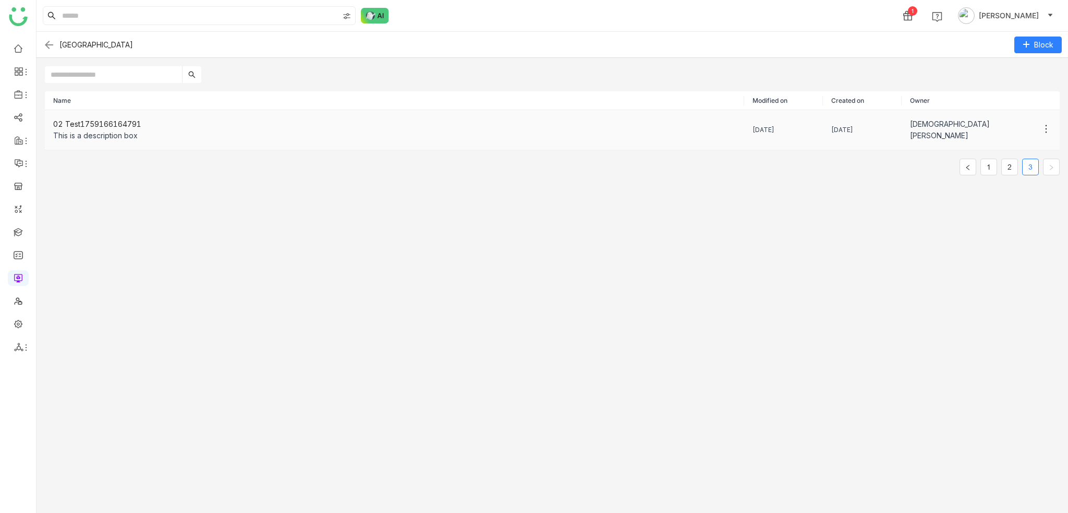
click at [194, 123] on div "02 Test1759166164791" at bounding box center [394, 123] width 683 height 11
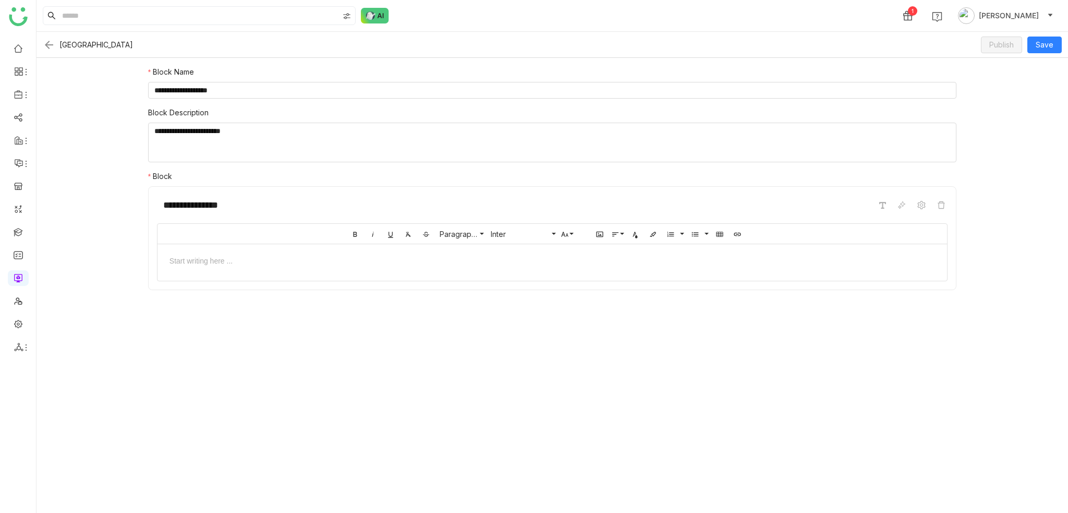
click at [397, 256] on div at bounding box center [552, 260] width 769 height 11
click at [571, 393] on form "**********" at bounding box center [553, 285] width 1032 height 455
drag, startPoint x: 250, startPoint y: 92, endPoint x: 116, endPoint y: 89, distance: 134.1
click at [116, 89] on form "**********" at bounding box center [553, 285] width 1032 height 455
click at [229, 390] on form "**********" at bounding box center [553, 285] width 1032 height 455
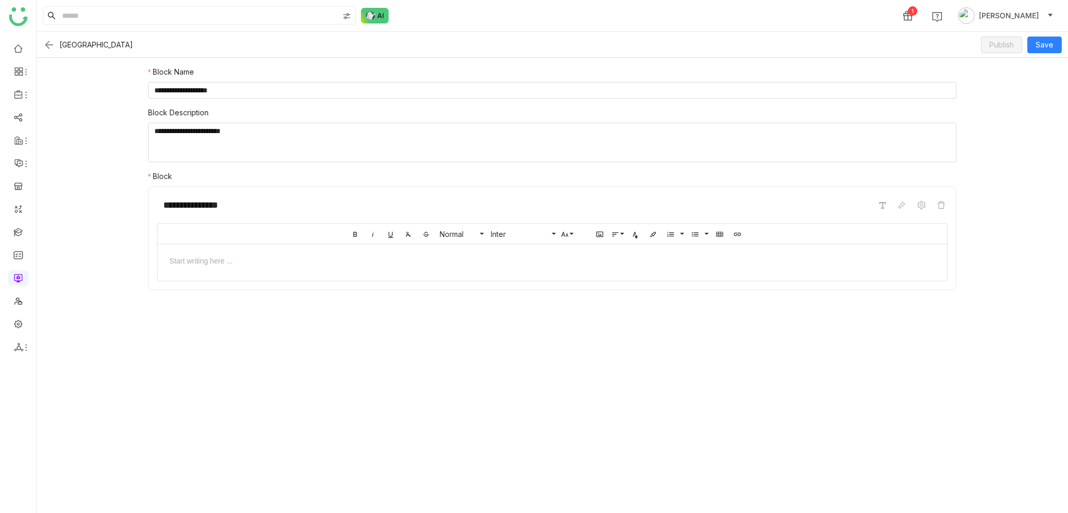
click at [272, 271] on div at bounding box center [552, 260] width 790 height 32
click at [52, 43] on img at bounding box center [49, 45] width 13 height 13
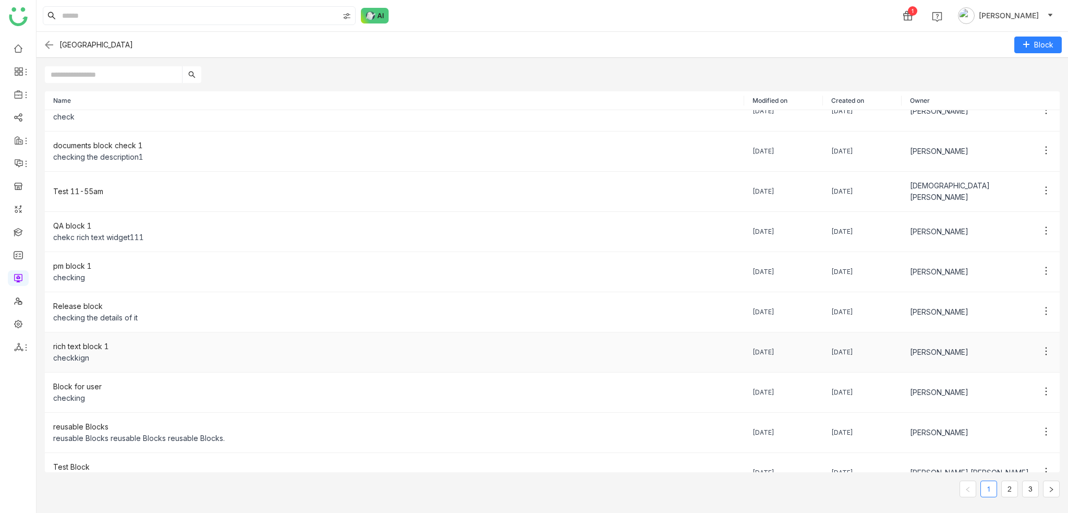
scroll to position [27, 0]
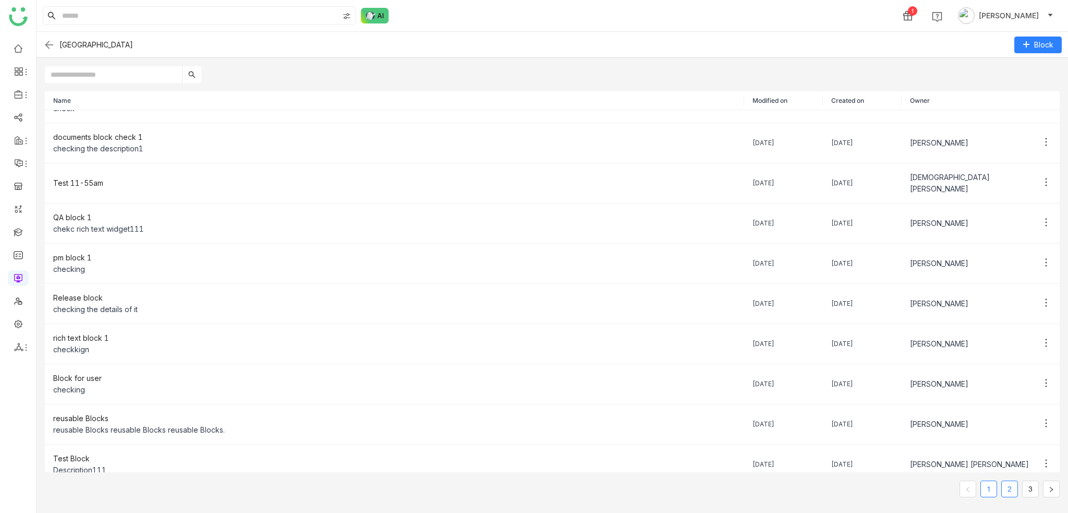
click at [1008, 489] on link "2" at bounding box center [1010, 489] width 16 height 16
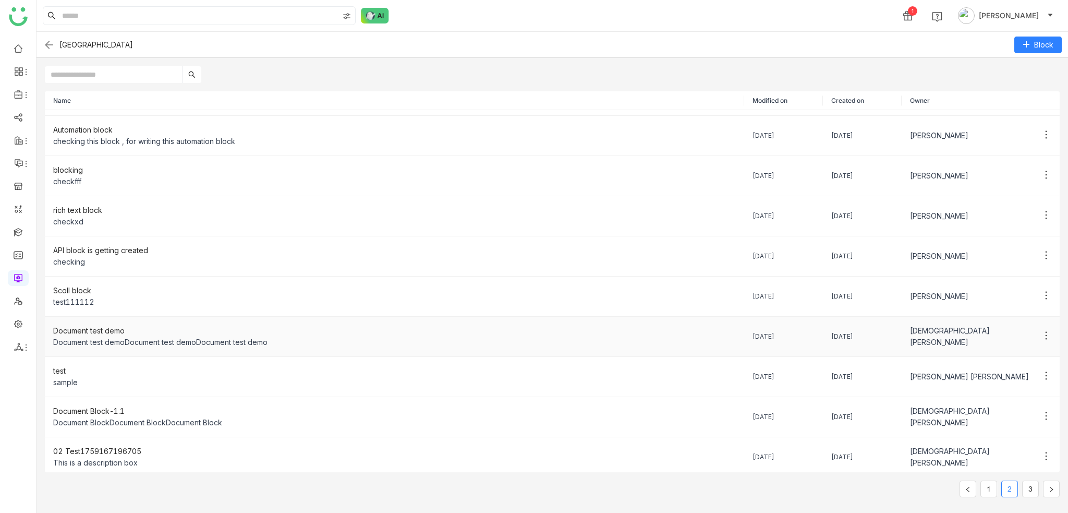
scroll to position [38, 0]
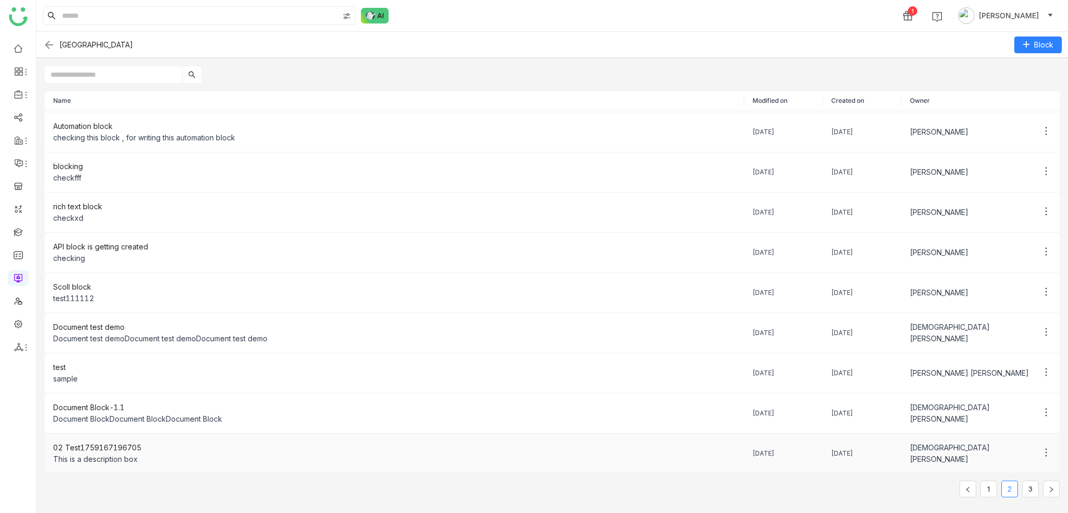
click at [282, 446] on div "02 Test1759167196705" at bounding box center [394, 447] width 683 height 11
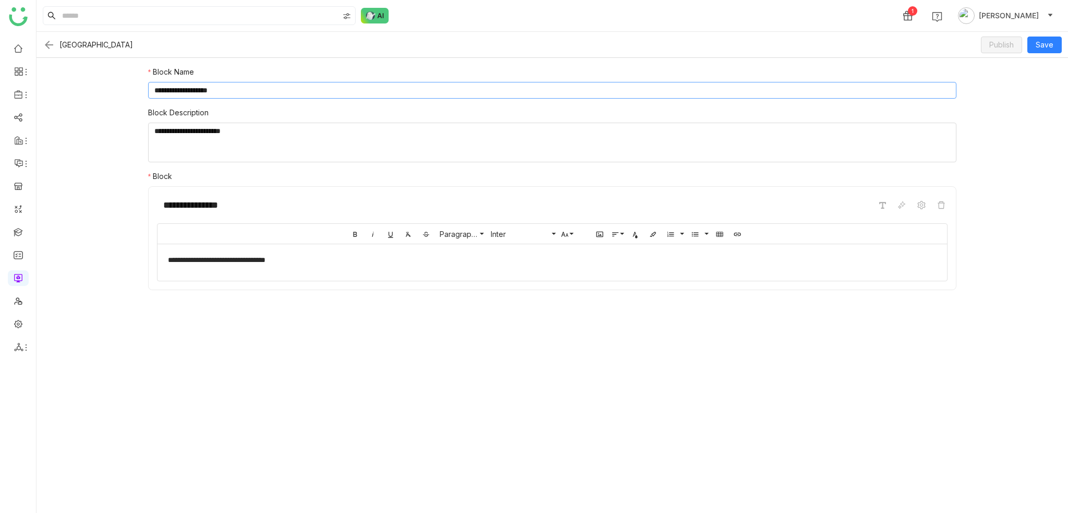
drag, startPoint x: 257, startPoint y: 91, endPoint x: 67, endPoint y: 89, distance: 190.4
click at [67, 89] on form "**********" at bounding box center [553, 285] width 1032 height 455
click at [46, 44] on img at bounding box center [49, 45] width 13 height 13
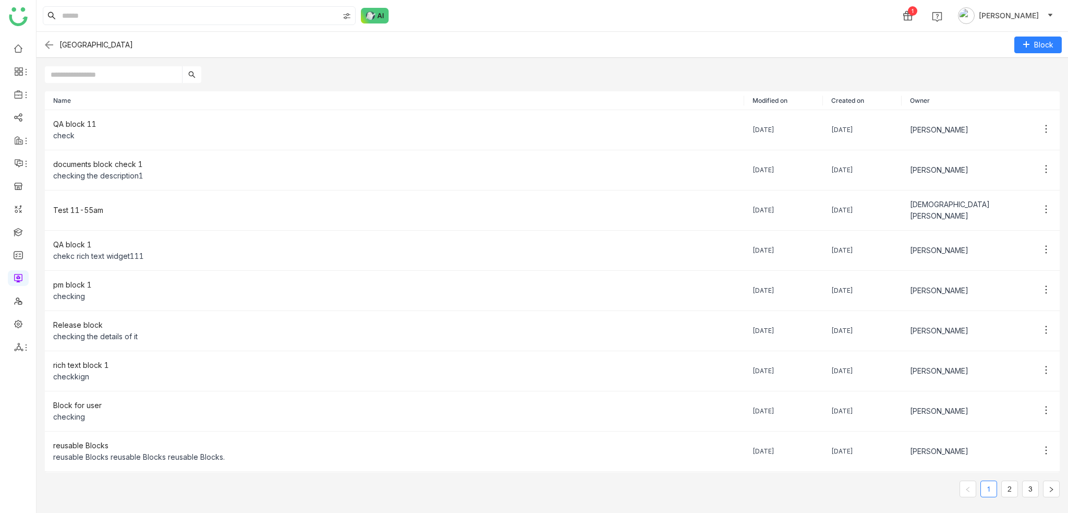
click at [49, 43] on img at bounding box center [49, 45] width 13 height 13
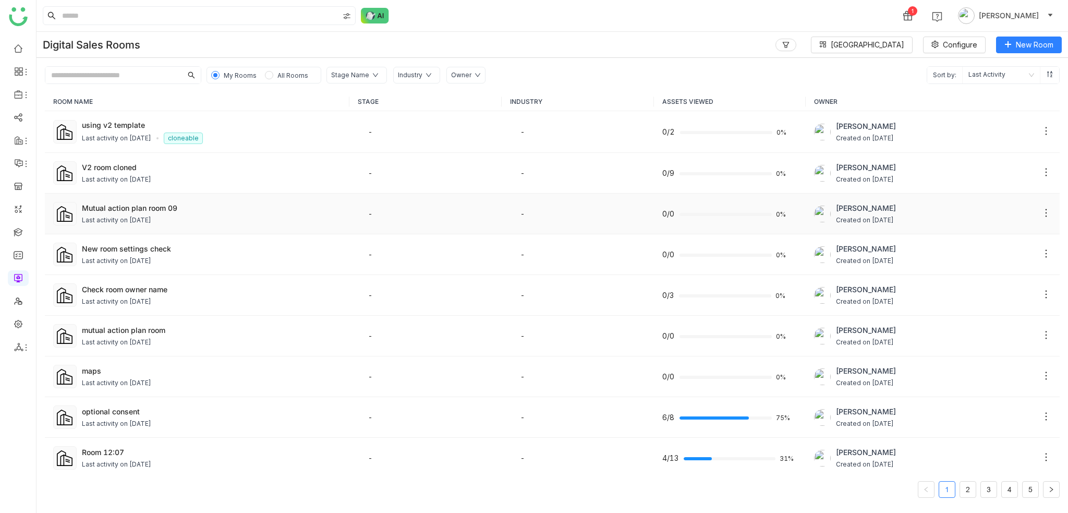
click at [151, 218] on div "Last activity on [DATE]" at bounding box center [116, 220] width 69 height 10
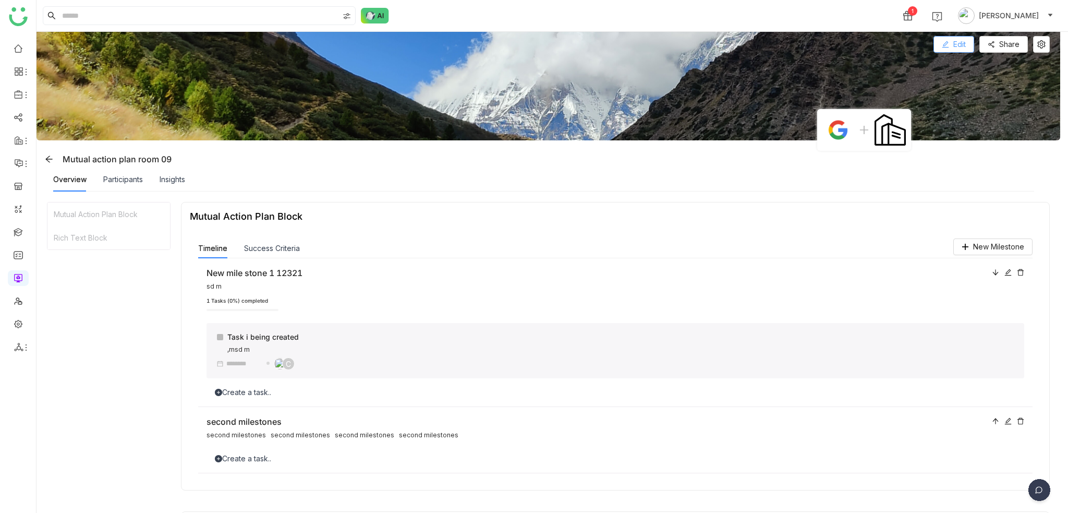
click at [960, 41] on span "Edit" at bounding box center [959, 44] width 13 height 11
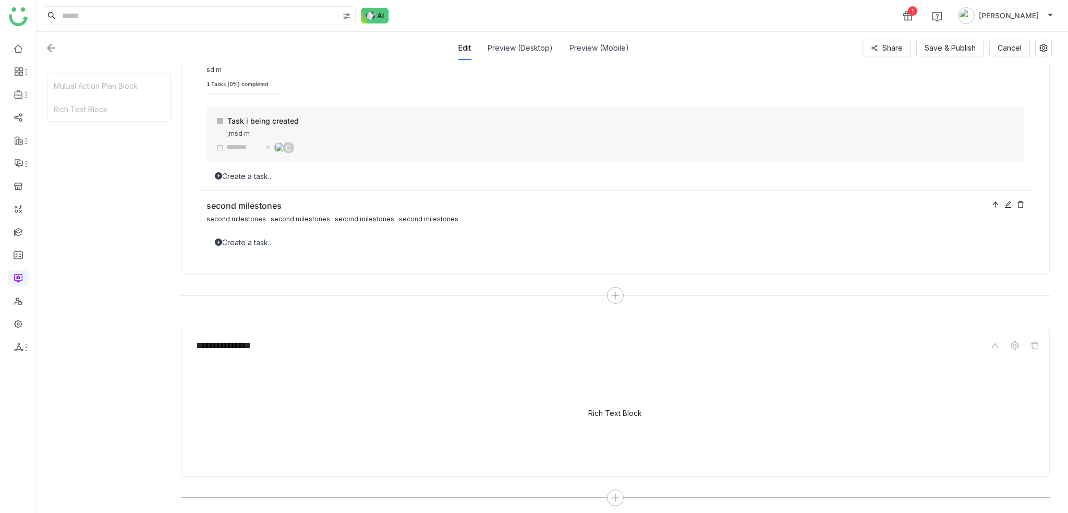
scroll to position [255, 0]
click at [616, 486] on div at bounding box center [615, 494] width 17 height 17
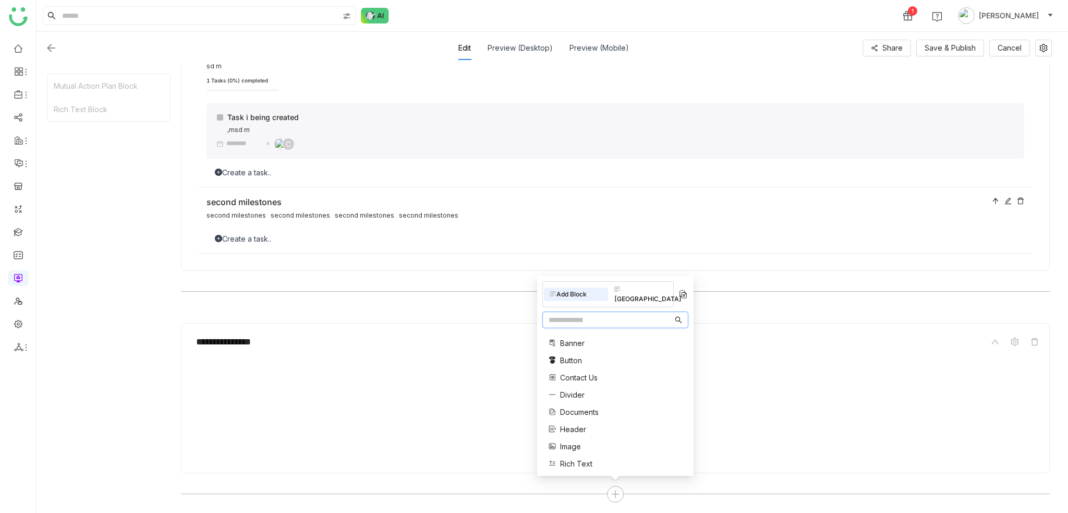
click at [649, 289] on div "Add Block [GEOGRAPHIC_DATA] Banner Button Contact Us Divider Documents Header I…" at bounding box center [615, 376] width 156 height 200
click at [655, 306] on div "[GEOGRAPHIC_DATA]" at bounding box center [640, 294] width 64 height 23
click at [622, 316] on input "text" at bounding box center [611, 319] width 124 height 11
paste input "**********"
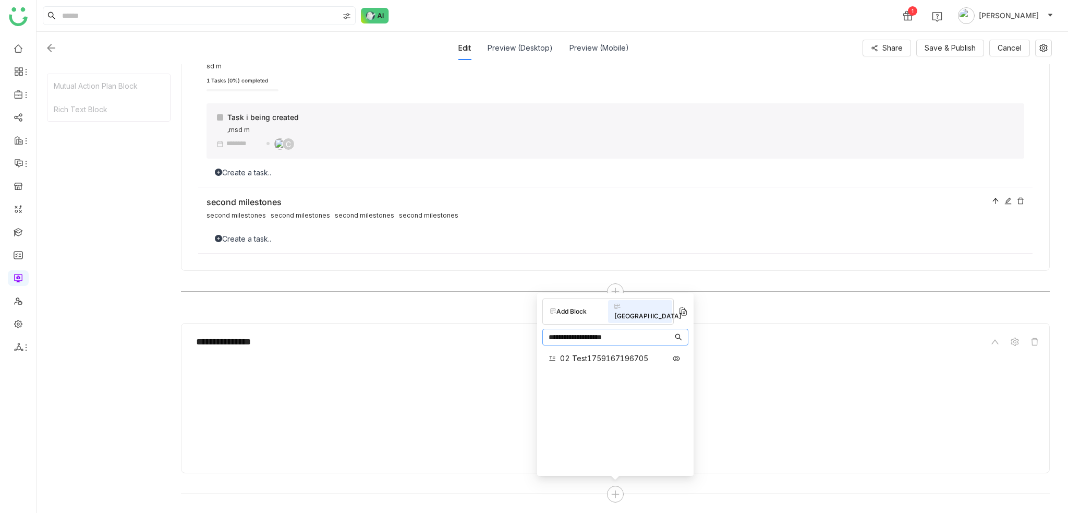
type input "**********"
click at [624, 353] on span "02 Test1759167196705" at bounding box center [604, 358] width 88 height 11
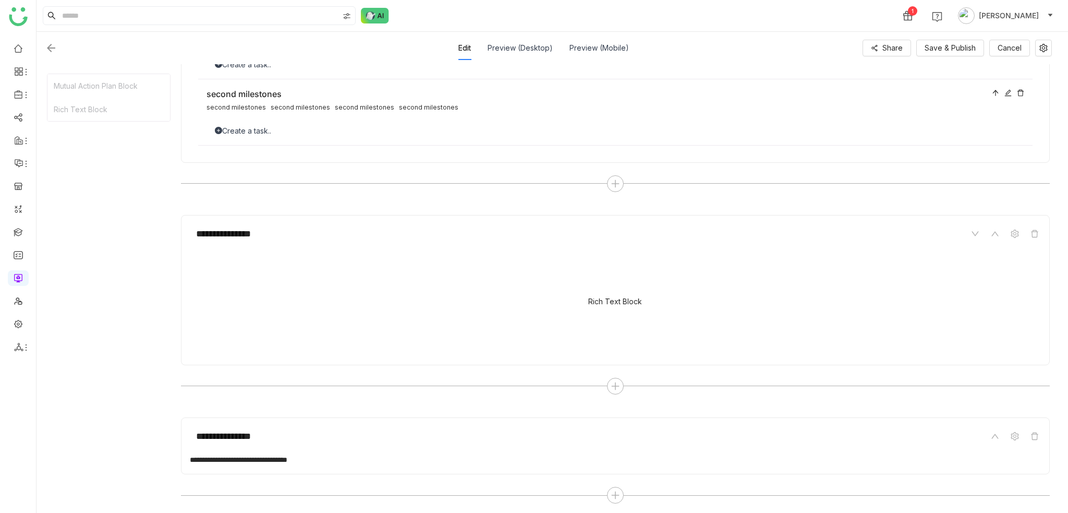
scroll to position [364, 0]
click at [507, 467] on div "**********" at bounding box center [615, 444] width 869 height 57
click at [890, 450] on div "**********" at bounding box center [615, 444] width 869 height 57
click at [1019, 437] on icon at bounding box center [1015, 435] width 8 height 8
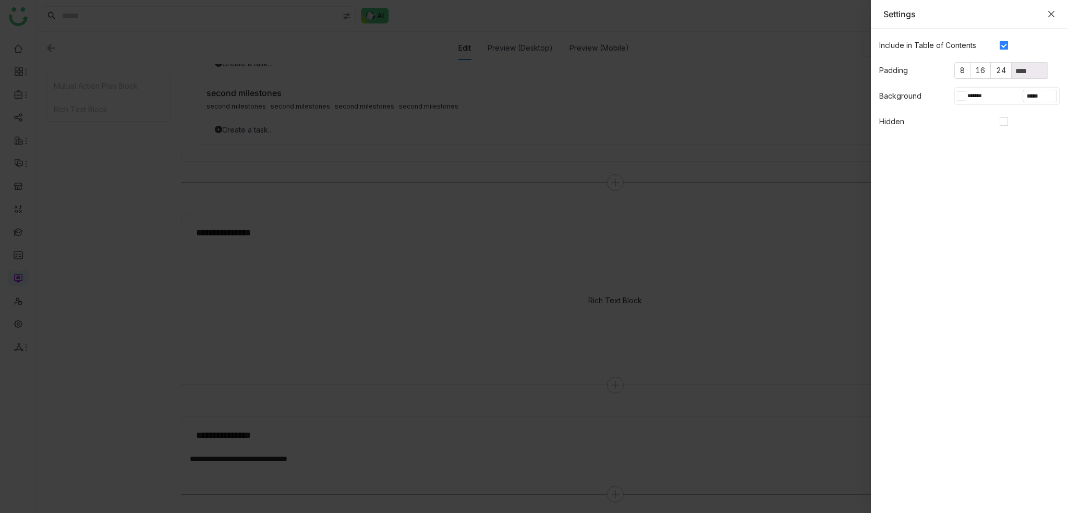
click at [1052, 16] on icon "Close" at bounding box center [1051, 14] width 8 height 8
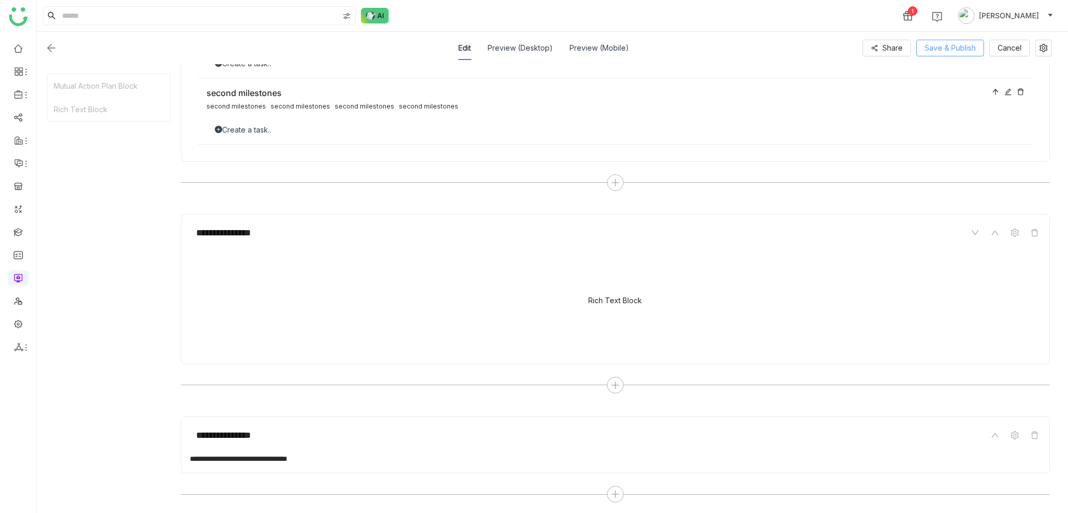
click at [968, 50] on span "Save & Publish" at bounding box center [950, 47] width 51 height 11
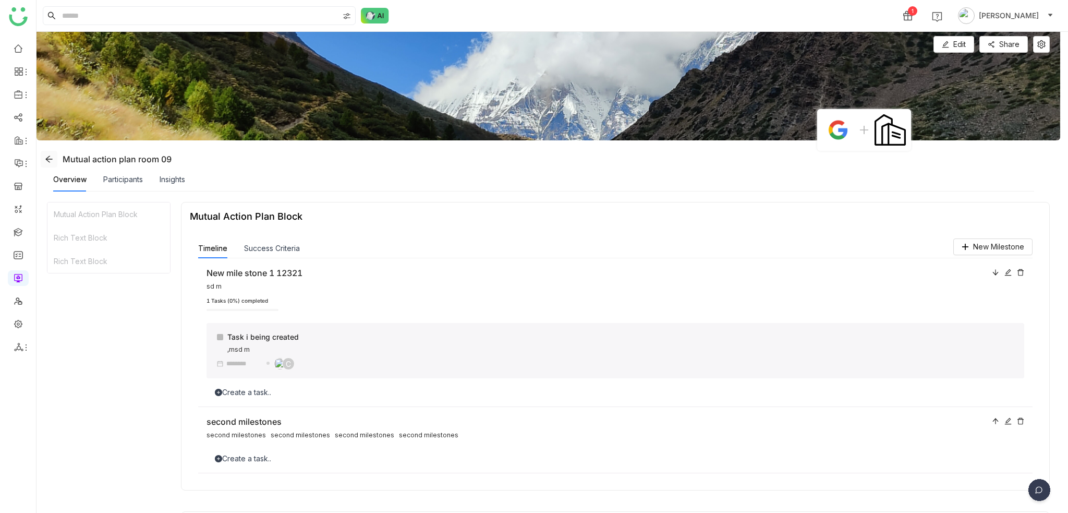
click at [56, 157] on span at bounding box center [49, 159] width 16 height 8
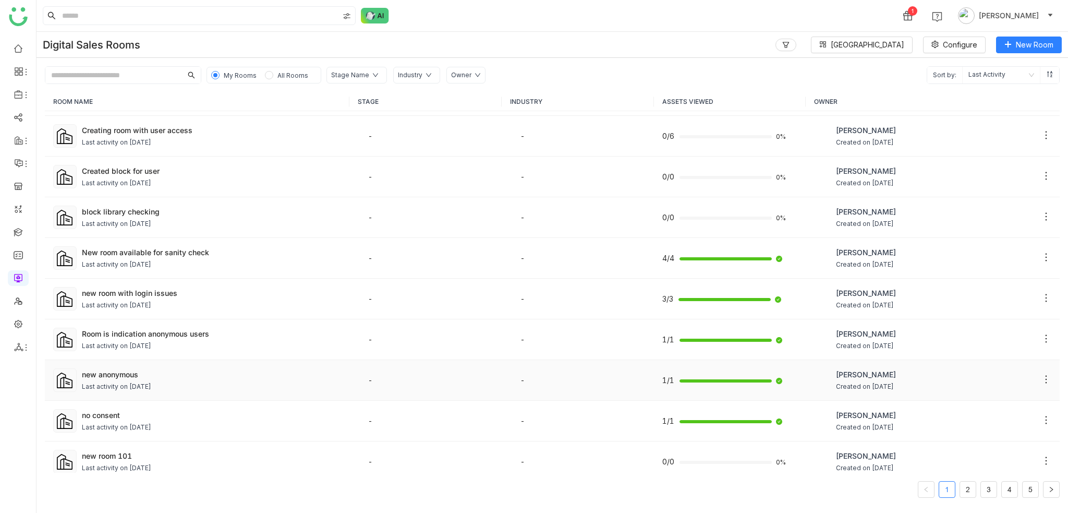
scroll to position [451, 0]
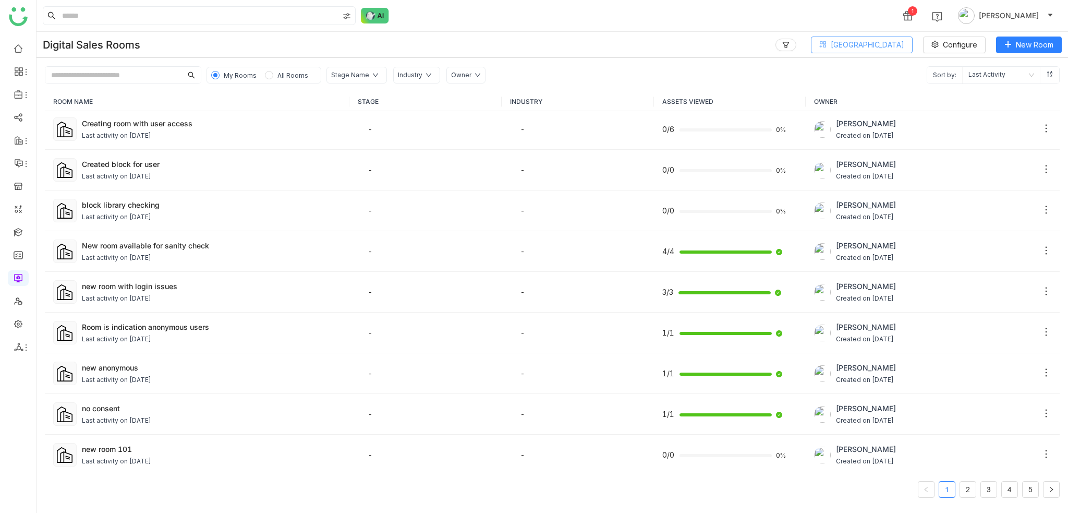
click at [857, 43] on button "[GEOGRAPHIC_DATA]" at bounding box center [862, 45] width 102 height 17
click at [870, 114] on span "View All Blocks" at bounding box center [875, 110] width 59 height 11
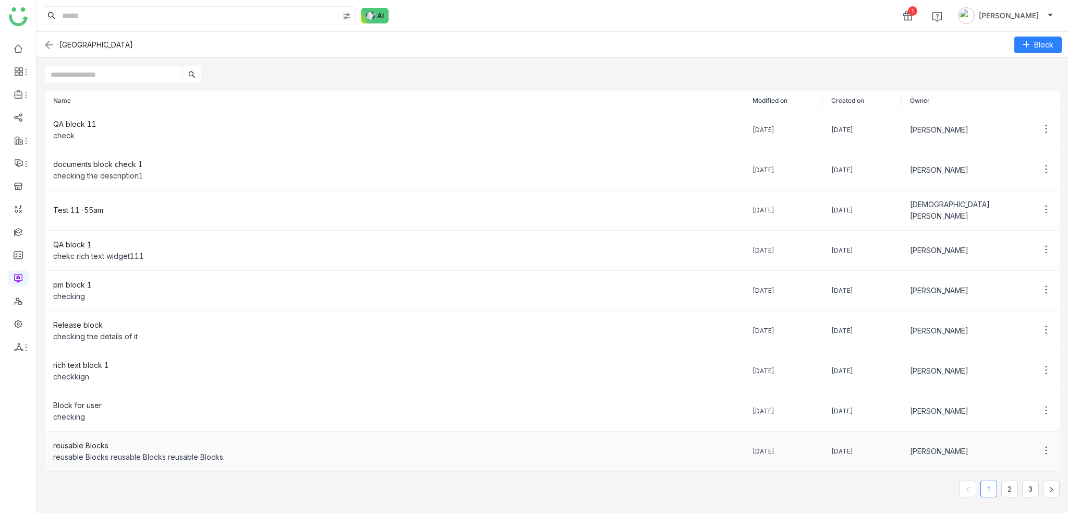
scroll to position [27, 0]
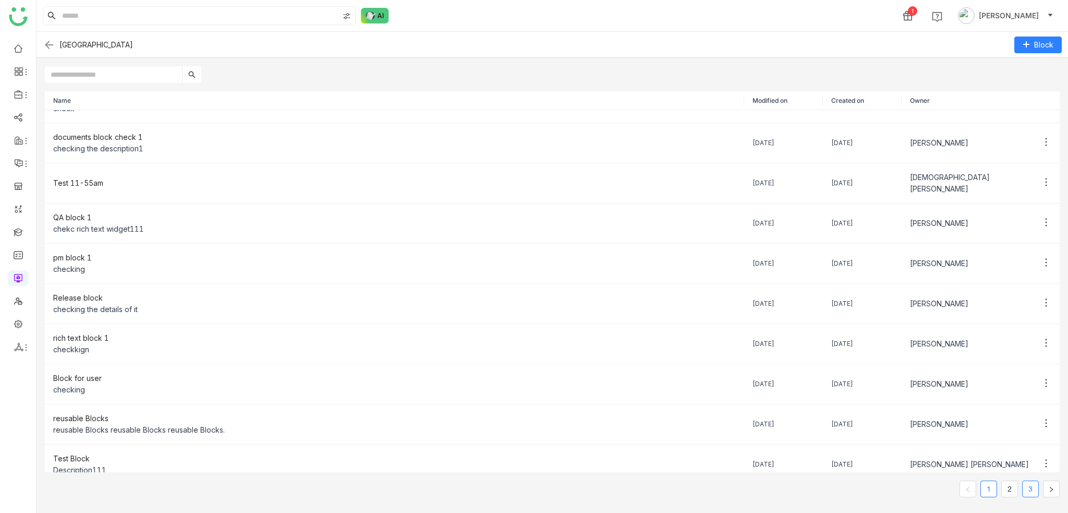
click at [1037, 494] on link "3" at bounding box center [1031, 489] width 16 height 16
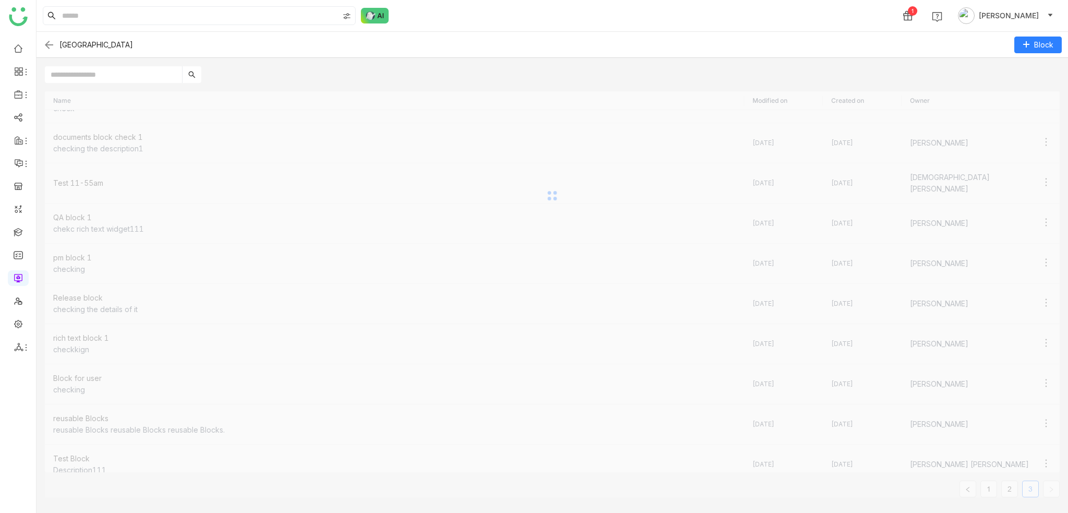
scroll to position [0, 0]
click at [1041, 125] on icon at bounding box center [1046, 129] width 10 height 10
click at [1013, 185] on li "Delete" at bounding box center [996, 189] width 94 height 20
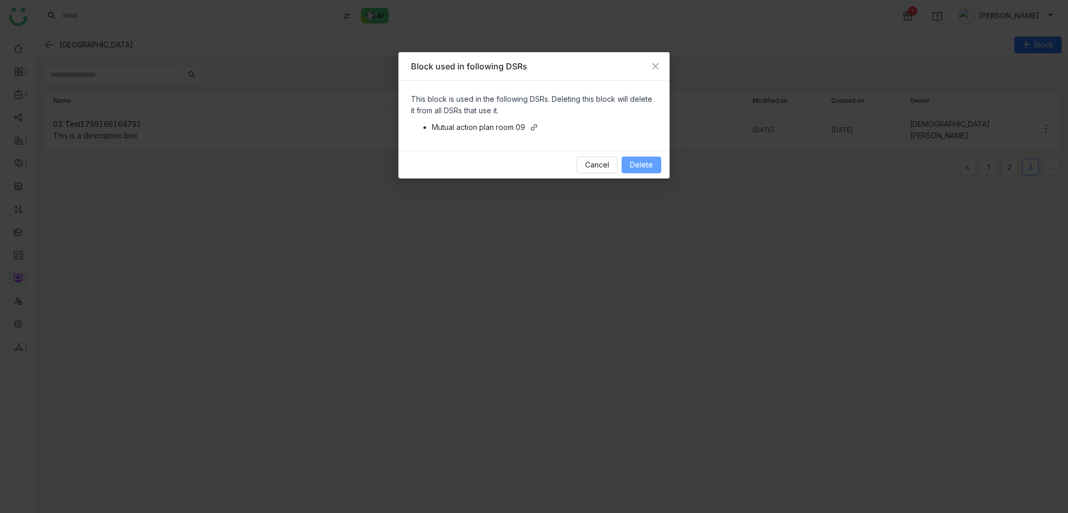
click at [639, 160] on span "Delete" at bounding box center [641, 164] width 23 height 11
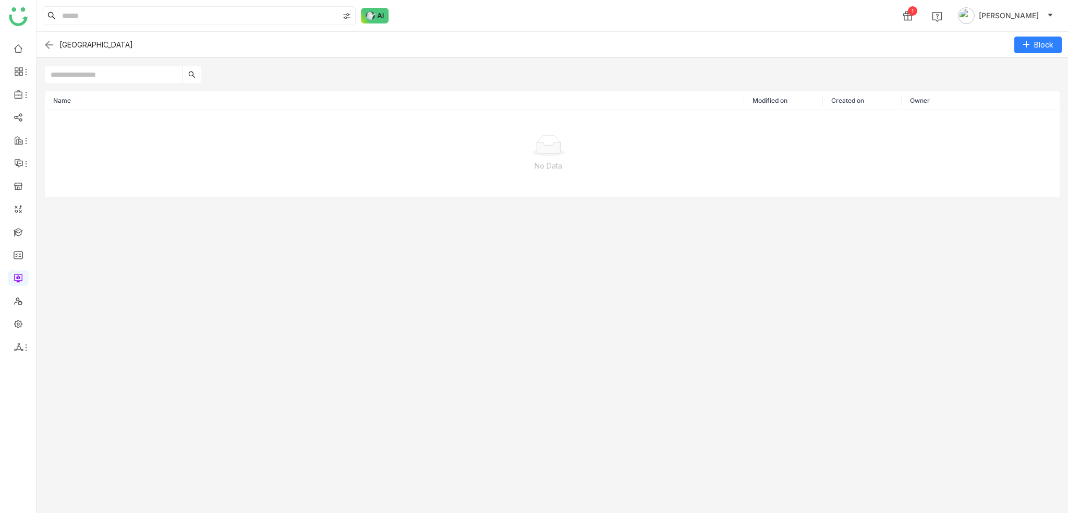
click at [52, 45] on img at bounding box center [49, 45] width 13 height 13
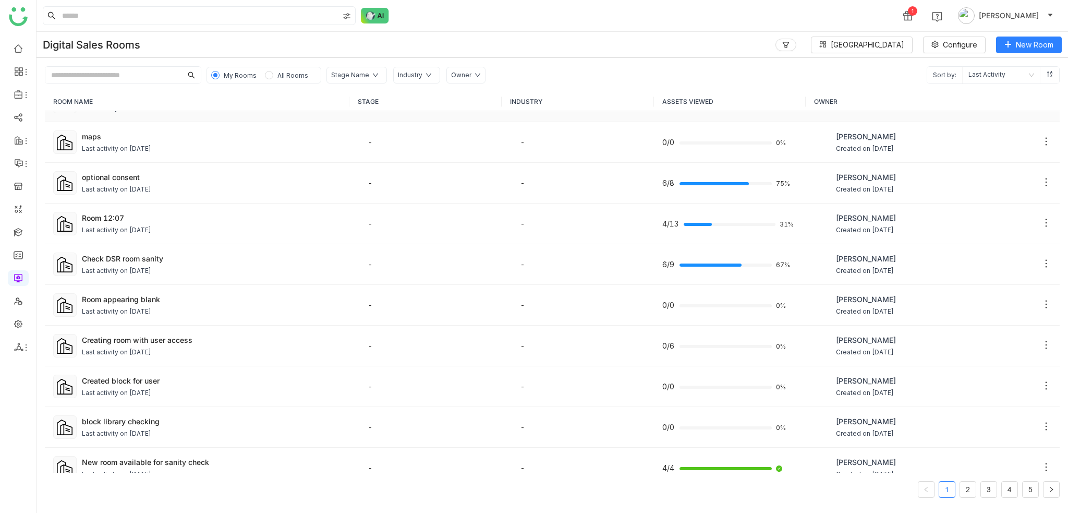
scroll to position [86, 0]
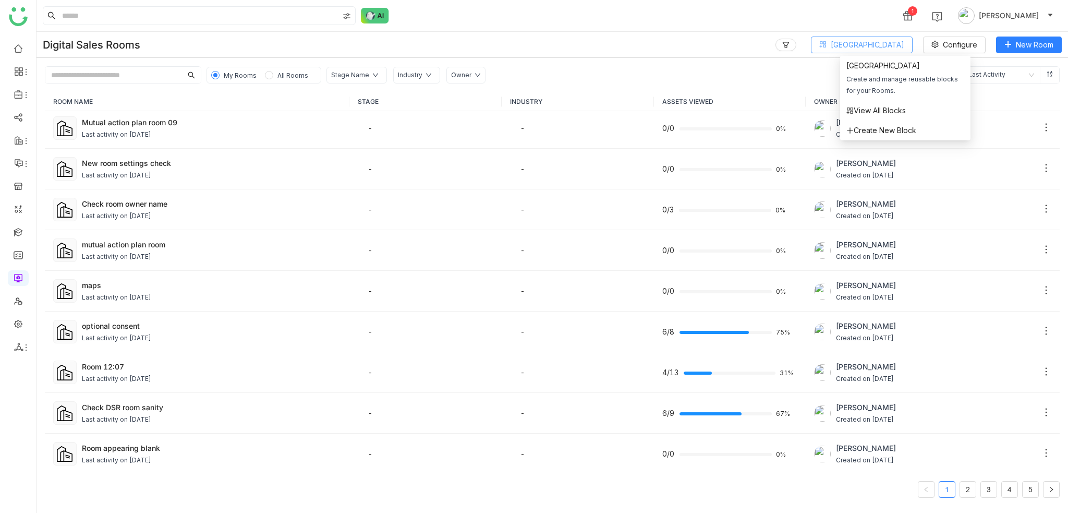
click at [895, 51] on button "[GEOGRAPHIC_DATA]" at bounding box center [862, 45] width 102 height 17
click at [874, 112] on span "View All Blocks" at bounding box center [875, 110] width 59 height 11
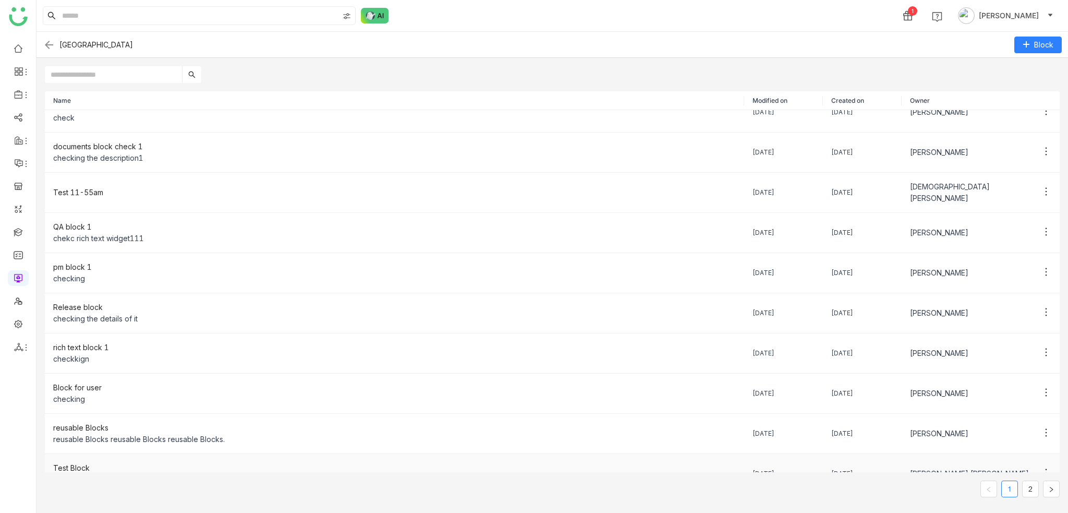
scroll to position [27, 0]
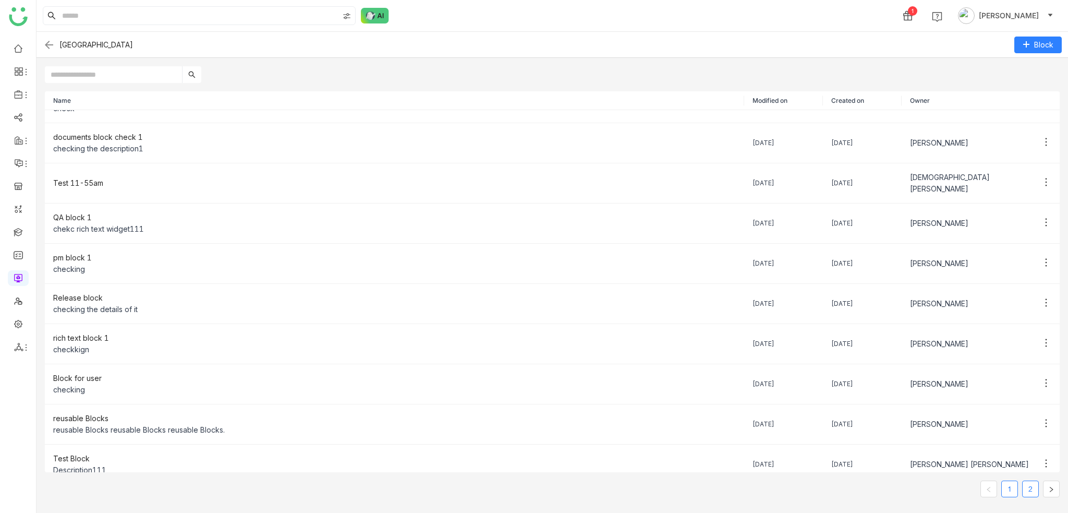
click at [1028, 486] on link "2" at bounding box center [1031, 489] width 16 height 16
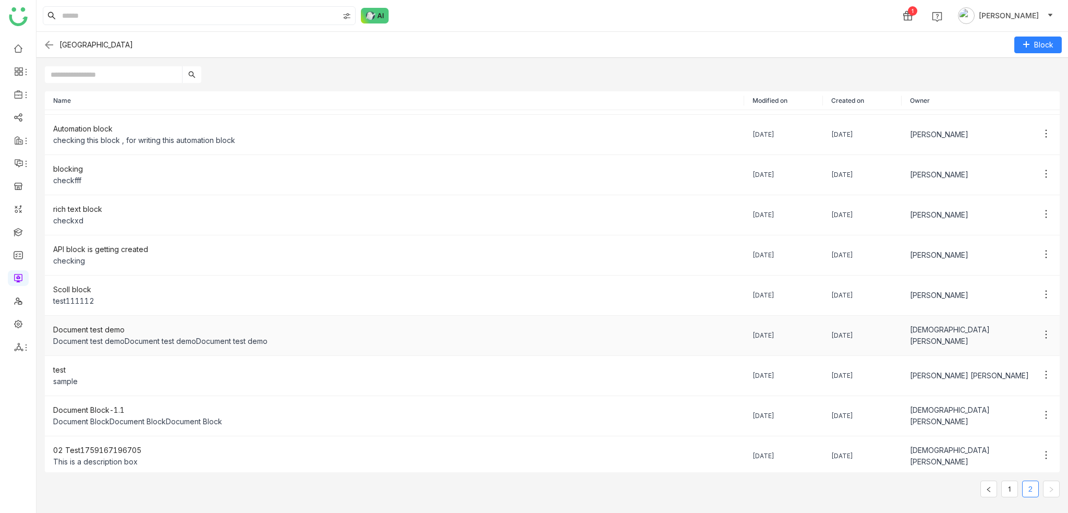
scroll to position [38, 0]
click at [1046, 450] on icon at bounding box center [1047, 453] width 2 height 8
click at [1011, 439] on li "Delete" at bounding box center [996, 433] width 94 height 20
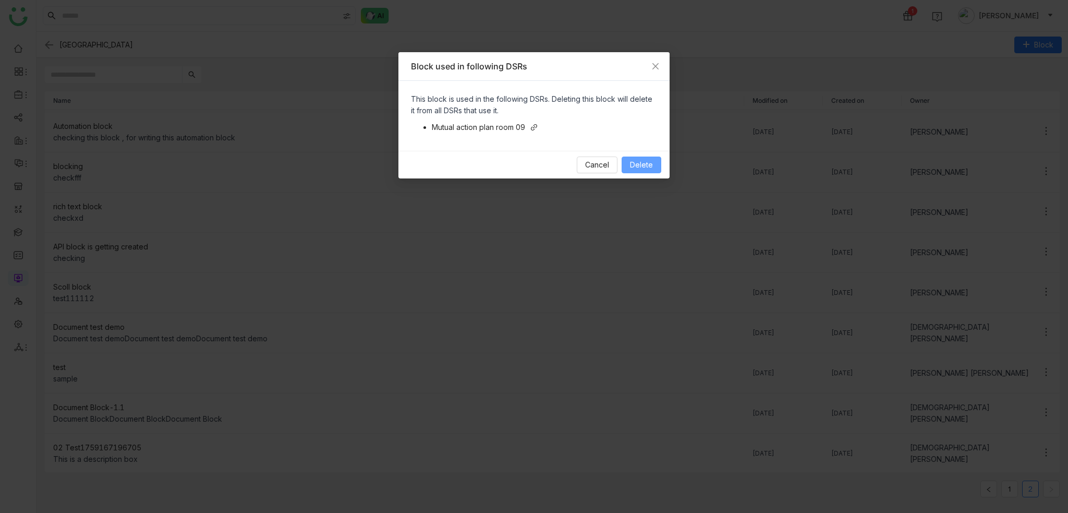
click at [646, 161] on span "Delete" at bounding box center [641, 164] width 23 height 11
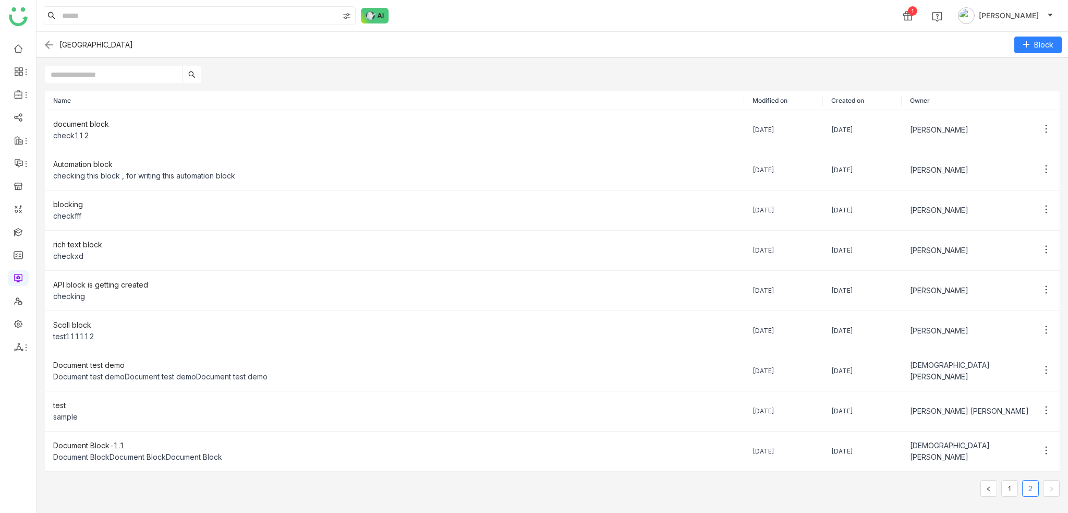
scroll to position [0, 0]
click at [1008, 483] on link "1" at bounding box center [1010, 488] width 16 height 16
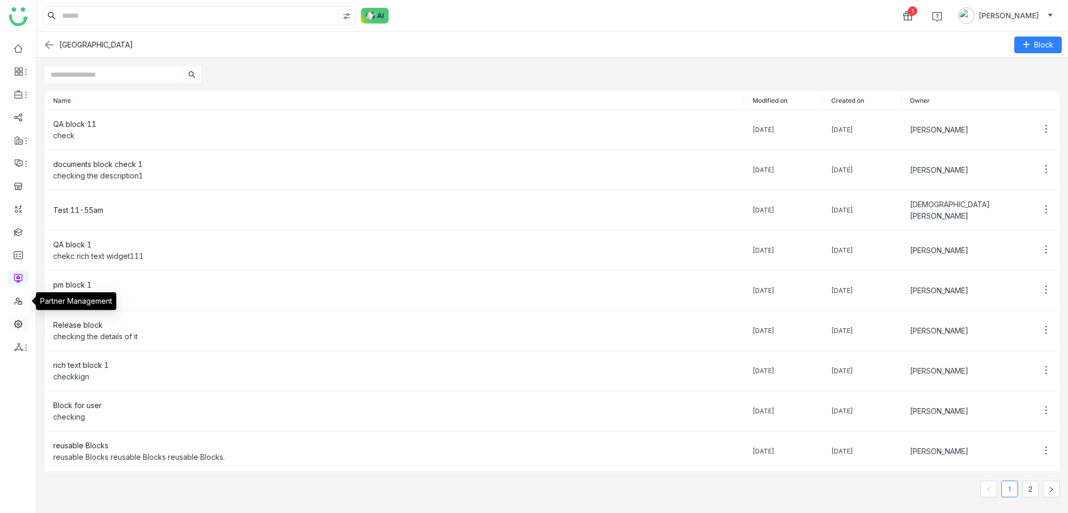
click at [17, 320] on link at bounding box center [18, 323] width 9 height 9
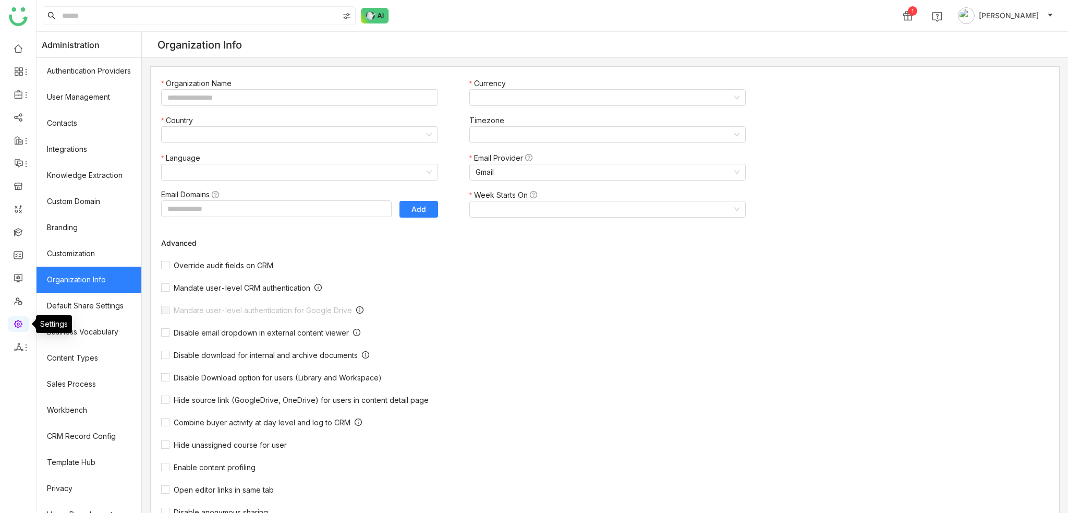
type input "*******"
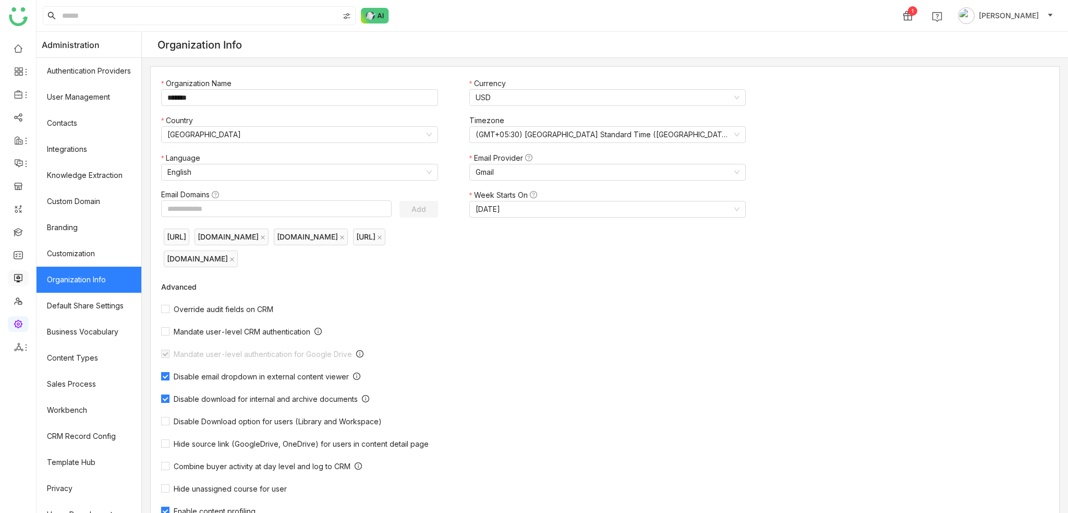
click at [17, 276] on link at bounding box center [18, 277] width 9 height 9
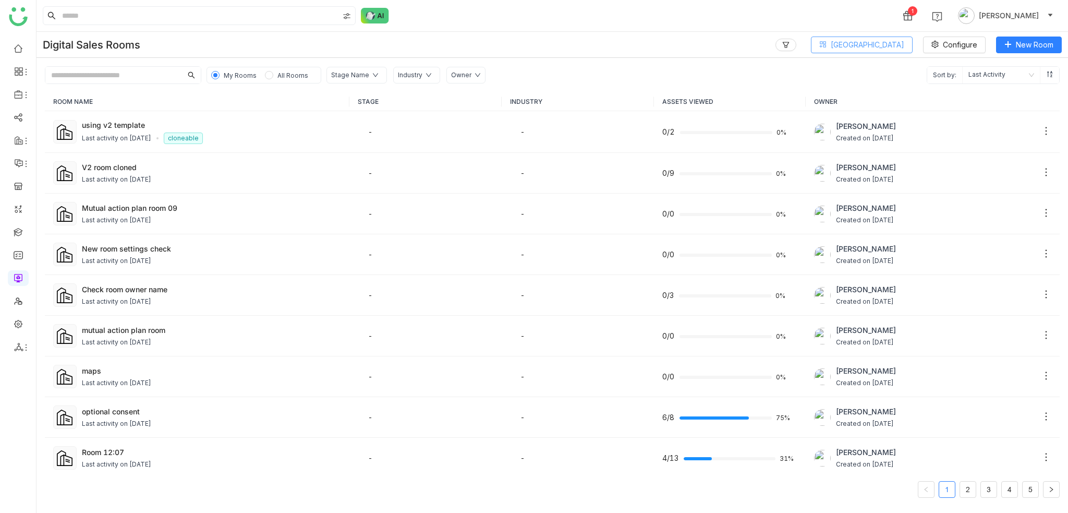
click at [903, 39] on span "[GEOGRAPHIC_DATA]" at bounding box center [868, 44] width 74 height 11
click at [887, 111] on span "View All Blocks" at bounding box center [875, 110] width 59 height 11
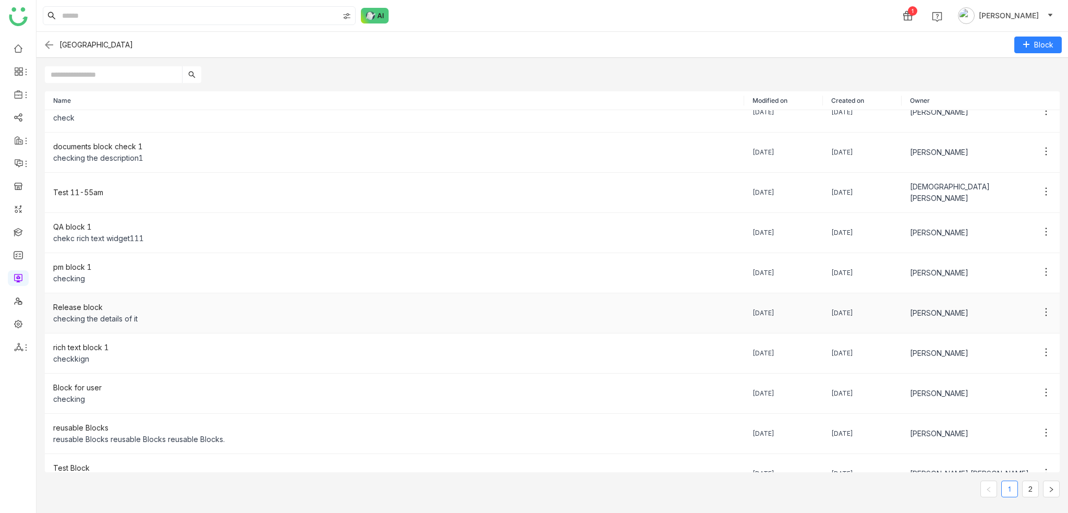
scroll to position [27, 0]
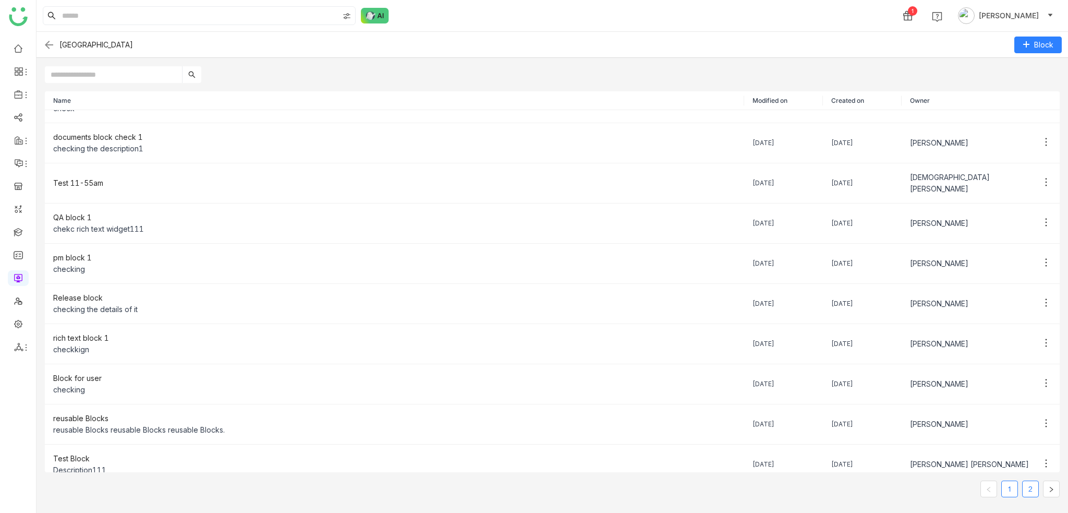
click at [1033, 496] on link "2" at bounding box center [1031, 489] width 16 height 16
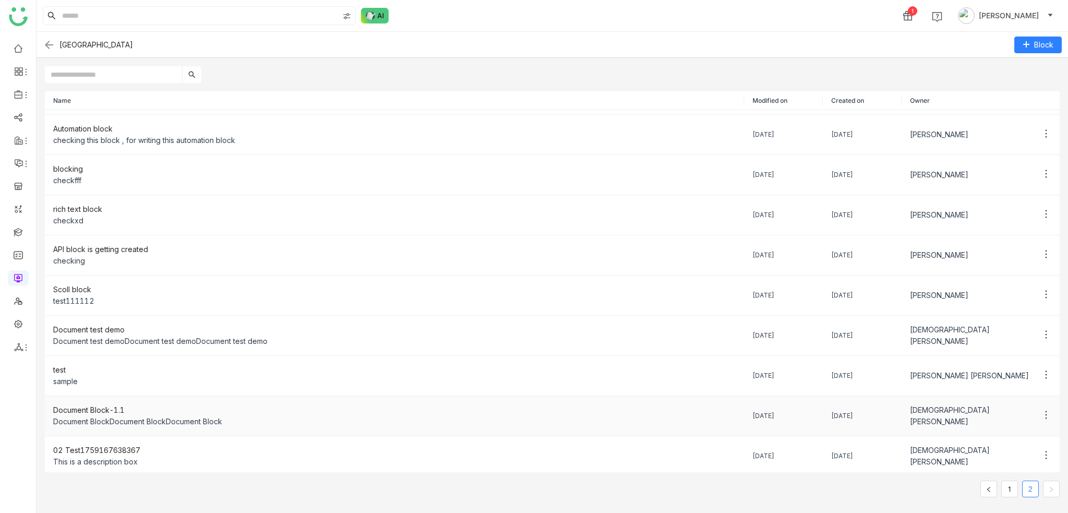
scroll to position [38, 0]
click at [1006, 431] on li "Delete" at bounding box center [996, 433] width 94 height 20
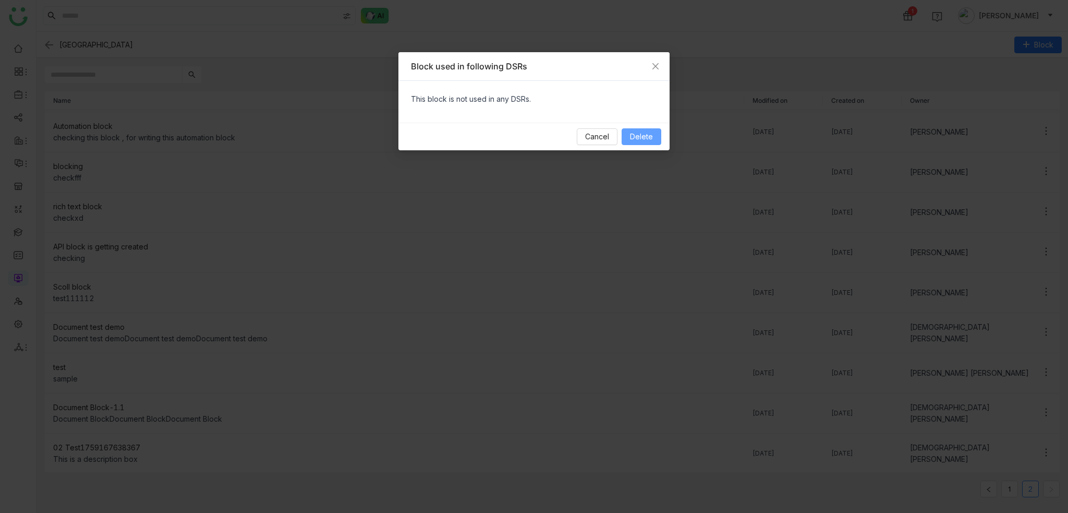
click at [655, 142] on button "Delete" at bounding box center [642, 136] width 40 height 17
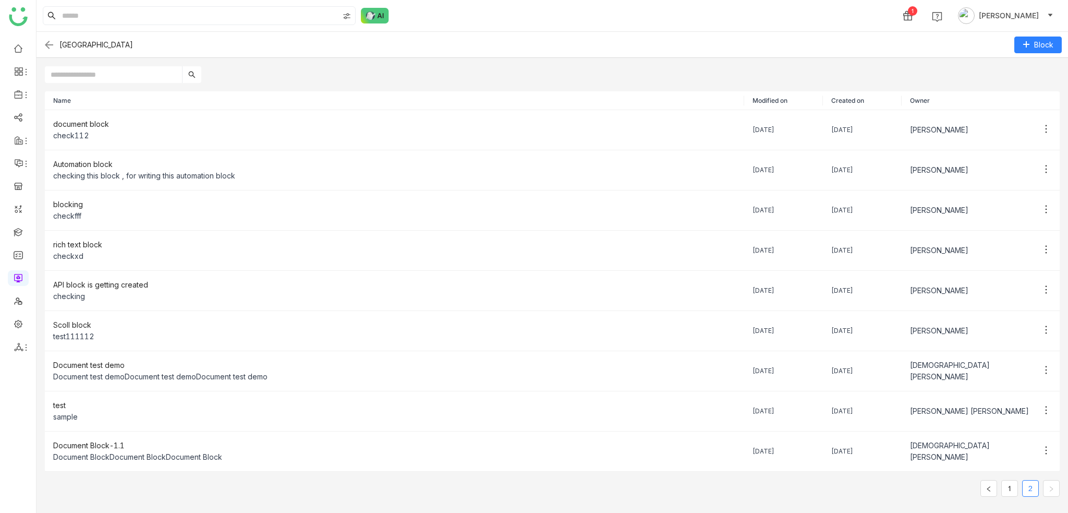
scroll to position [0, 0]
click at [2, 285] on ul at bounding box center [18, 197] width 36 height 329
click at [20, 278] on link at bounding box center [18, 277] width 9 height 9
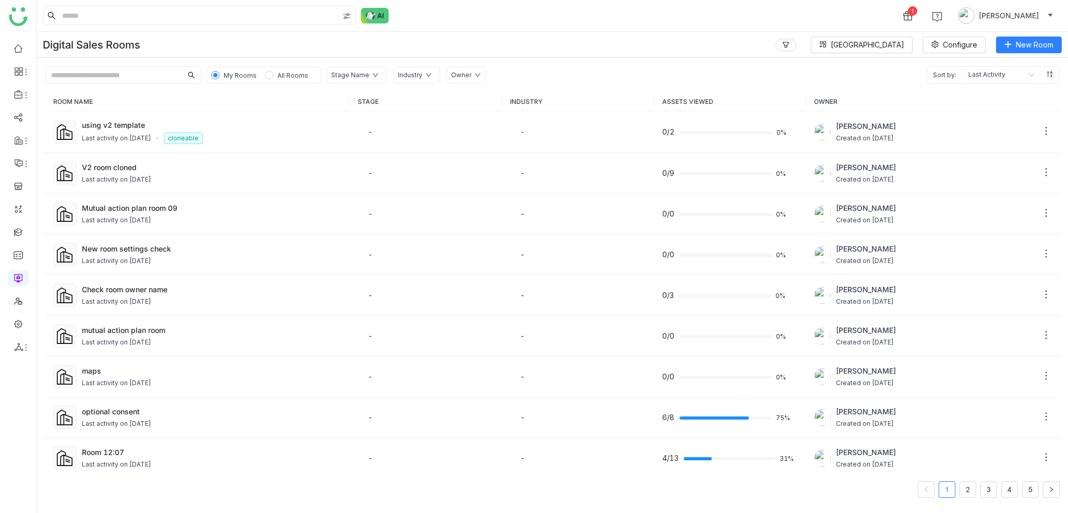
click at [746, 16] on div "1 [PERSON_NAME]" at bounding box center [553, 15] width 1032 height 31
click at [874, 47] on span "[GEOGRAPHIC_DATA]" at bounding box center [868, 44] width 74 height 11
click at [886, 112] on span "View All Blocks" at bounding box center [875, 110] width 59 height 11
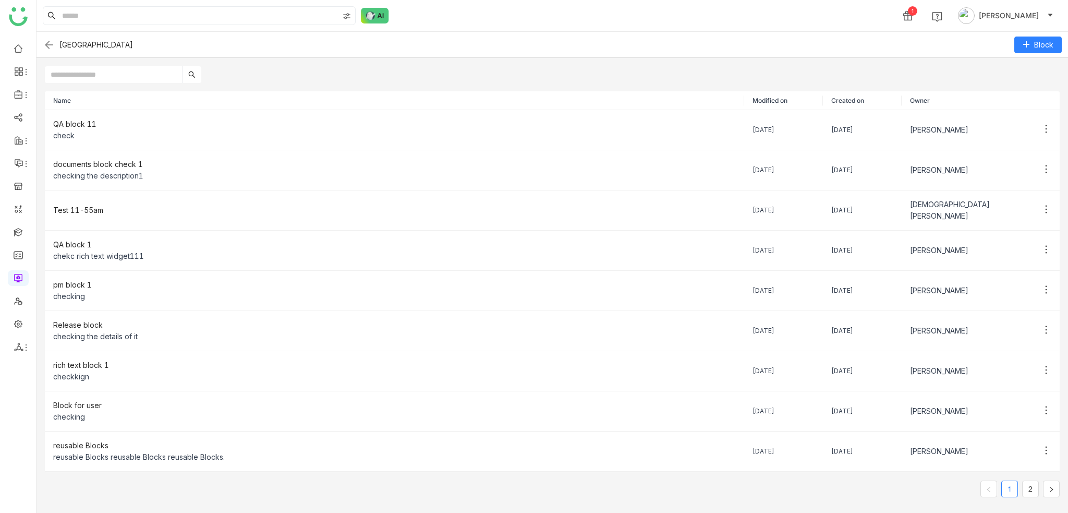
click at [140, 84] on div "Name Modified on Created on Owner QA block 11 check [DATE] [DATE] [PERSON_NAME]…" at bounding box center [553, 298] width 1032 height 430
click at [140, 77] on input "text" at bounding box center [113, 74] width 137 height 17
click at [501, 24] on div "1 [PERSON_NAME]" at bounding box center [553, 15] width 1032 height 31
click at [48, 47] on img at bounding box center [49, 45] width 13 height 13
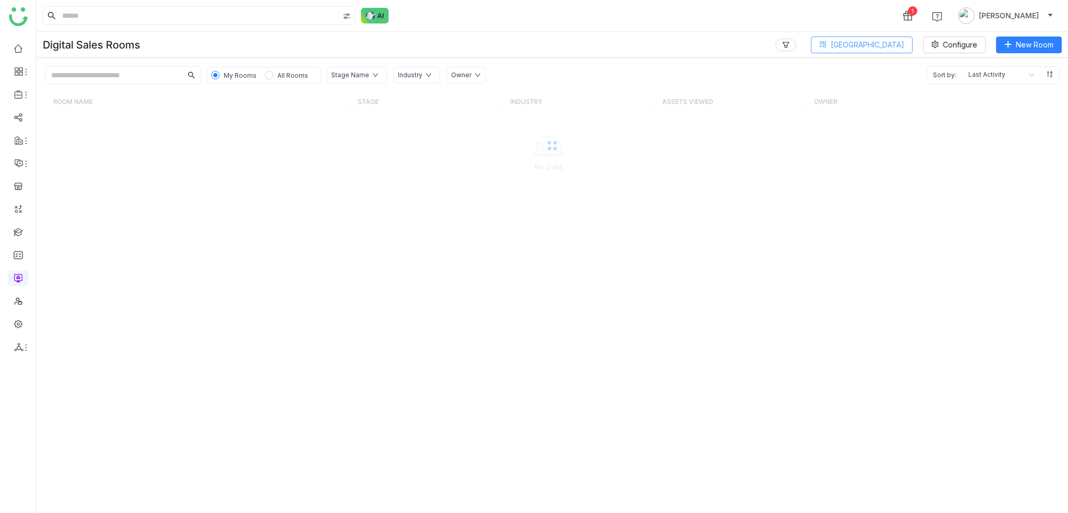
click at [881, 45] on span "[GEOGRAPHIC_DATA]" at bounding box center [868, 44] width 74 height 11
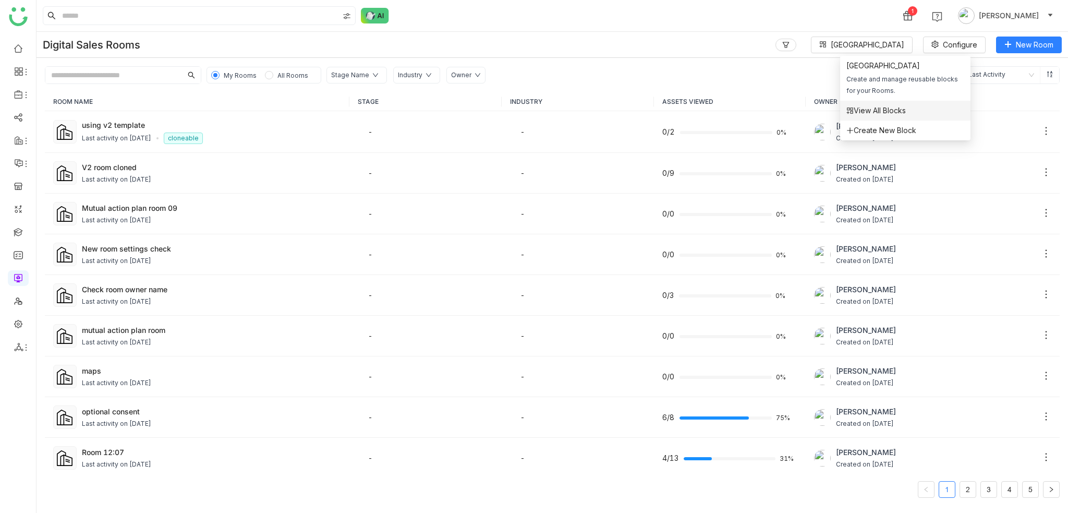
click at [873, 109] on span "View All Blocks" at bounding box center [875, 110] width 59 height 11
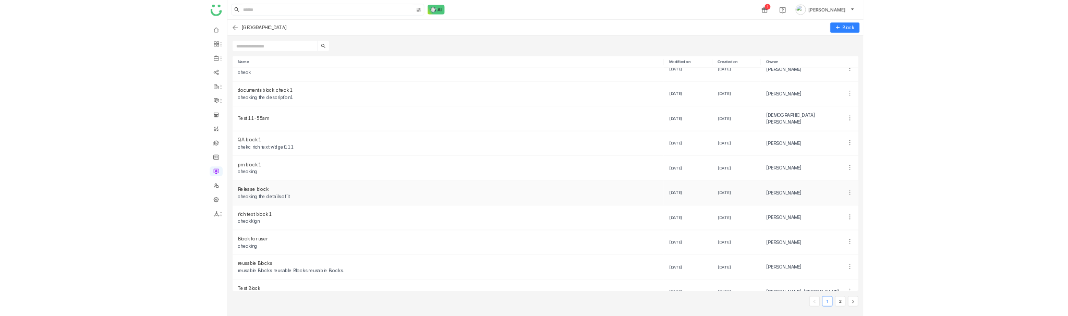
scroll to position [27, 0]
